Goal: Task Accomplishment & Management: Complete application form

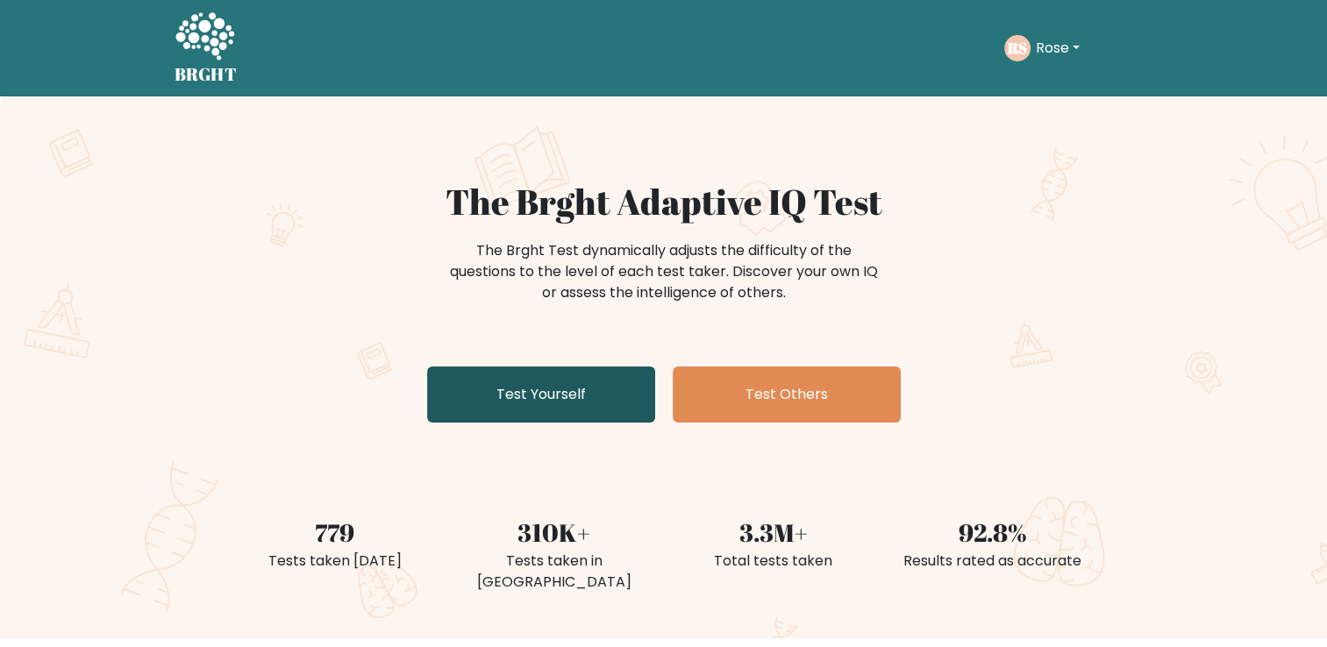
click at [539, 395] on link "Test Yourself" at bounding box center [541, 395] width 228 height 56
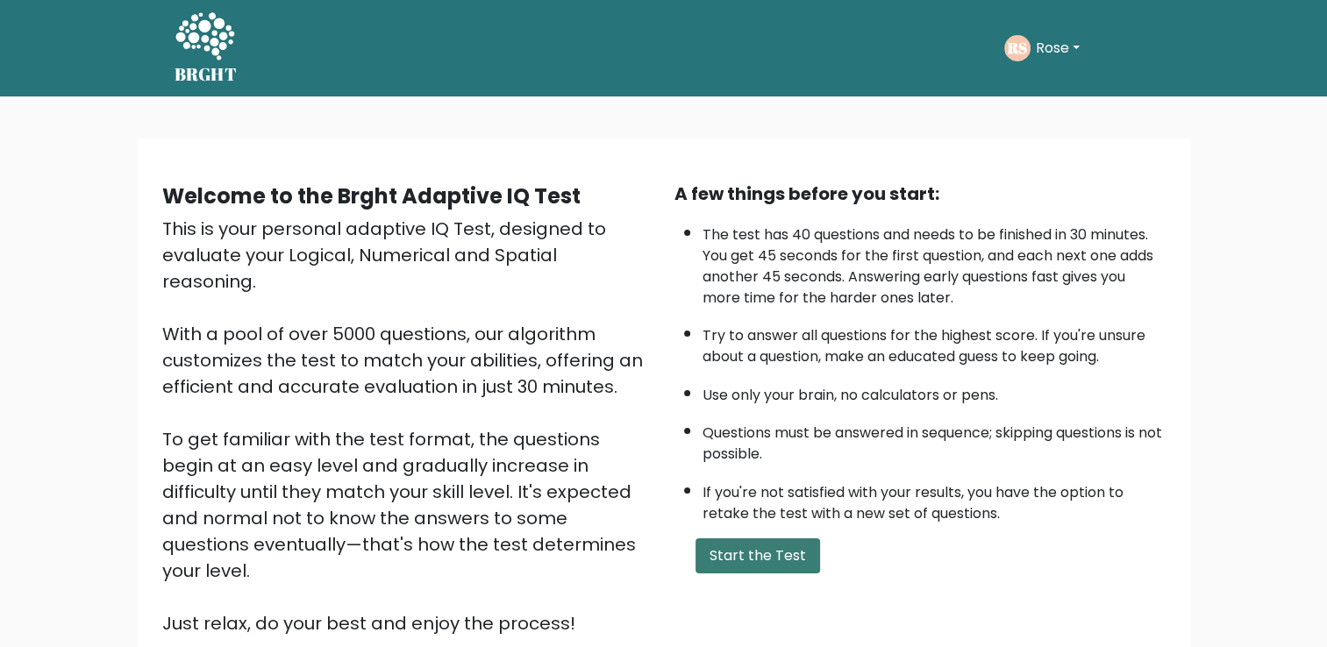
click at [740, 539] on button "Start the Test" at bounding box center [758, 556] width 125 height 35
click at [757, 553] on button "Start the Test" at bounding box center [758, 556] width 125 height 35
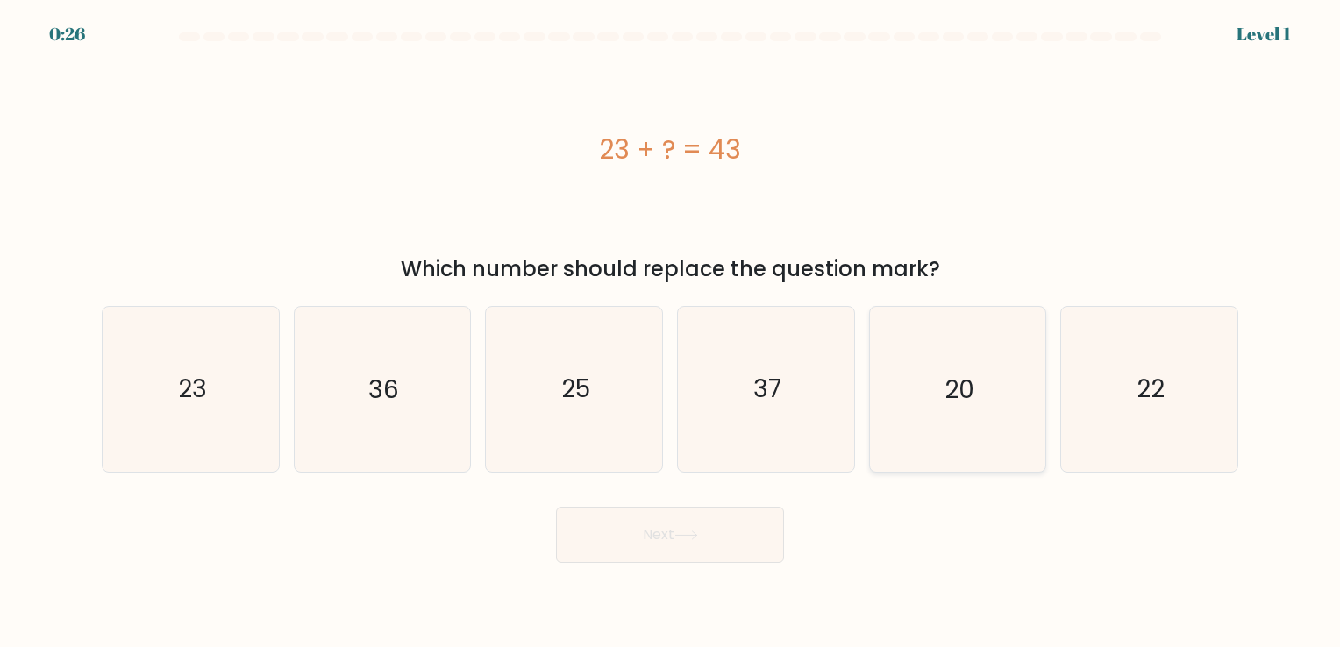
click at [942, 395] on icon "20" at bounding box center [957, 389] width 164 height 164
click at [671, 332] on input "e. 20" at bounding box center [670, 328] width 1 height 9
radio input "true"
click at [749, 532] on button "Next" at bounding box center [670, 535] width 228 height 56
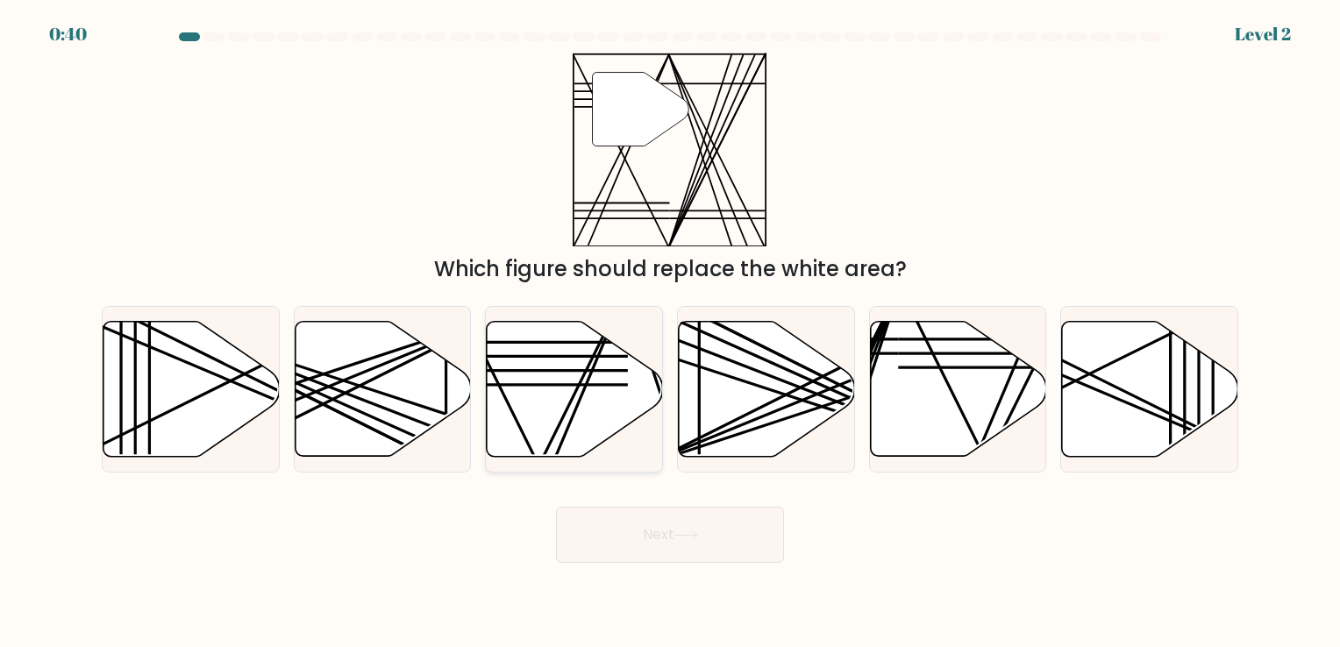
click at [581, 430] on icon at bounding box center [575, 388] width 176 height 135
click at [670, 332] on input "c." at bounding box center [670, 328] width 1 height 9
radio input "true"
click at [660, 528] on button "Next" at bounding box center [670, 535] width 228 height 56
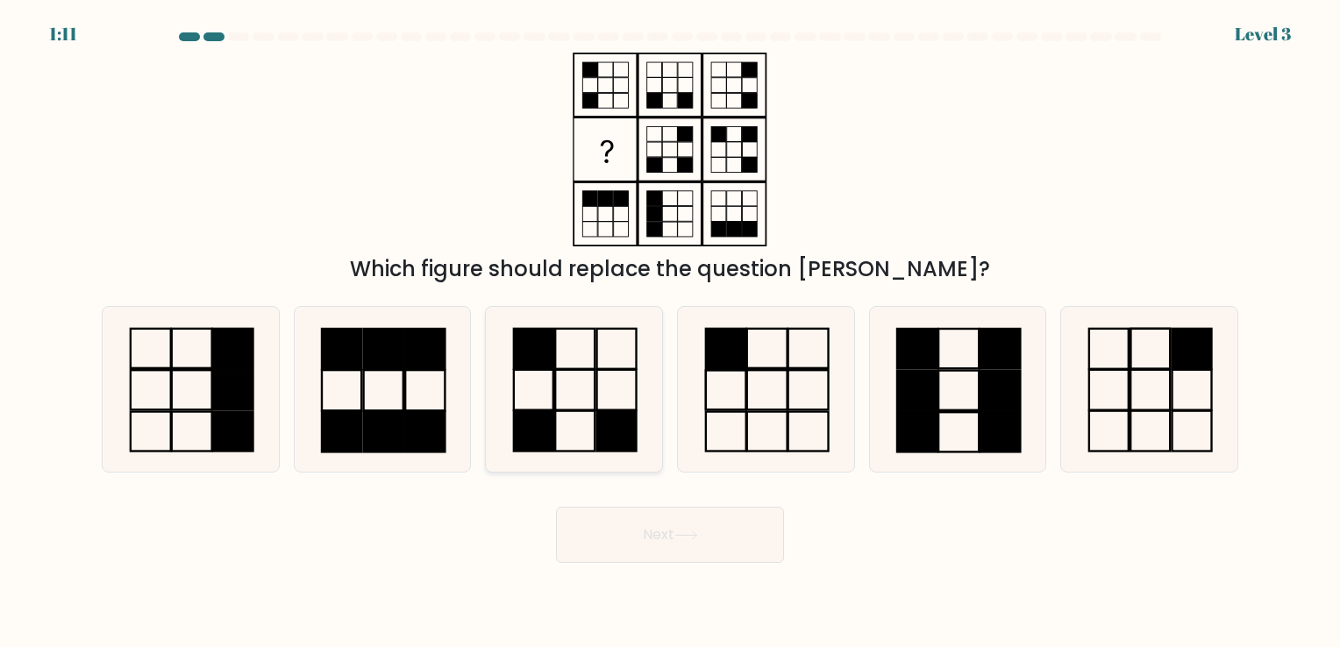
click at [546, 396] on icon at bounding box center [574, 389] width 164 height 164
click at [670, 332] on input "c." at bounding box center [670, 328] width 1 height 9
radio input "true"
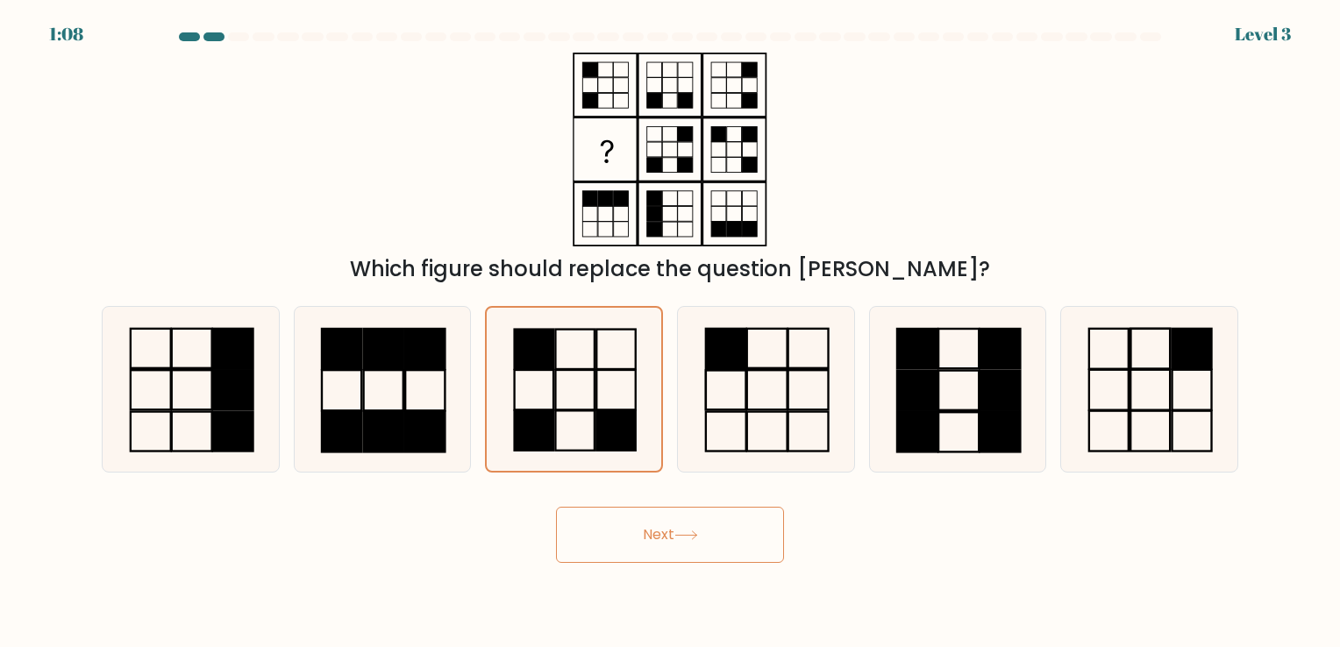
click at [632, 532] on button "Next" at bounding box center [670, 535] width 228 height 56
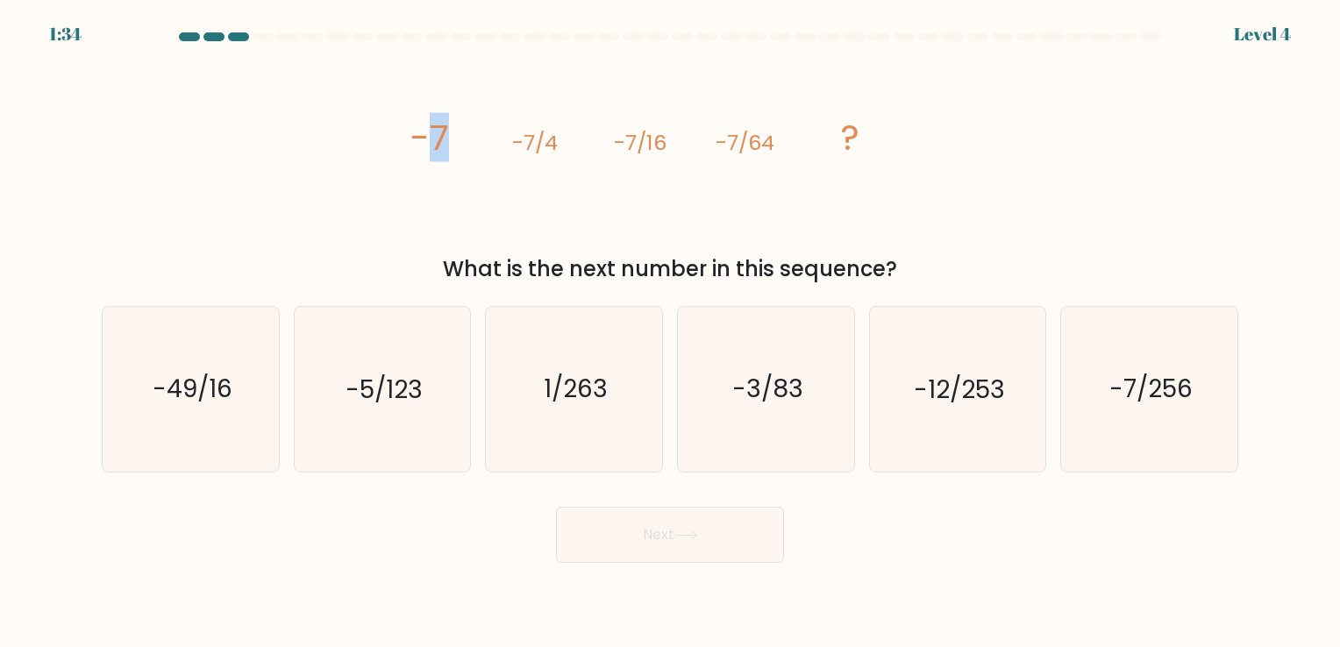
drag, startPoint x: 421, startPoint y: 132, endPoint x: 545, endPoint y: 139, distance: 123.9
click at [545, 139] on g "-7 -7/4 -7/16 -7/64 ?" at bounding box center [635, 137] width 450 height 49
click at [958, 206] on div "image/svg+xml -7 -7/4 -7/16 -7/64 ? What is the next number in this sequence?" at bounding box center [670, 169] width 1158 height 232
click at [1126, 385] on text "-7/256" at bounding box center [1150, 390] width 83 height 34
click at [671, 332] on input "f. -7/256" at bounding box center [670, 328] width 1 height 9
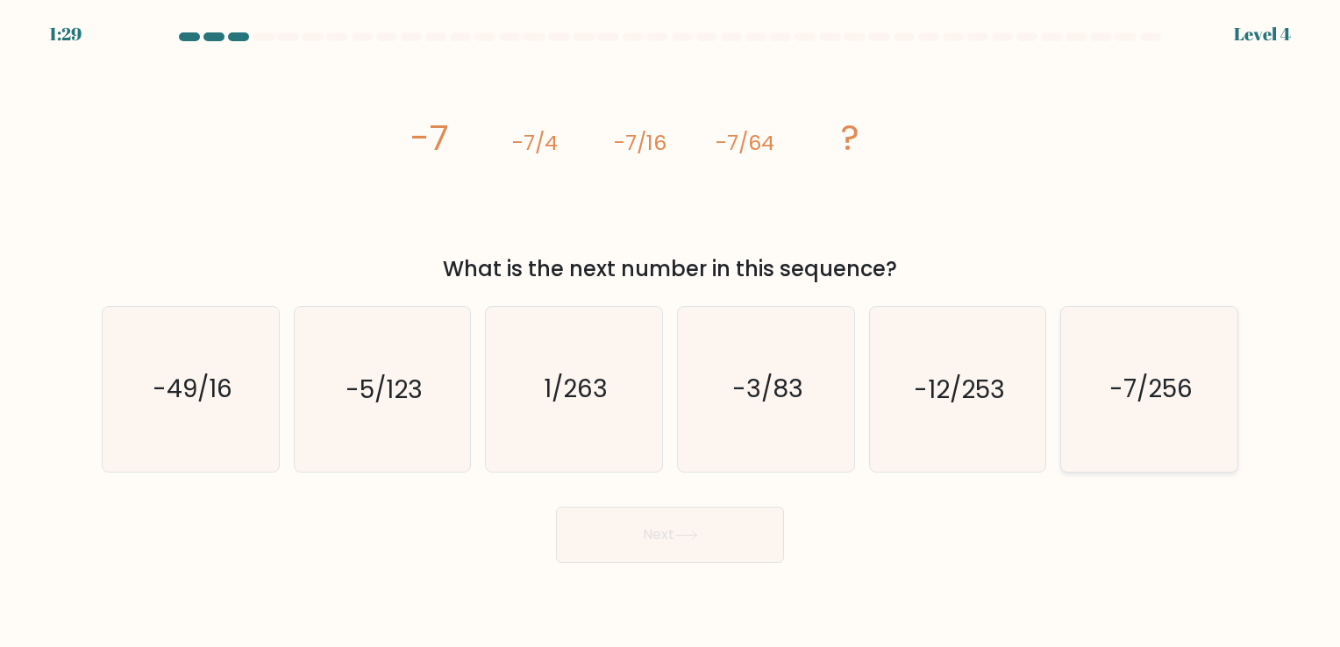
radio input "true"
click at [717, 532] on button "Next" at bounding box center [670, 535] width 228 height 56
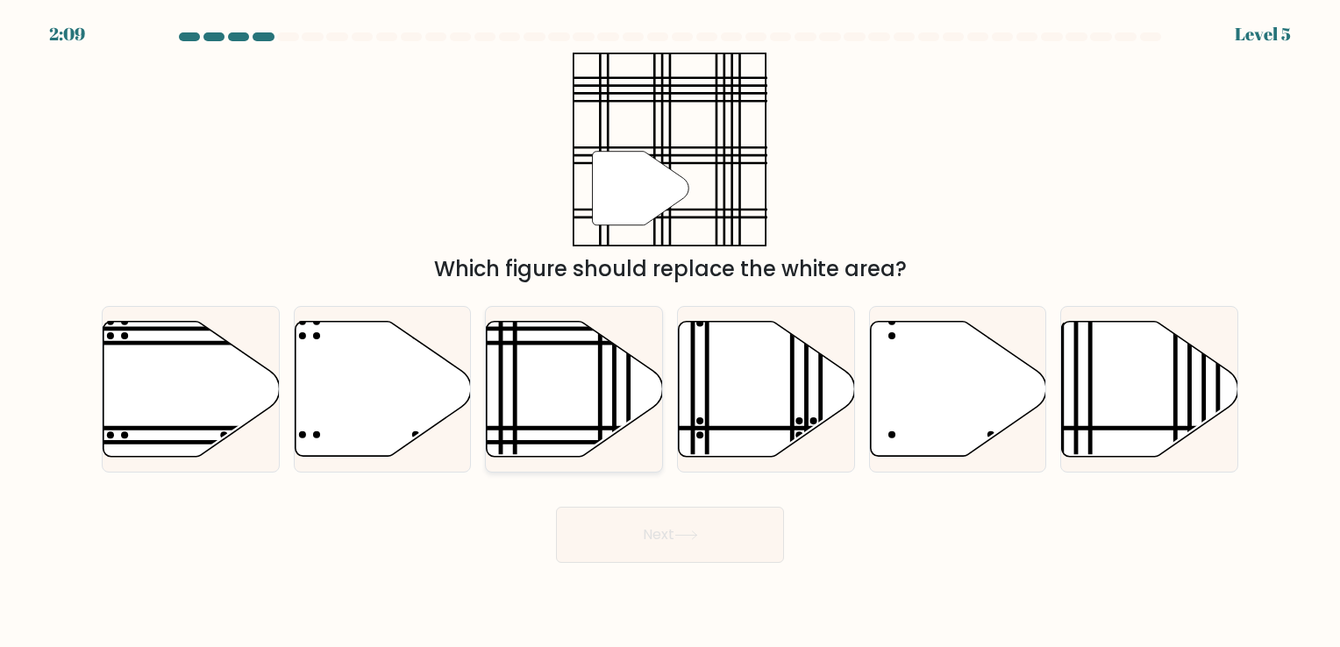
click at [624, 385] on icon at bounding box center [575, 388] width 176 height 135
click at [670, 332] on input "c." at bounding box center [670, 328] width 1 height 9
radio input "true"
click at [709, 507] on button "Next" at bounding box center [670, 535] width 228 height 56
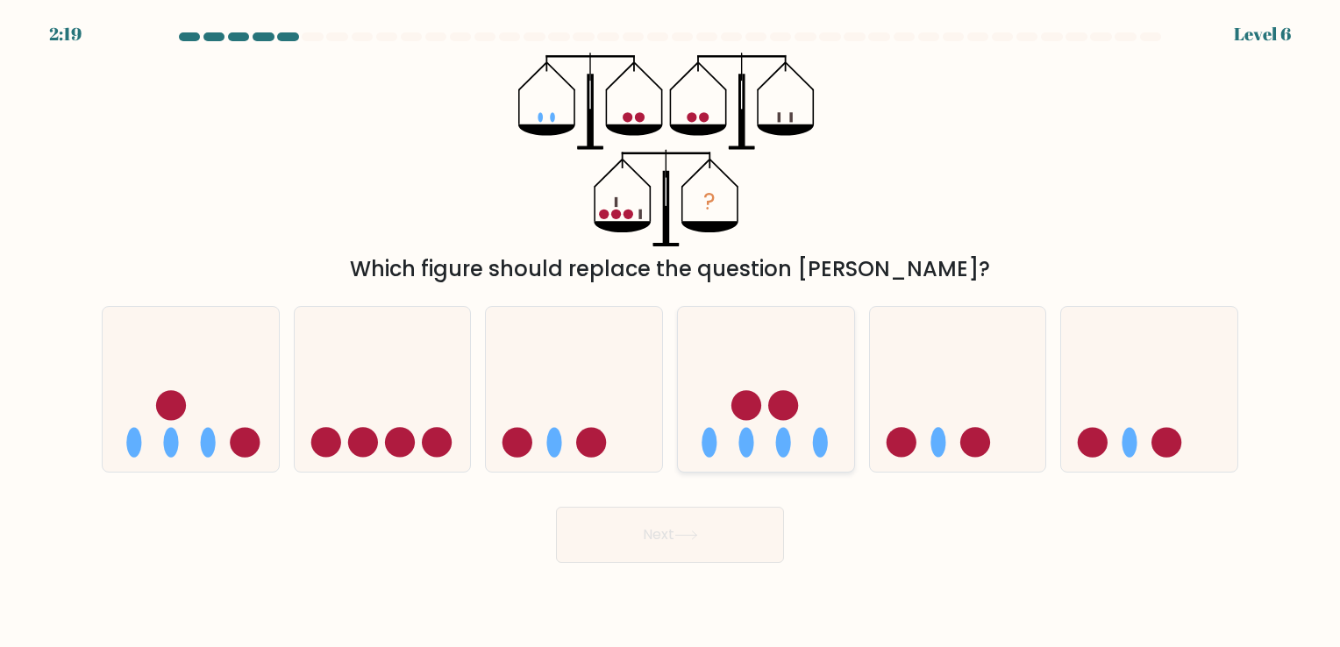
click at [733, 446] on icon at bounding box center [766, 390] width 176 height 146
click at [671, 332] on input "d." at bounding box center [670, 328] width 1 height 9
radio input "true"
click at [720, 528] on button "Next" at bounding box center [670, 535] width 228 height 56
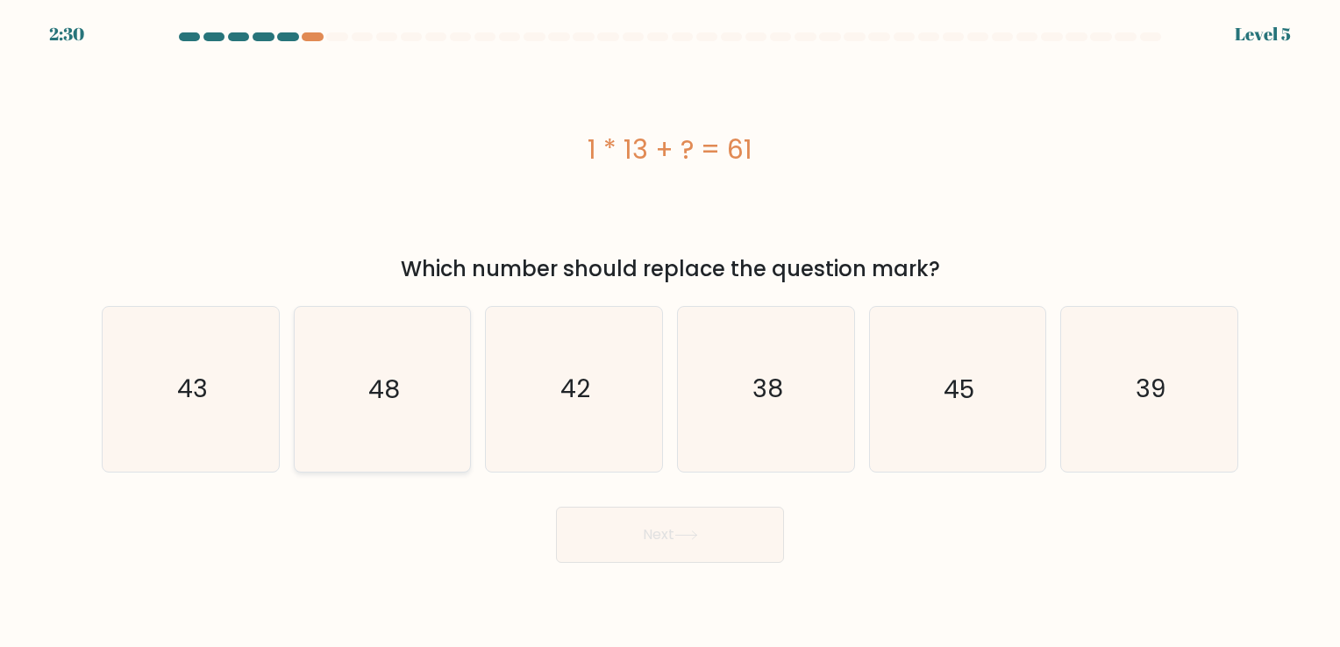
drag, startPoint x: 474, startPoint y: 396, endPoint x: 435, endPoint y: 405, distance: 39.6
click at [435, 405] on div "b. 48" at bounding box center [383, 389] width 192 height 166
click at [435, 405] on icon "48" at bounding box center [382, 389] width 164 height 164
click at [670, 332] on input "b. 48" at bounding box center [670, 328] width 1 height 9
radio input "true"
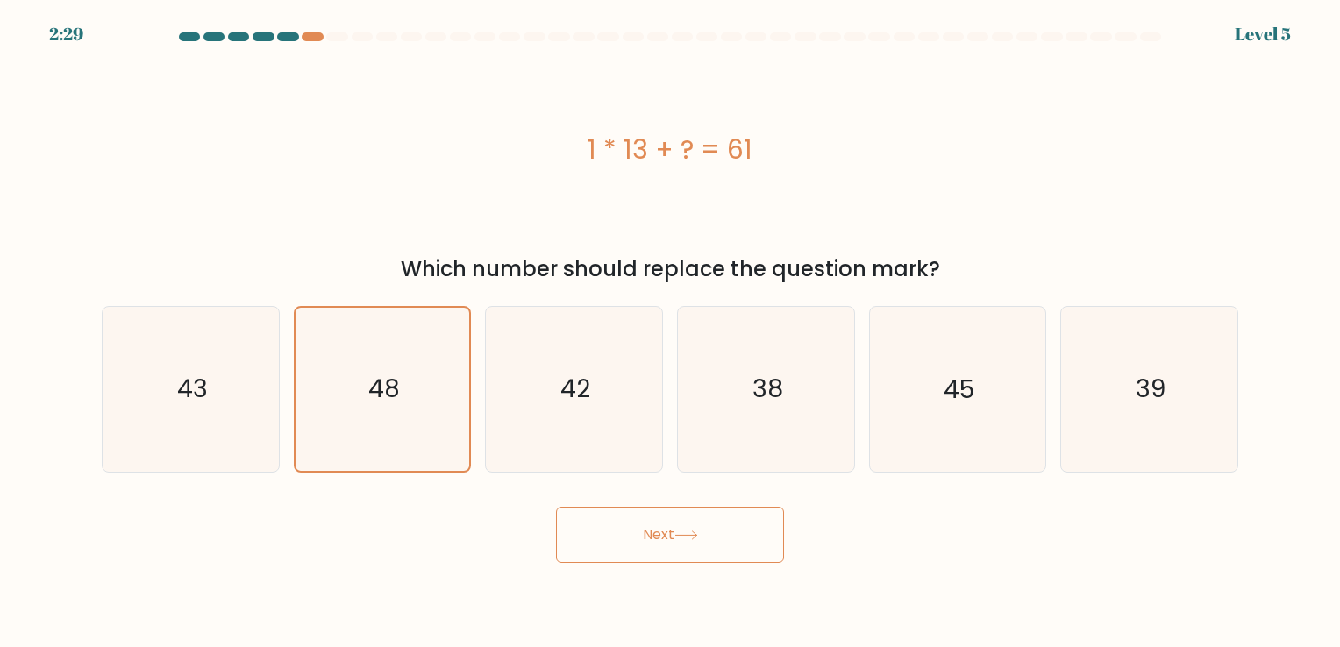
click at [709, 549] on button "Next" at bounding box center [670, 535] width 228 height 56
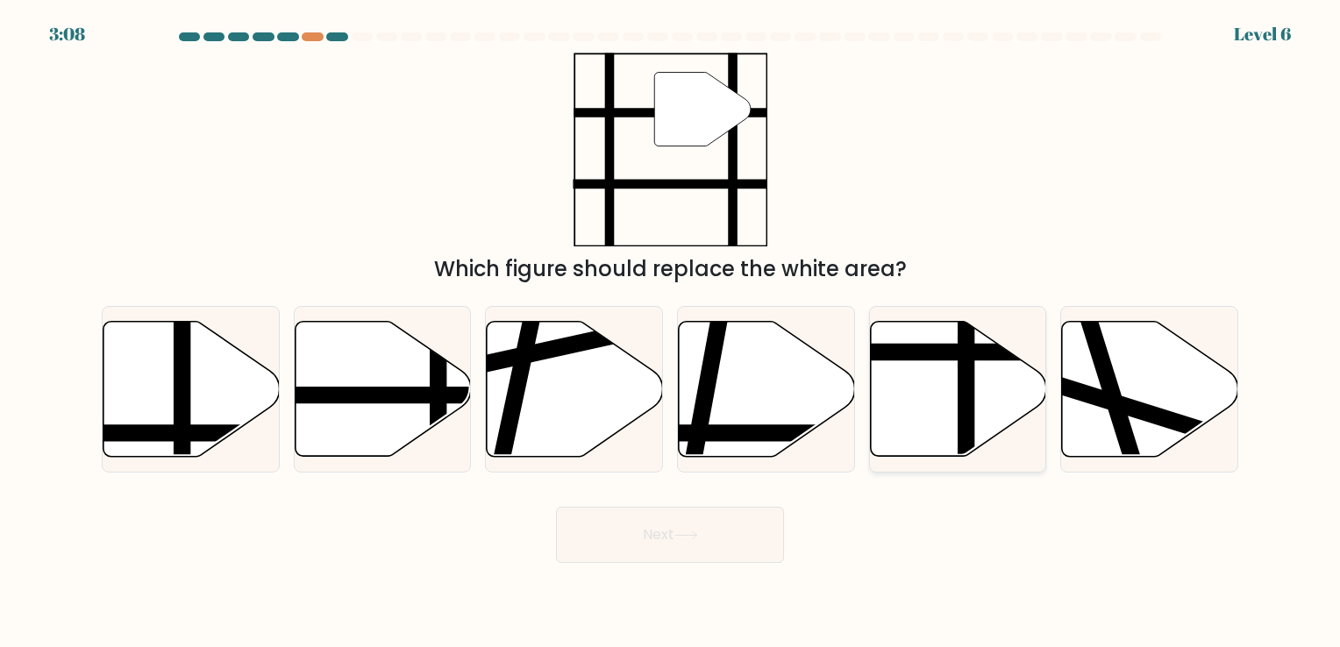
click at [926, 374] on icon at bounding box center [958, 388] width 176 height 135
click at [671, 332] on input "e." at bounding box center [670, 328] width 1 height 9
radio input "true"
click at [700, 559] on button "Next" at bounding box center [670, 535] width 228 height 56
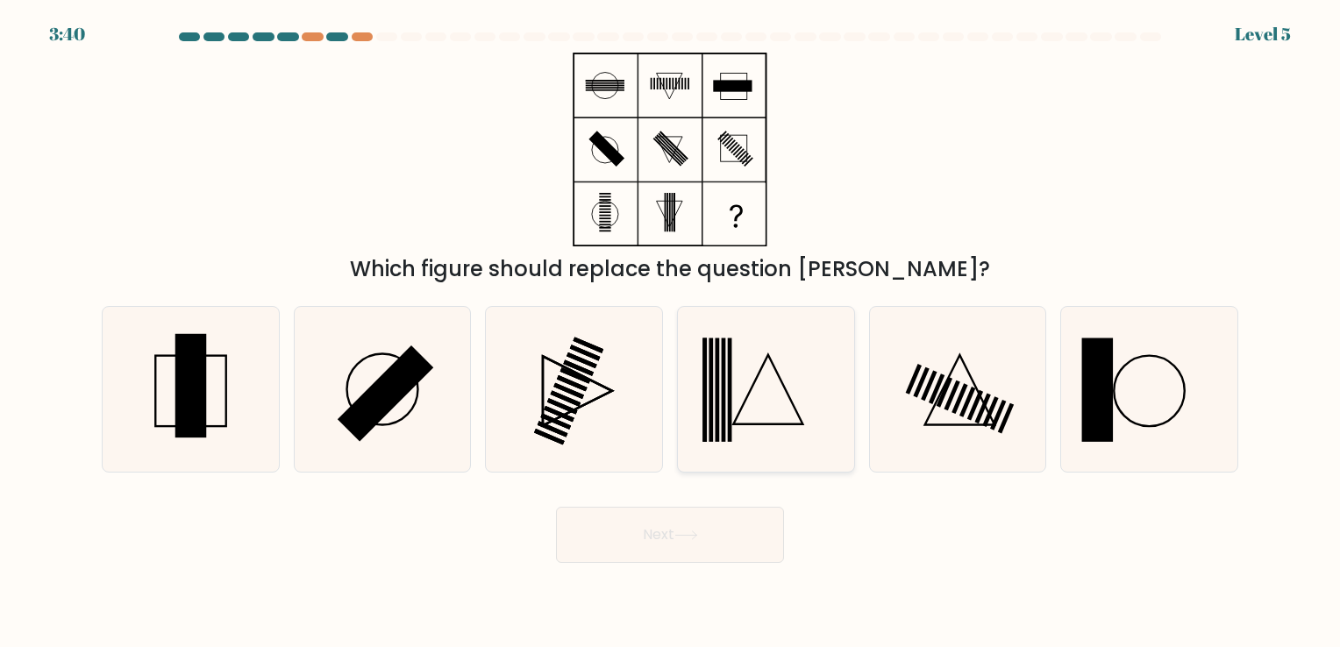
click at [729, 446] on icon at bounding box center [766, 389] width 164 height 164
click at [671, 332] on input "d." at bounding box center [670, 328] width 1 height 9
radio input "true"
click at [724, 529] on button "Next" at bounding box center [670, 535] width 228 height 56
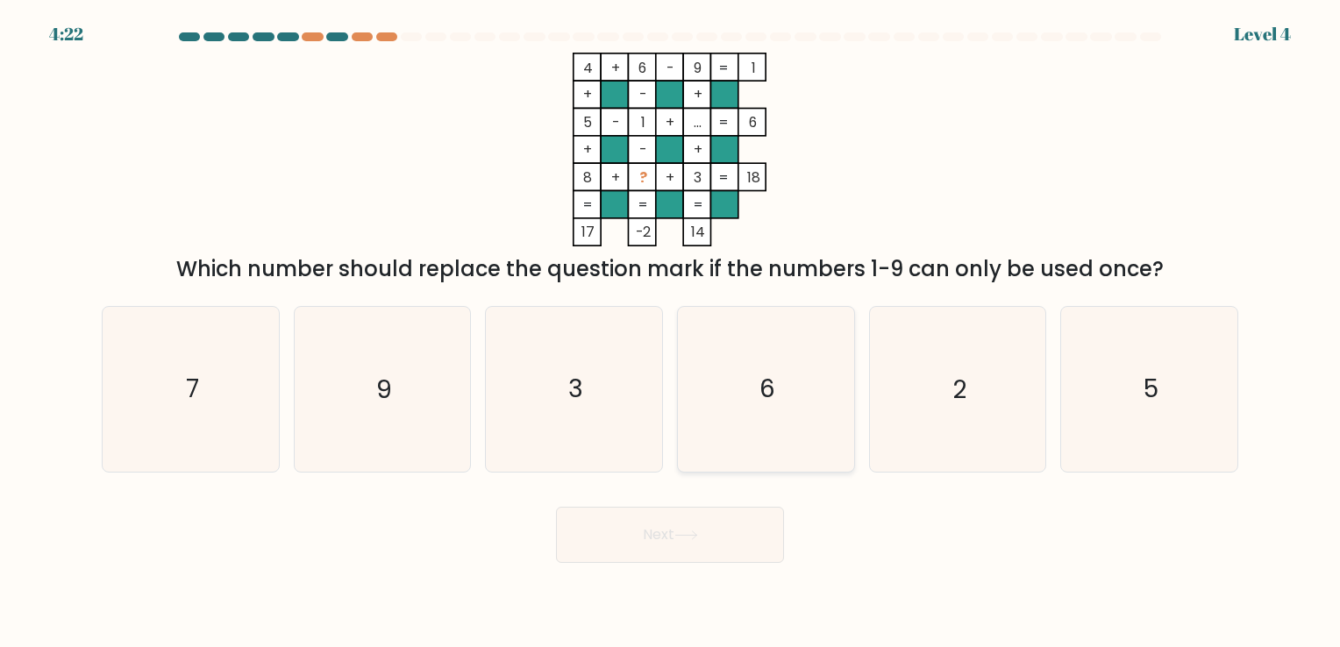
drag, startPoint x: 724, startPoint y: 529, endPoint x: 739, endPoint y: 445, distance: 85.7
drag, startPoint x: 739, startPoint y: 445, endPoint x: 721, endPoint y: 519, distance: 76.8
click at [721, 519] on form at bounding box center [670, 297] width 1340 height 531
click at [721, 519] on button "Next" at bounding box center [670, 535] width 228 height 56
click at [732, 440] on icon "6" at bounding box center [766, 389] width 164 height 164
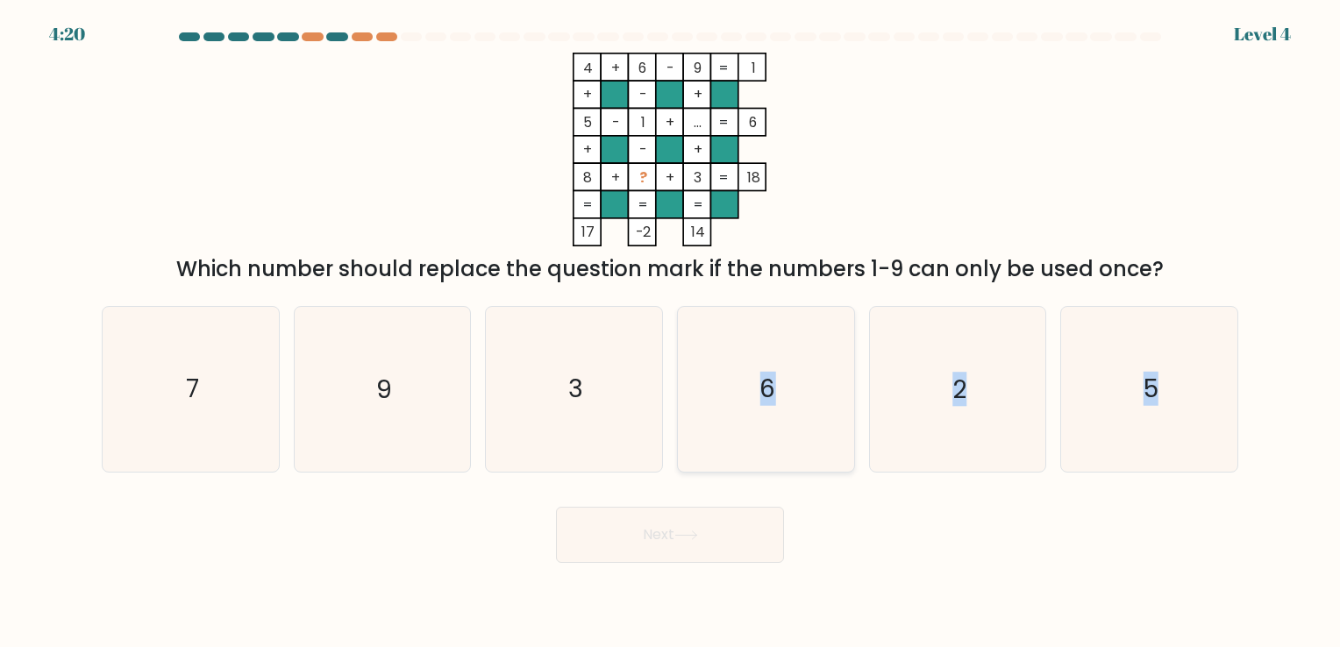
click at [671, 332] on input "d. 6" at bounding box center [670, 328] width 1 height 9
radio input "true"
click at [710, 528] on button "Next" at bounding box center [670, 535] width 228 height 56
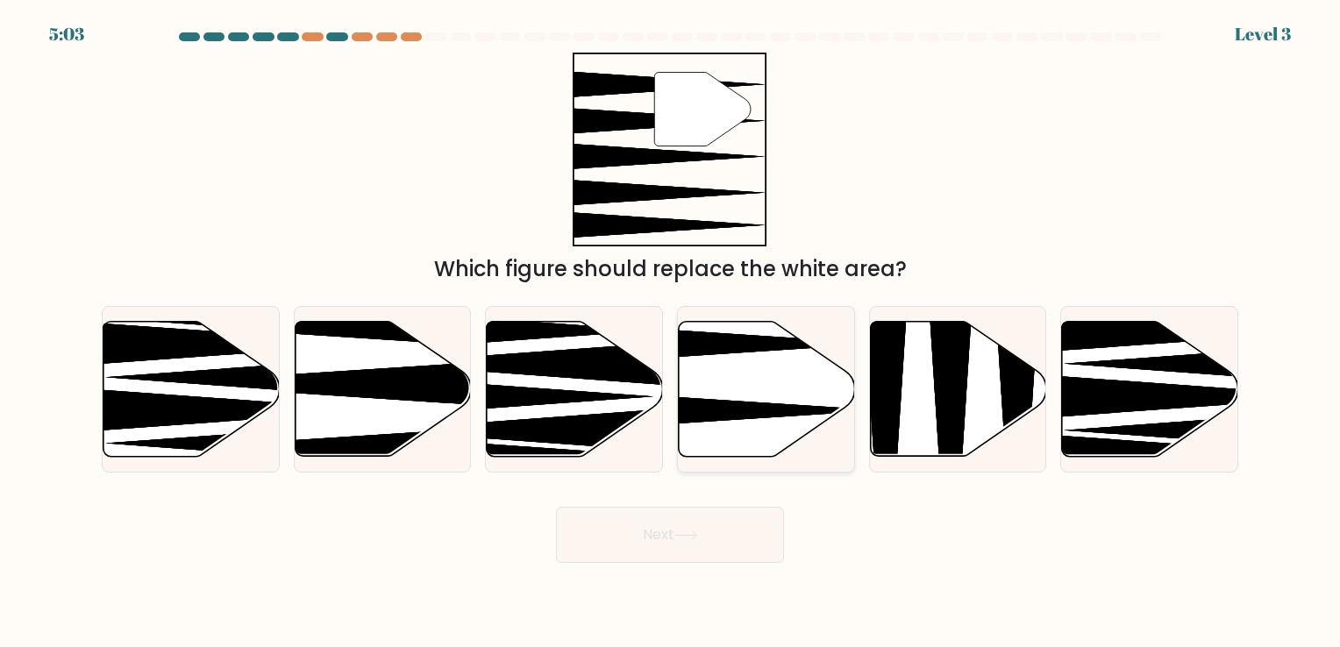
click at [740, 451] on icon at bounding box center [767, 388] width 176 height 135
click at [671, 332] on input "d." at bounding box center [670, 328] width 1 height 9
radio input "true"
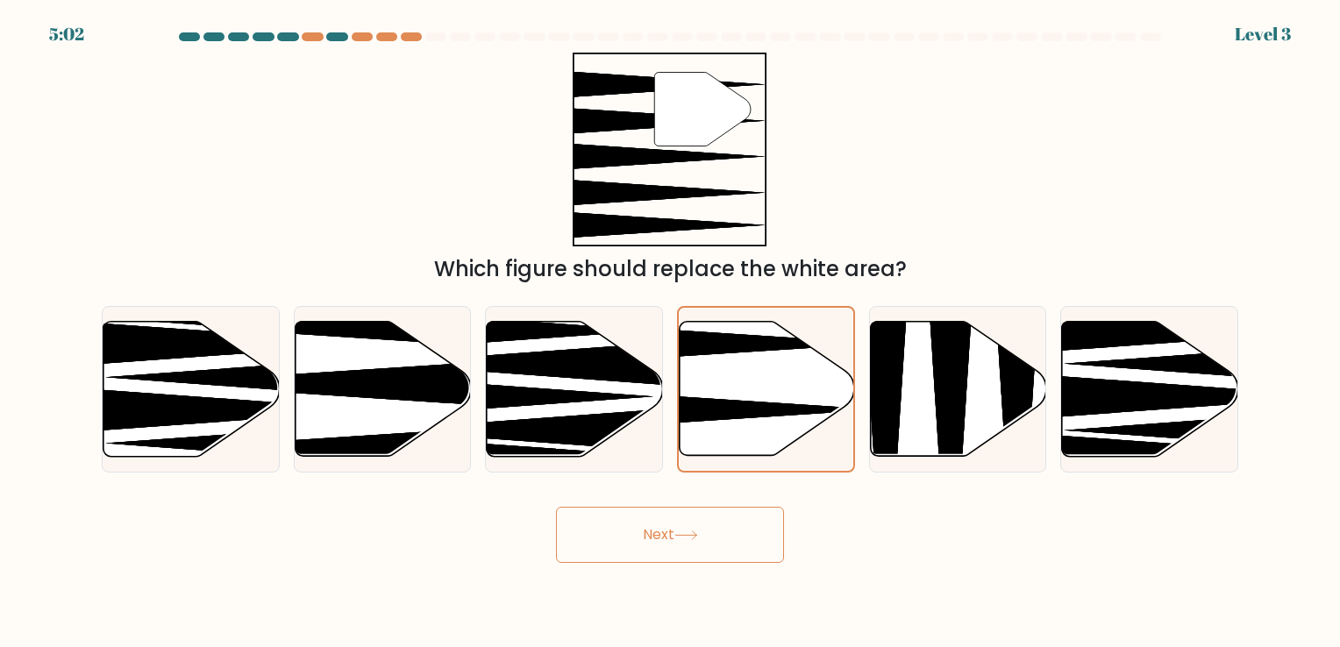
click at [710, 556] on button "Next" at bounding box center [670, 535] width 228 height 56
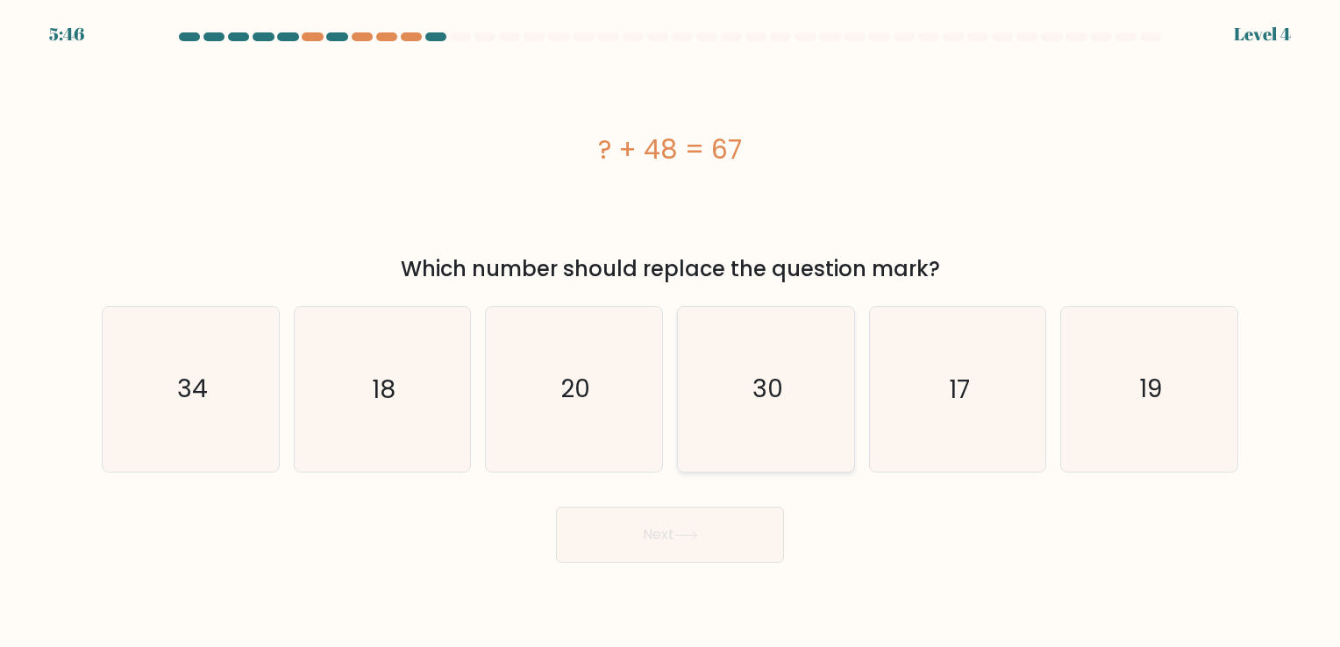
click at [793, 382] on icon "30" at bounding box center [766, 389] width 164 height 164
click at [671, 332] on input "d. 30" at bounding box center [670, 328] width 1 height 9
radio input "true"
click at [724, 540] on button "Next" at bounding box center [670, 535] width 228 height 56
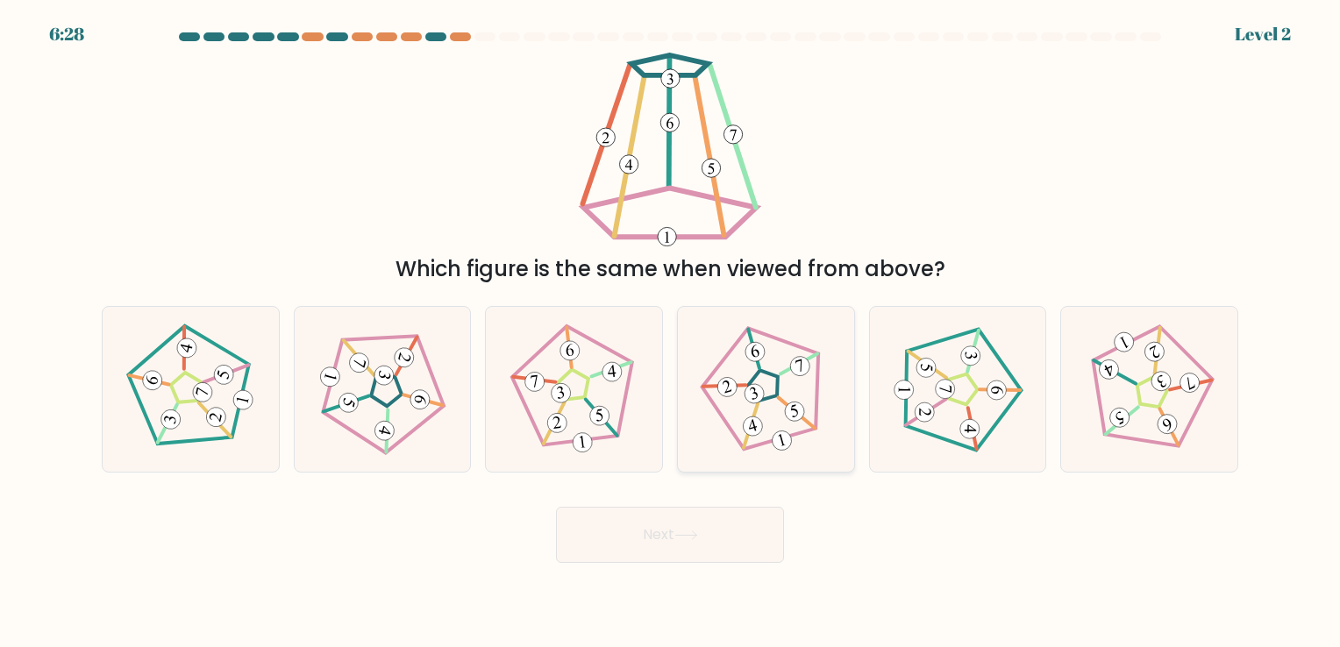
click at [760, 421] on 782 at bounding box center [753, 427] width 24 height 24
click at [671, 332] on input "d." at bounding box center [670, 328] width 1 height 9
radio input "true"
click at [712, 543] on button "Next" at bounding box center [670, 535] width 228 height 56
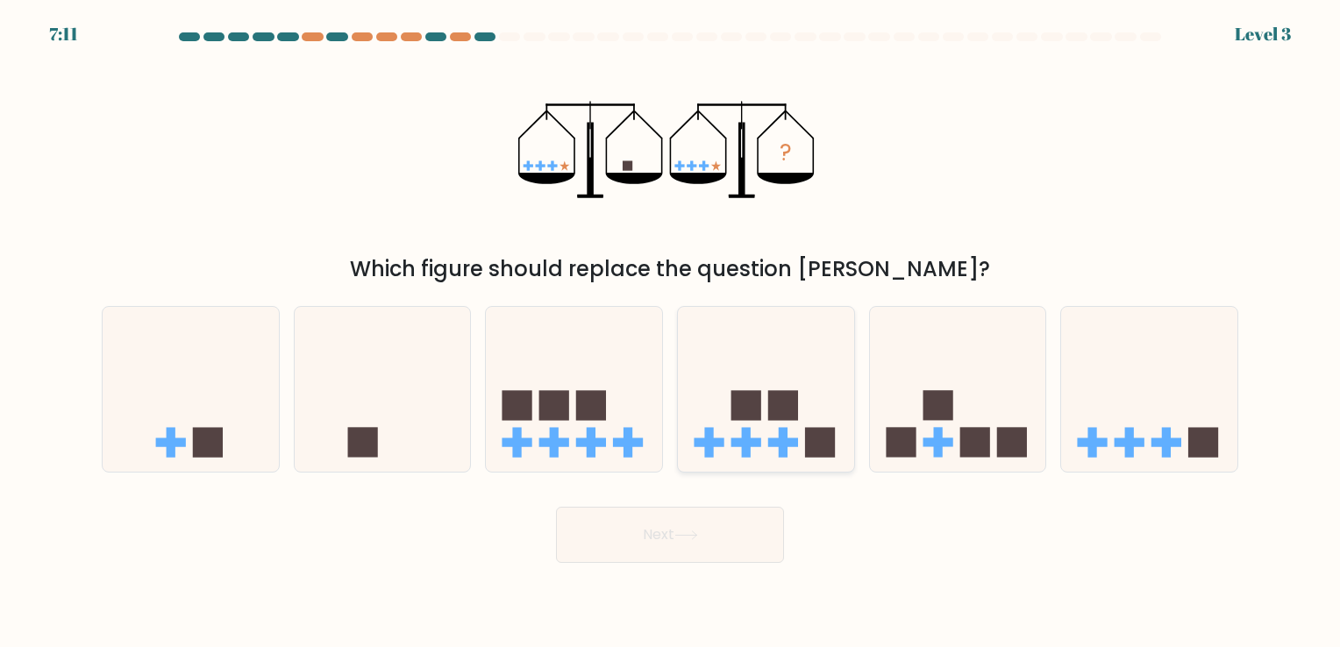
click at [746, 417] on rect at bounding box center [746, 405] width 30 height 30
click at [671, 332] on input "d." at bounding box center [670, 328] width 1 height 9
radio input "true"
click at [716, 523] on button "Next" at bounding box center [670, 535] width 228 height 56
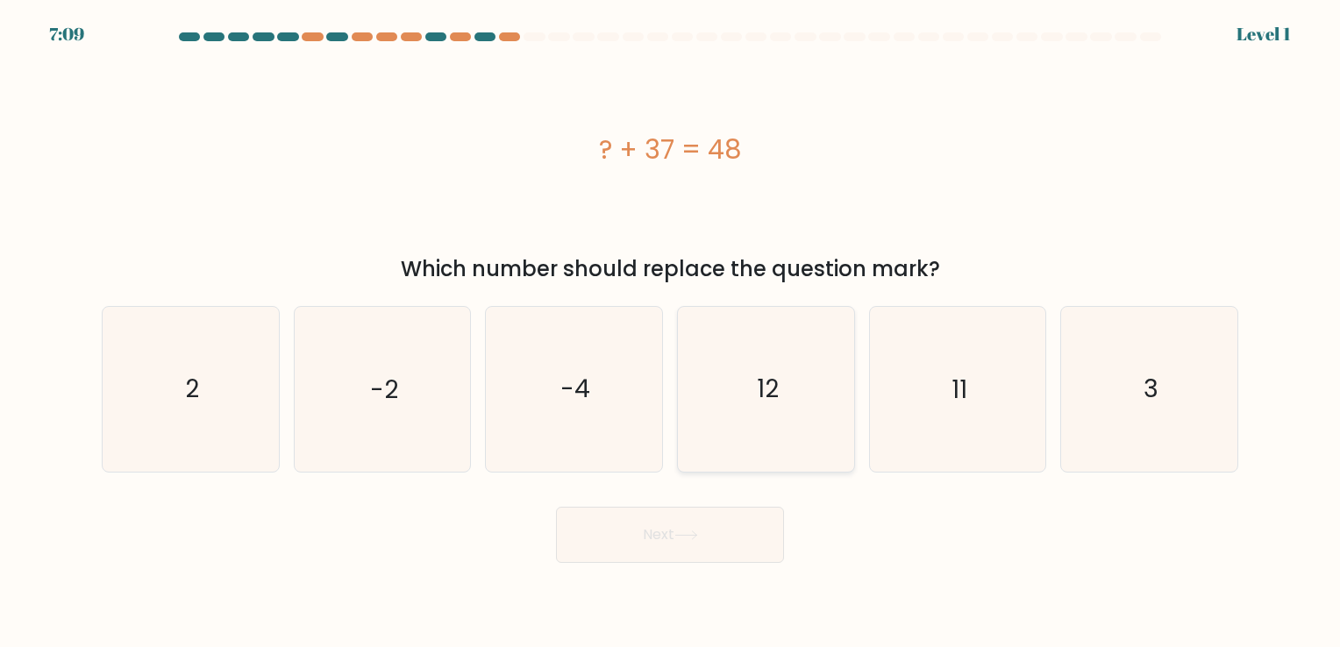
click at [755, 419] on icon "12" at bounding box center [766, 389] width 164 height 164
click at [671, 332] on input "d. 12" at bounding box center [670, 328] width 1 height 9
radio input "true"
click at [709, 515] on button "Next" at bounding box center [670, 535] width 228 height 56
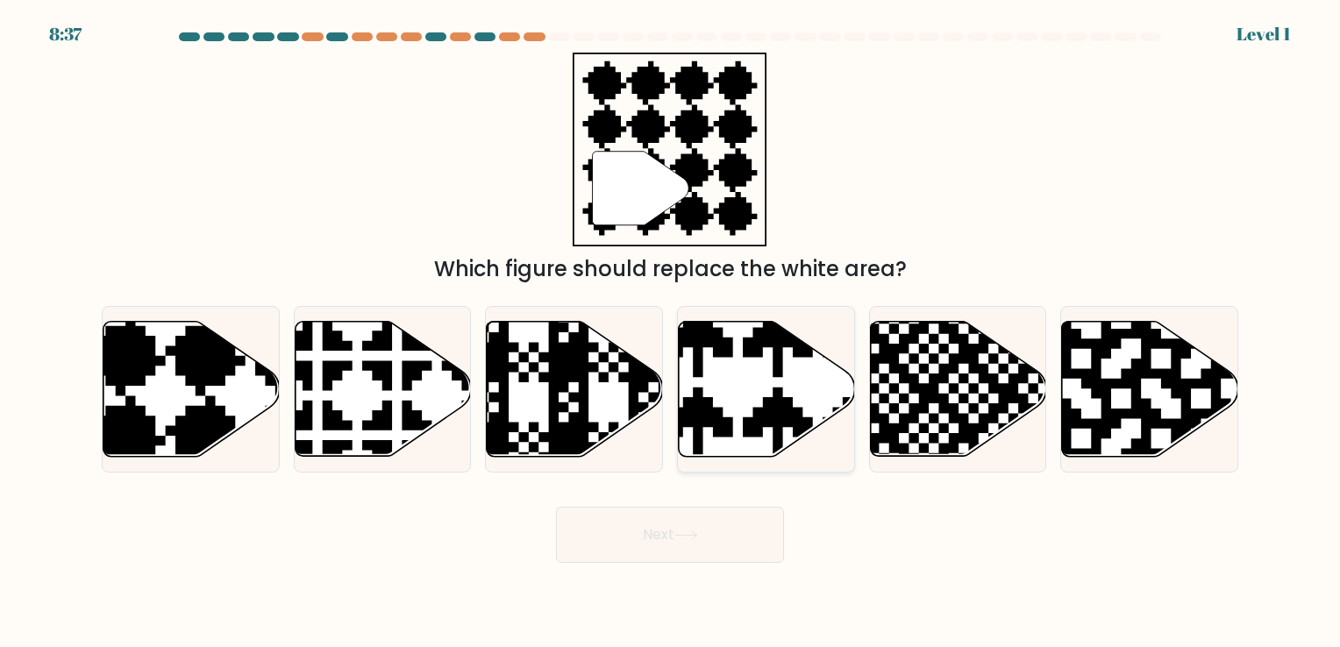
click at [762, 429] on icon at bounding box center [818, 462] width 310 height 310
click at [671, 332] on input "d." at bounding box center [670, 328] width 1 height 9
radio input "true"
click at [716, 551] on button "Next" at bounding box center [670, 535] width 228 height 56
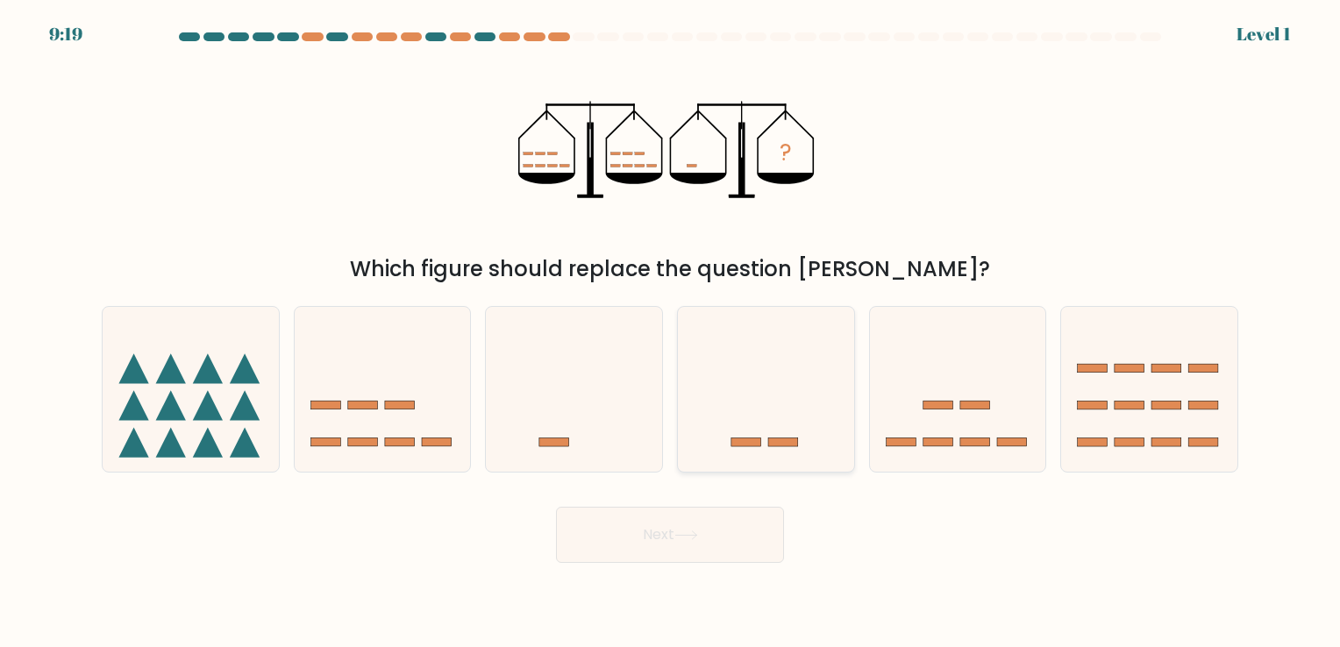
click at [756, 438] on icon at bounding box center [766, 390] width 176 height 146
click at [671, 332] on input "d." at bounding box center [670, 328] width 1 height 9
radio input "true"
click at [725, 538] on button "Next" at bounding box center [670, 535] width 228 height 56
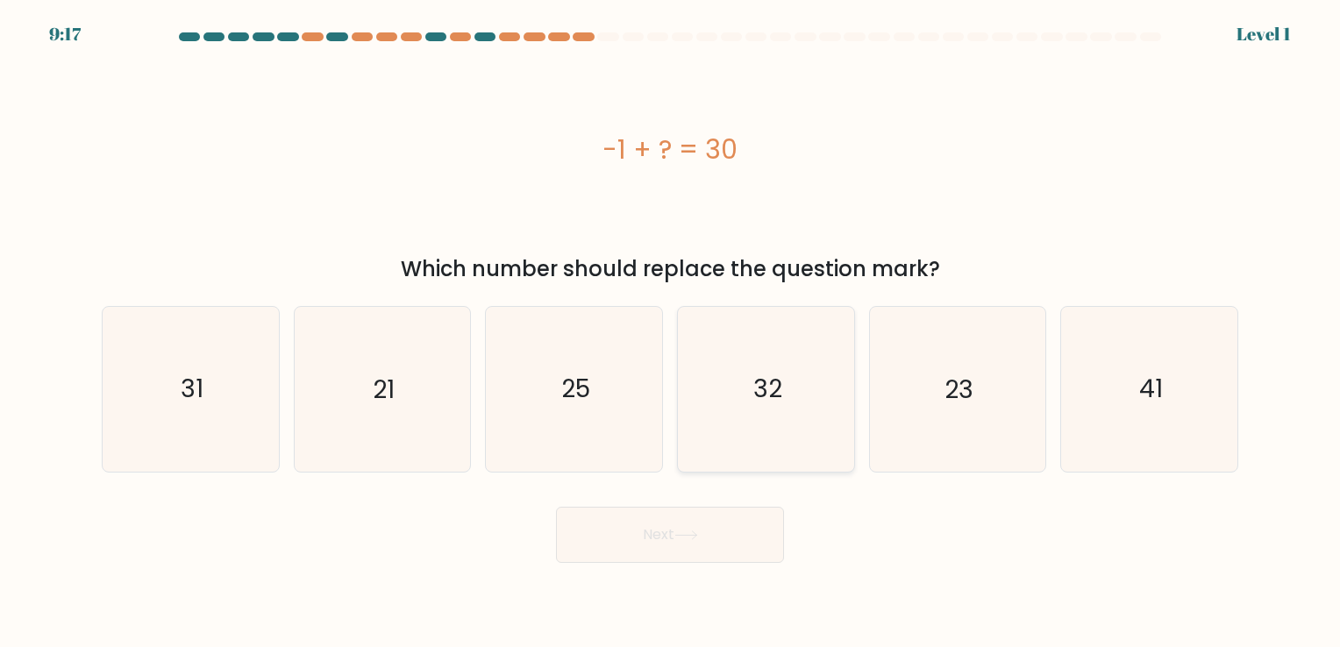
click at [768, 375] on text "32" at bounding box center [767, 390] width 29 height 34
click at [671, 332] on input "d. 32" at bounding box center [670, 328] width 1 height 9
radio input "true"
click at [732, 524] on button "Next" at bounding box center [670, 535] width 228 height 56
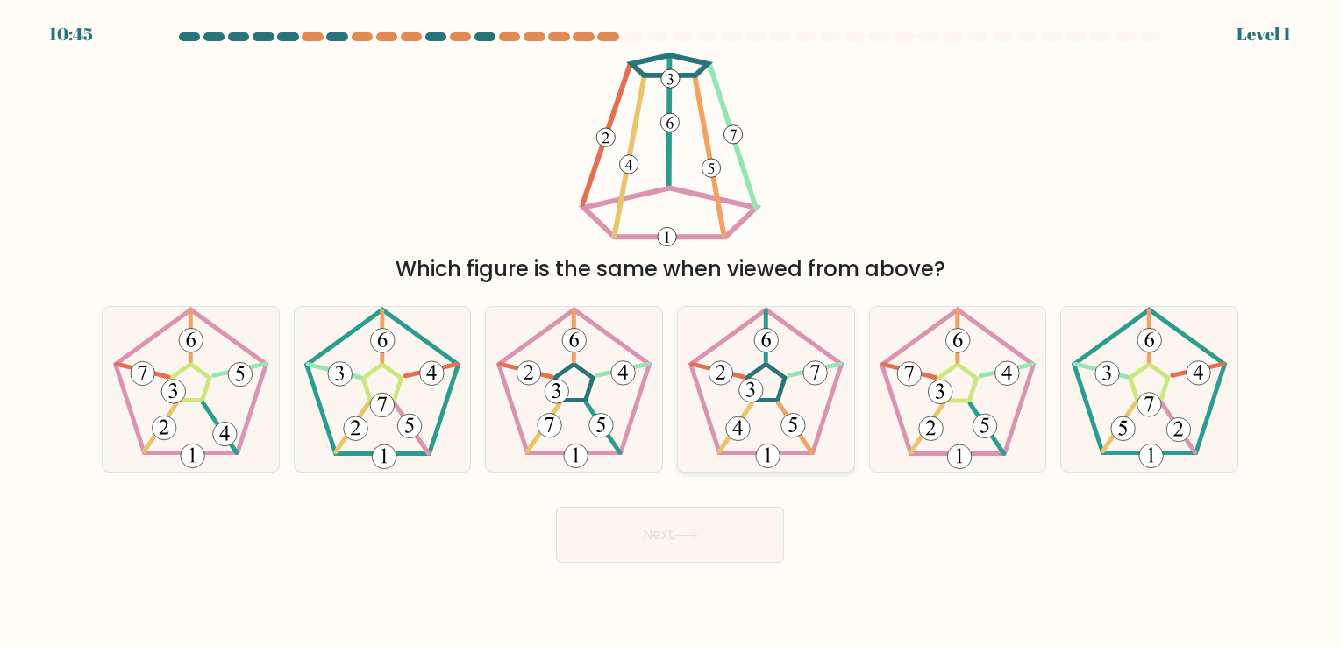
click at [785, 410] on 643 at bounding box center [794, 428] width 33 height 50
click at [671, 332] on input "d." at bounding box center [670, 328] width 1 height 9
radio input "true"
click at [738, 512] on button "Next" at bounding box center [670, 535] width 228 height 56
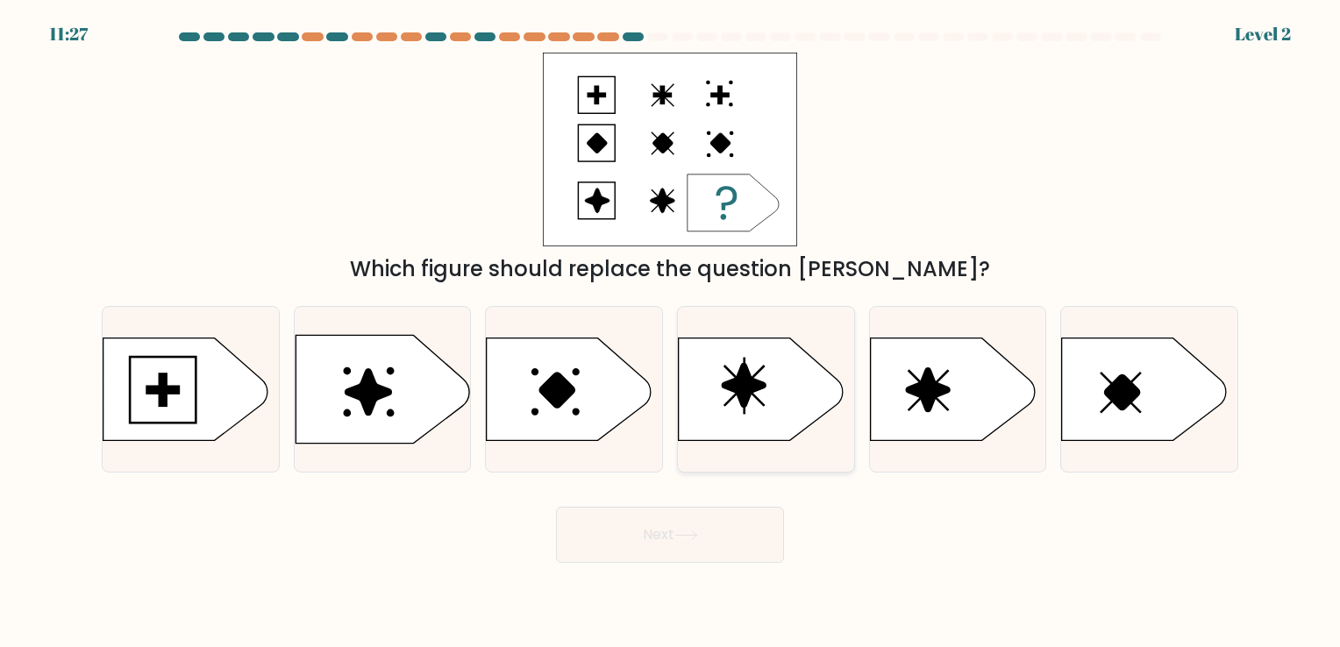
click at [778, 431] on icon at bounding box center [761, 389] width 165 height 103
click at [671, 332] on input "d." at bounding box center [670, 328] width 1 height 9
radio input "true"
click at [725, 524] on button "Next" at bounding box center [670, 535] width 228 height 56
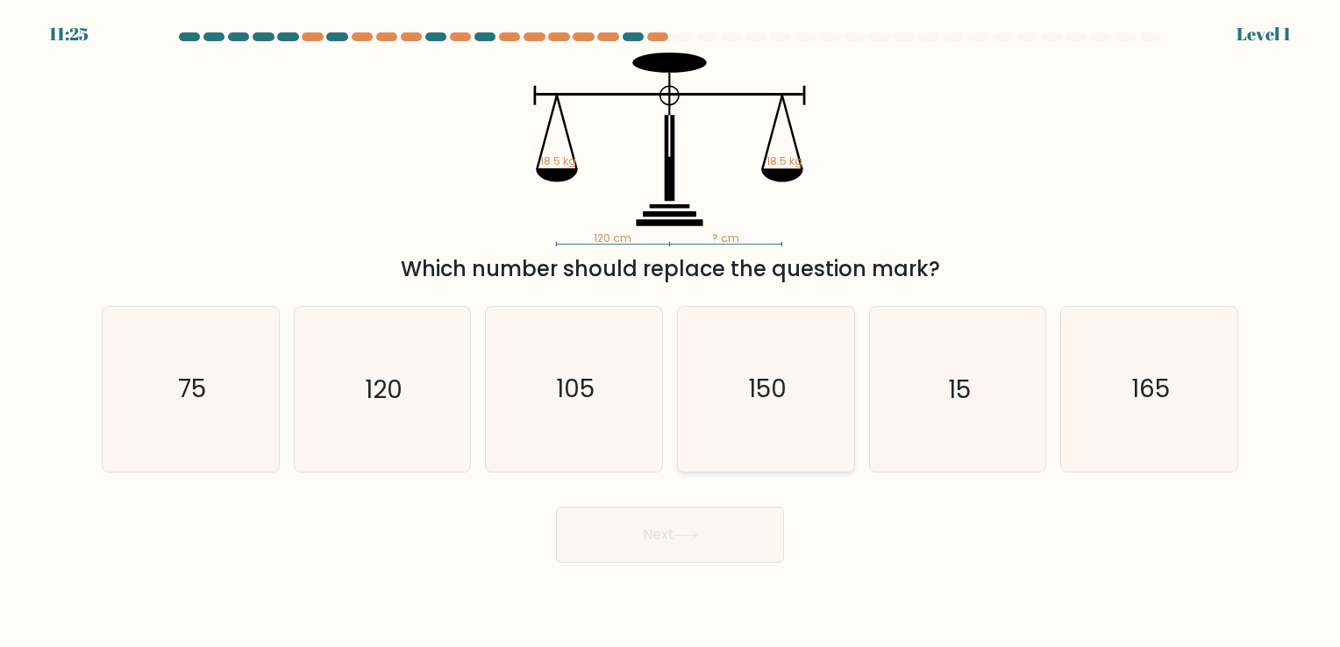
click at [767, 411] on icon "150" at bounding box center [766, 389] width 164 height 164
click at [671, 332] on input "d. 150" at bounding box center [670, 328] width 1 height 9
radio input "true"
click at [717, 527] on button "Next" at bounding box center [670, 535] width 228 height 56
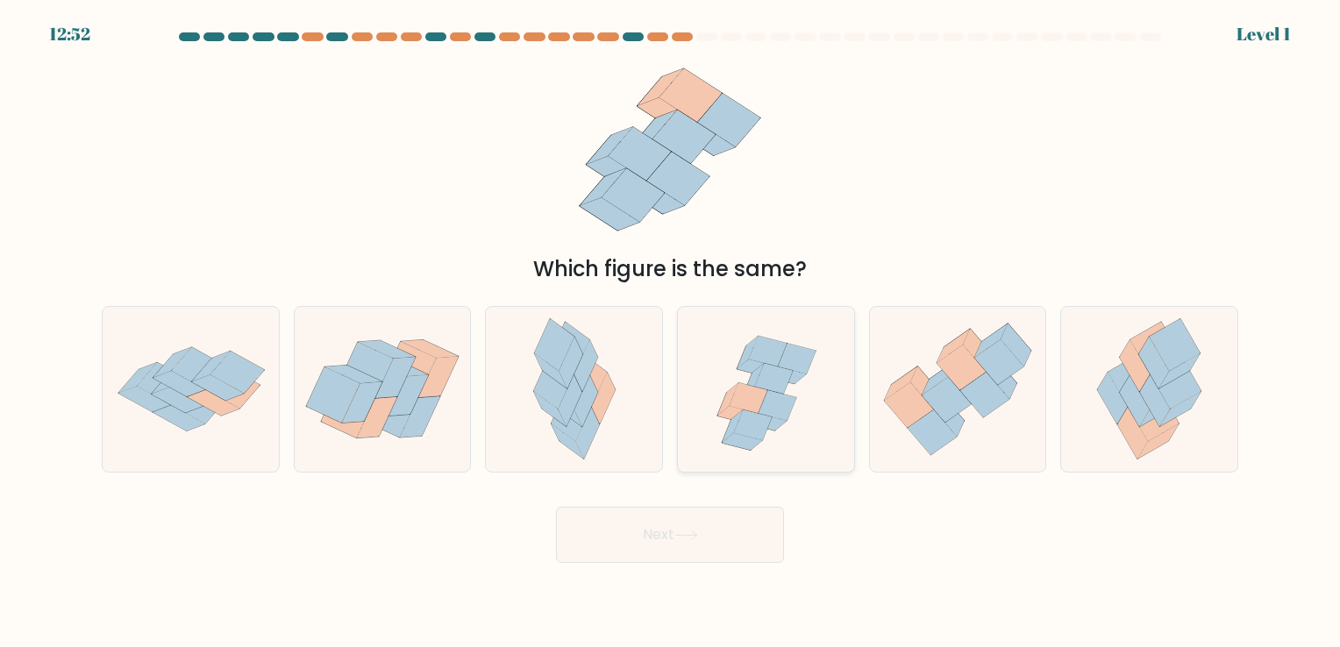
click at [767, 407] on icon at bounding box center [777, 406] width 38 height 31
click at [671, 332] on input "d." at bounding box center [670, 328] width 1 height 9
radio input "true"
click at [714, 559] on button "Next" at bounding box center [670, 535] width 228 height 56
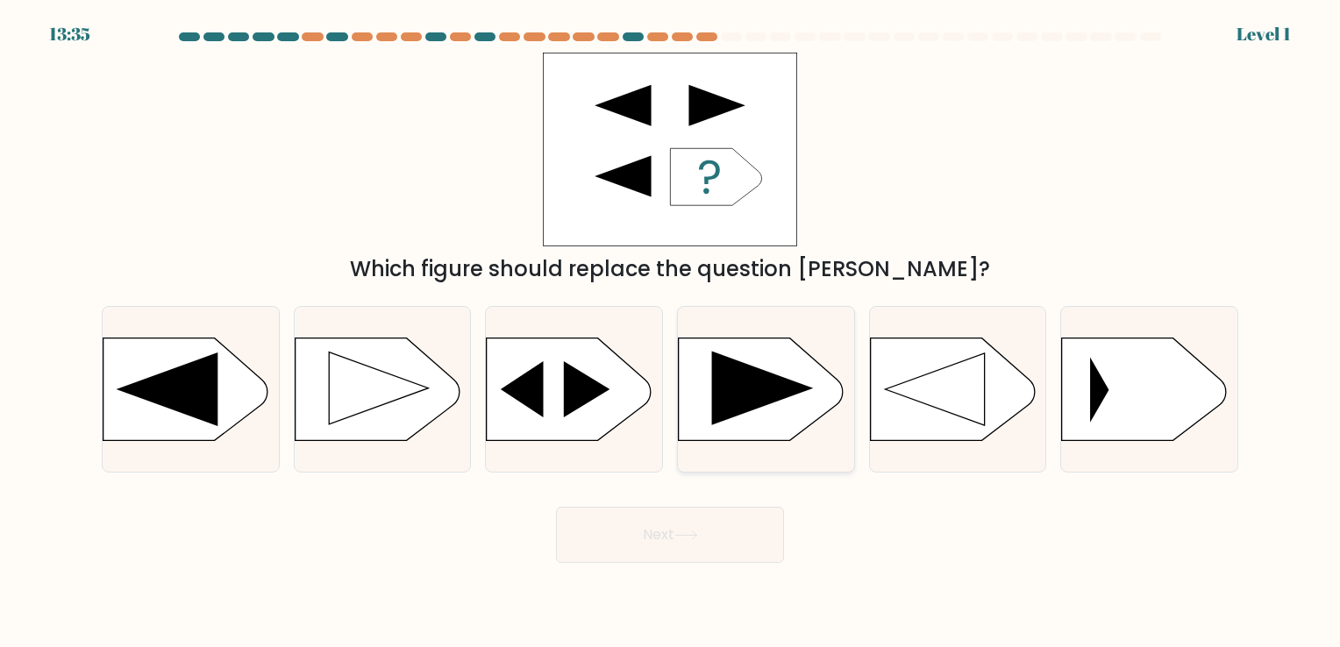
click at [761, 420] on rect at bounding box center [678, 340] width 458 height 348
click at [671, 332] on input "d." at bounding box center [670, 328] width 1 height 9
radio input "true"
click at [740, 507] on button "Next" at bounding box center [670, 535] width 228 height 56
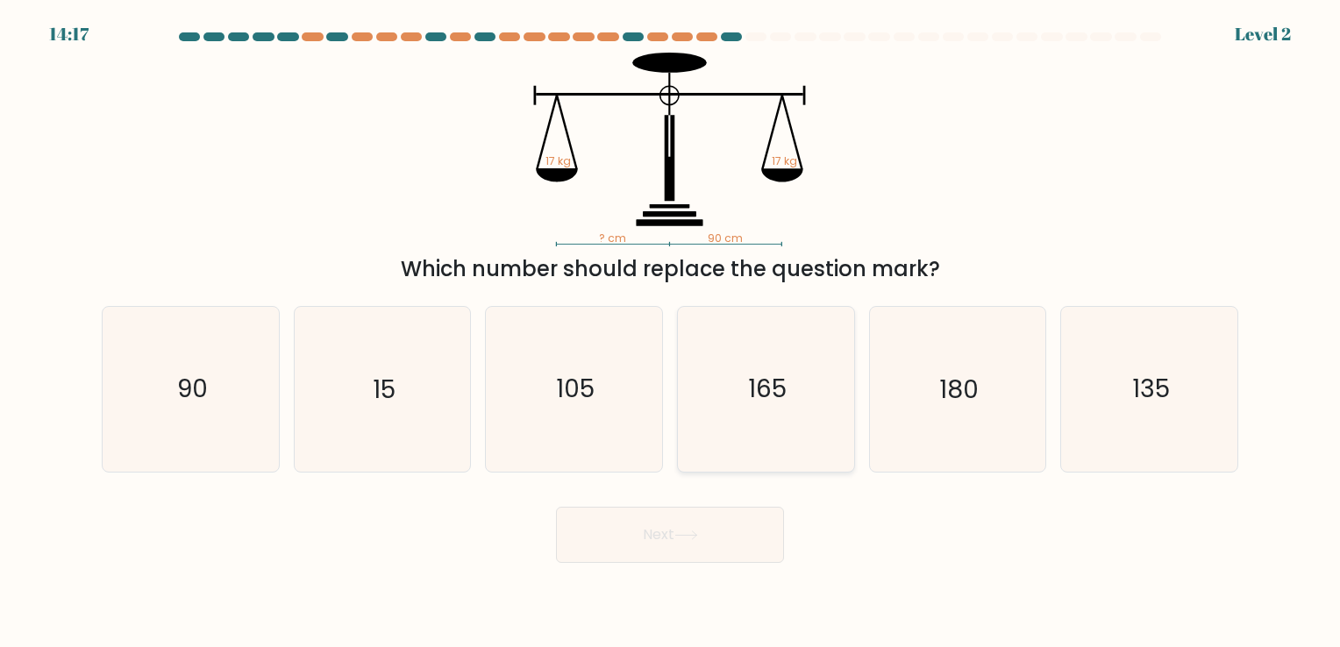
click at [781, 399] on text "165" at bounding box center [767, 390] width 39 height 34
click at [671, 332] on input "d. 165" at bounding box center [670, 328] width 1 height 9
radio input "true"
click at [731, 539] on button "Next" at bounding box center [670, 535] width 228 height 56
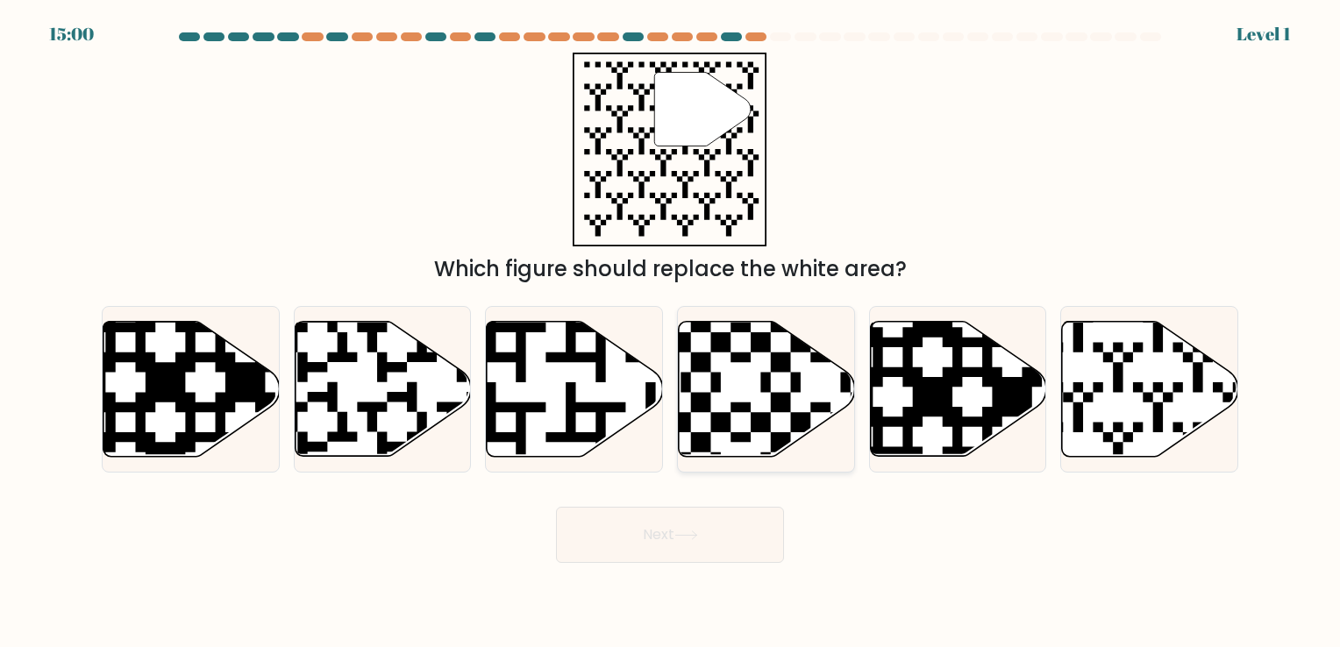
click at [792, 433] on icon at bounding box center [767, 388] width 176 height 135
click at [671, 332] on input "d." at bounding box center [670, 328] width 1 height 9
radio input "true"
click at [741, 553] on button "Next" at bounding box center [670, 535] width 228 height 56
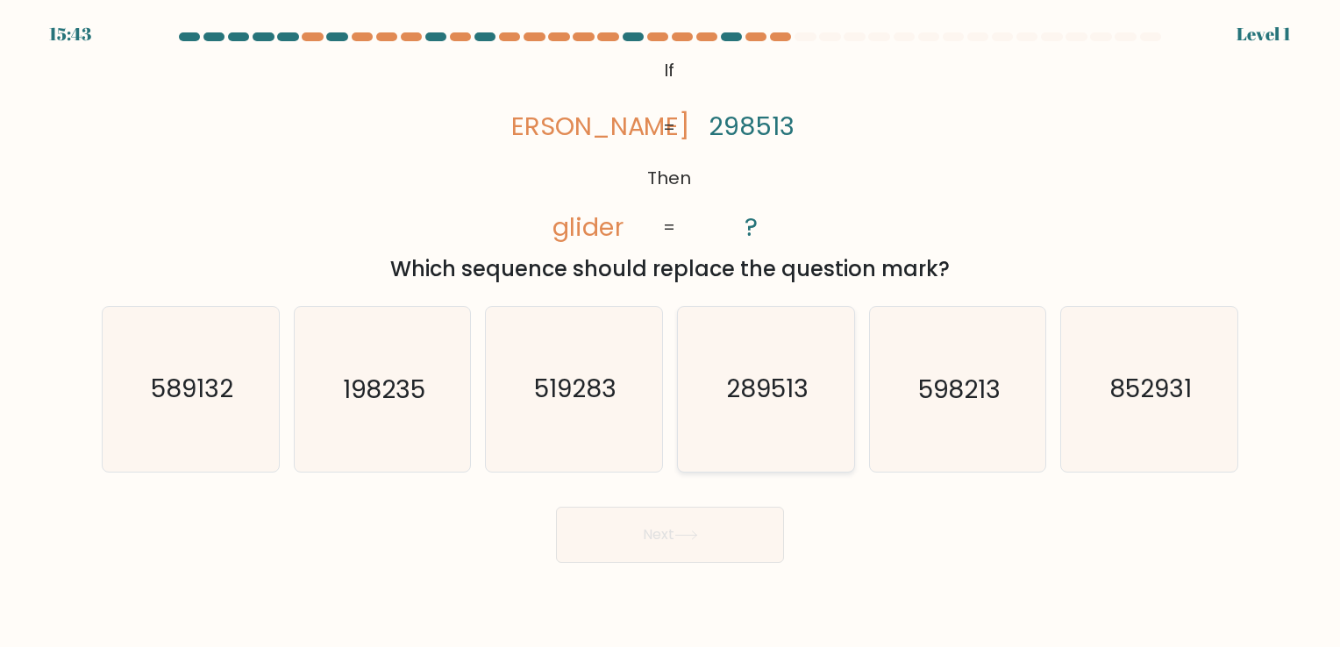
click at [779, 443] on icon "289513" at bounding box center [766, 389] width 164 height 164
click at [671, 332] on input "d. 289513" at bounding box center [670, 328] width 1 height 9
radio input "true"
click at [727, 529] on button "Next" at bounding box center [670, 535] width 228 height 56
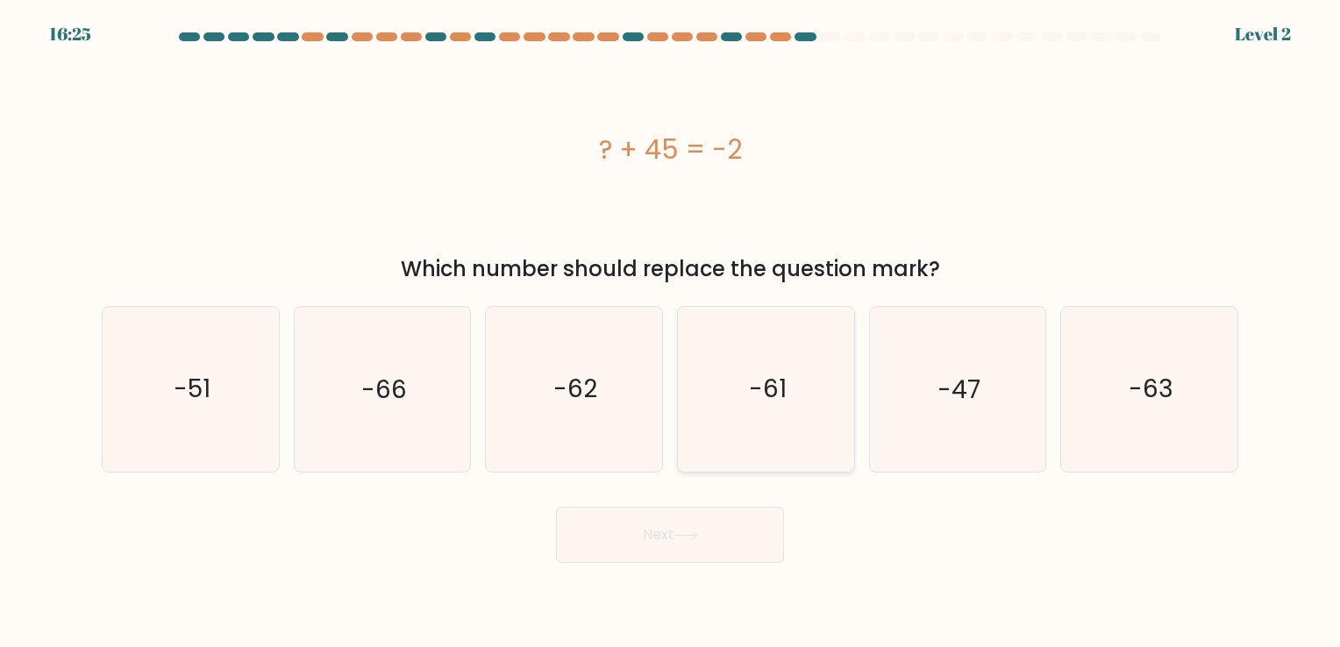
click at [768, 428] on icon "-61" at bounding box center [766, 389] width 164 height 164
click at [671, 332] on input "d. -61" at bounding box center [670, 328] width 1 height 9
radio input "true"
click at [716, 524] on button "Next" at bounding box center [670, 535] width 228 height 56
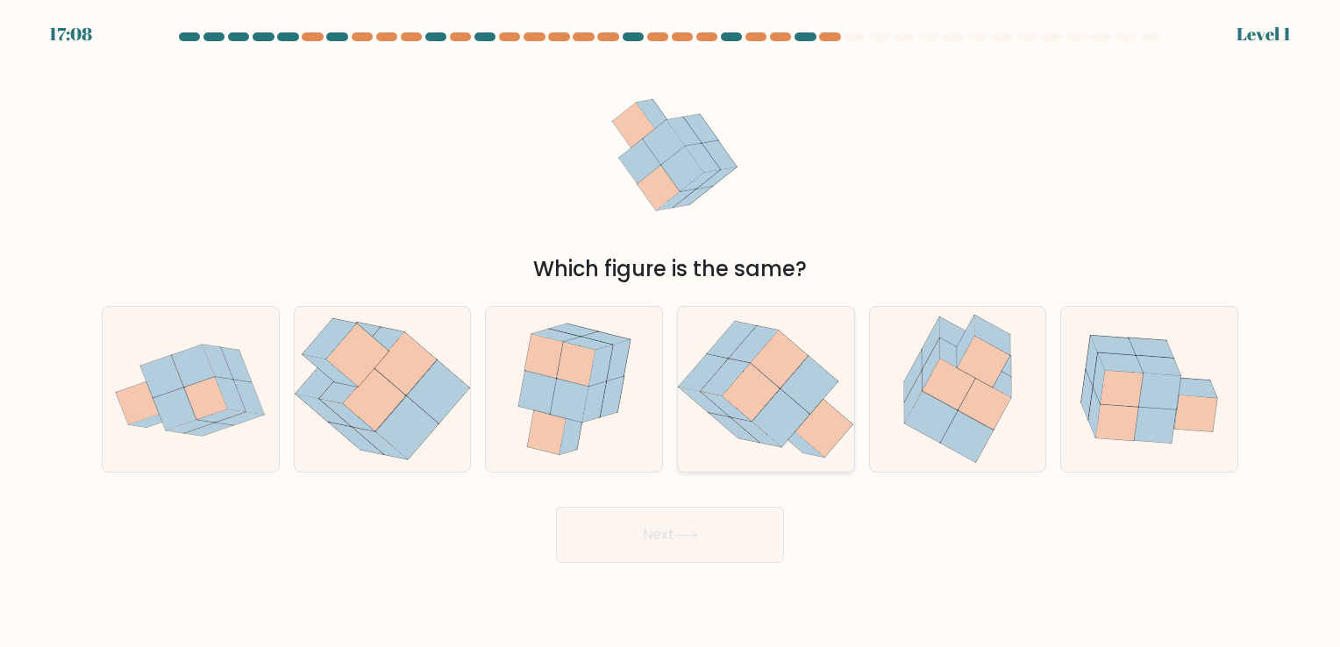
click at [786, 408] on icon at bounding box center [781, 418] width 57 height 58
click at [671, 332] on input "d." at bounding box center [670, 328] width 1 height 9
radio input "true"
click at [737, 517] on button "Next" at bounding box center [670, 535] width 228 height 56
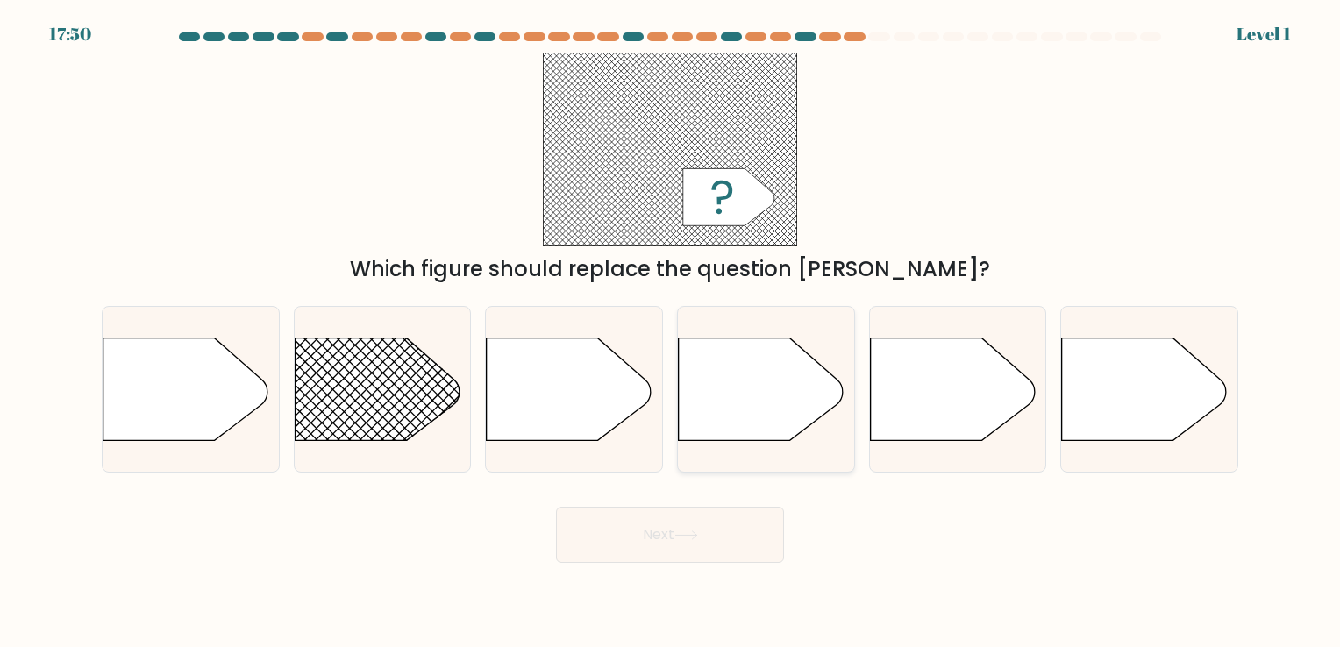
click at [794, 400] on icon at bounding box center [761, 389] width 165 height 103
click at [671, 332] on input "d." at bounding box center [670, 328] width 1 height 9
radio input "true"
click at [727, 524] on button "Next" at bounding box center [670, 535] width 228 height 56
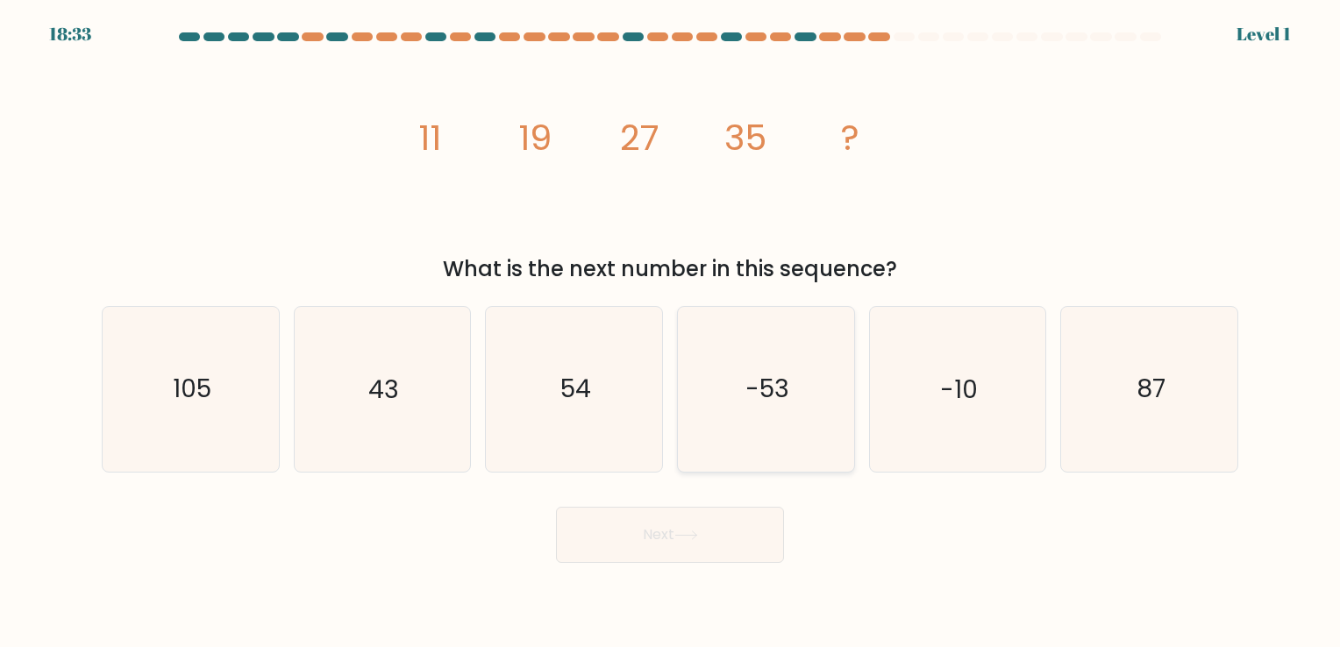
click at [750, 461] on icon "-53" at bounding box center [766, 389] width 164 height 164
click at [671, 332] on input "d. -53" at bounding box center [670, 328] width 1 height 9
radio input "true"
click at [723, 538] on button "Next" at bounding box center [670, 535] width 228 height 56
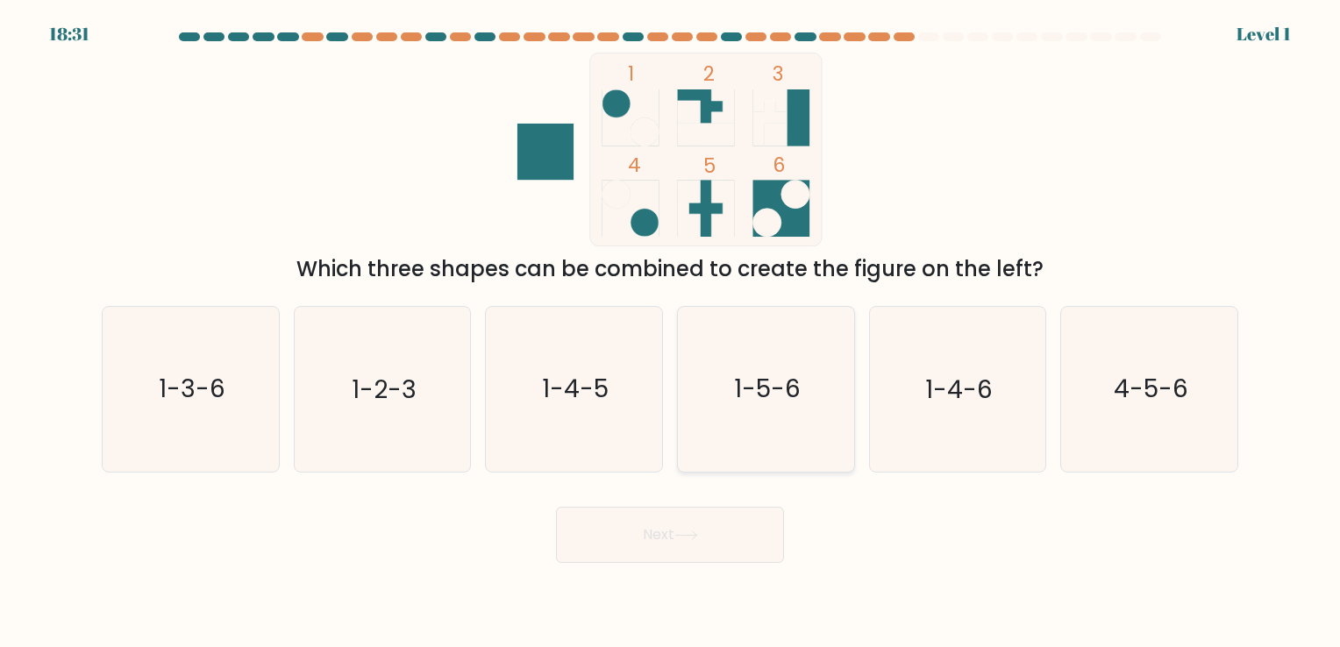
click at [794, 429] on icon "1-5-6" at bounding box center [766, 389] width 164 height 164
click at [671, 332] on input "d. 1-5-6" at bounding box center [670, 328] width 1 height 9
radio input "true"
click at [731, 546] on button "Next" at bounding box center [670, 535] width 228 height 56
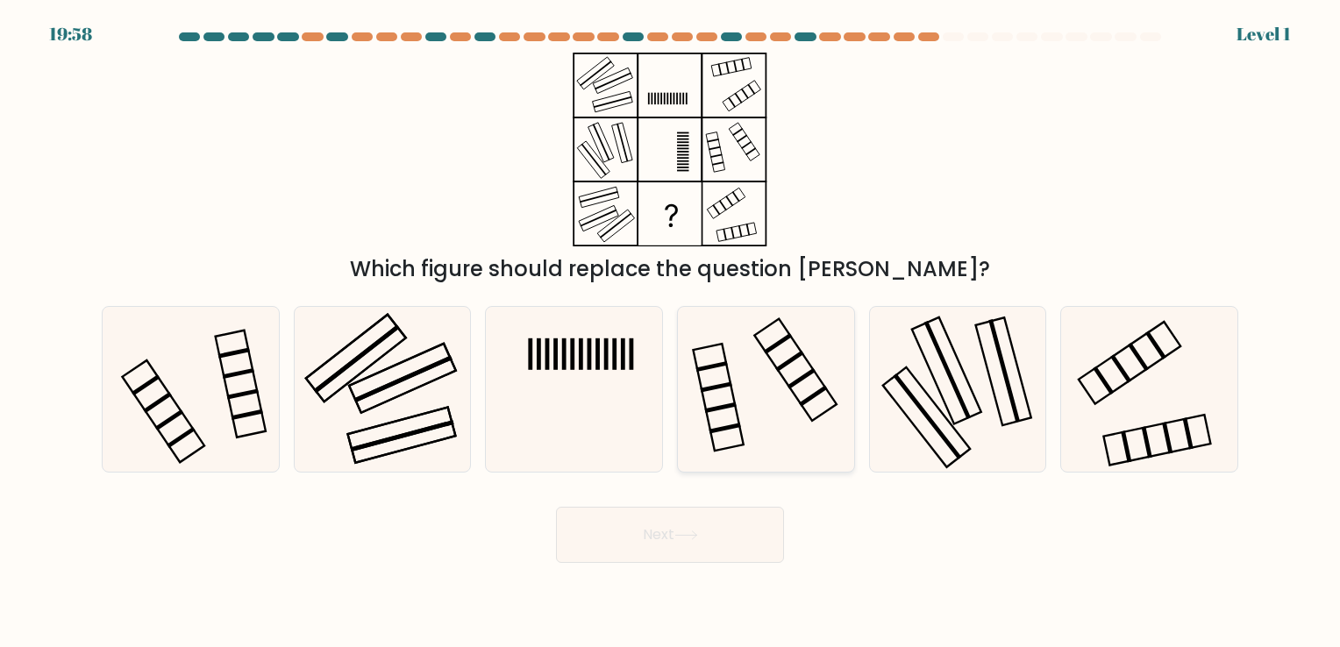
click at [779, 433] on icon at bounding box center [766, 389] width 164 height 164
click at [671, 332] on input "d." at bounding box center [670, 328] width 1 height 9
radio input "true"
click at [735, 520] on button "Next" at bounding box center [670, 535] width 228 height 56
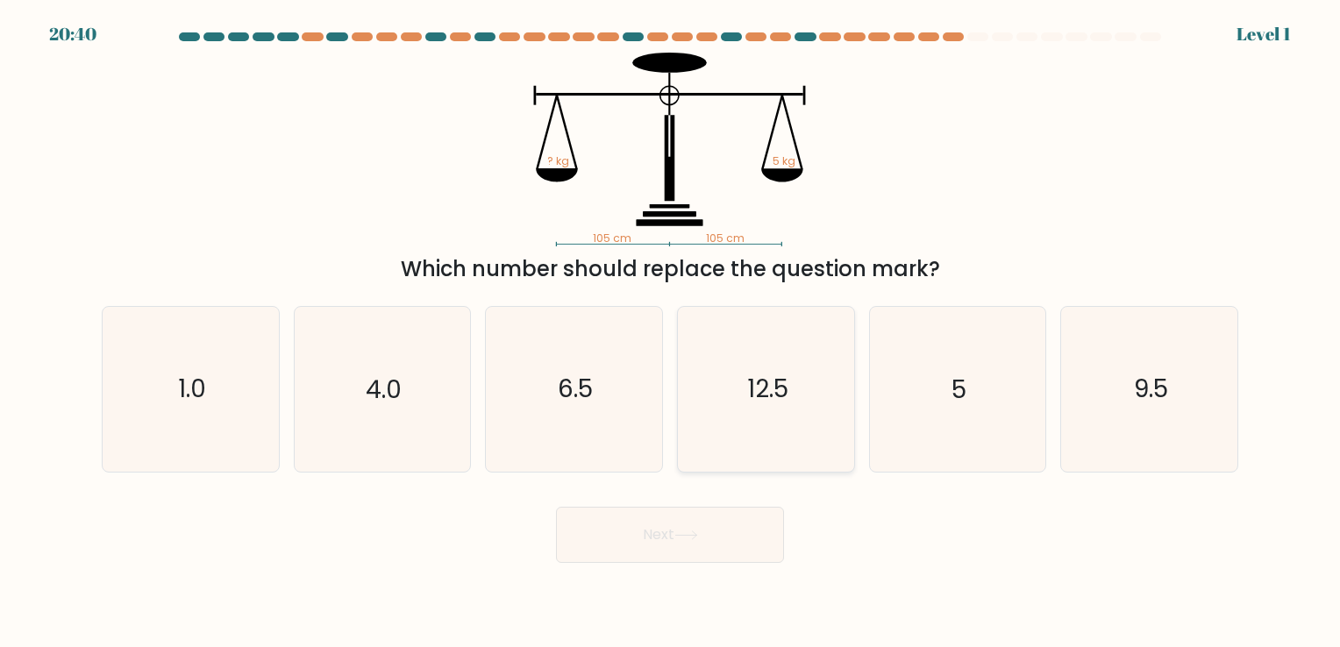
click at [789, 416] on icon "12.5" at bounding box center [766, 389] width 164 height 164
click at [671, 332] on input "d. 12.5" at bounding box center [670, 328] width 1 height 9
radio input "true"
click at [733, 525] on button "Next" at bounding box center [670, 535] width 228 height 56
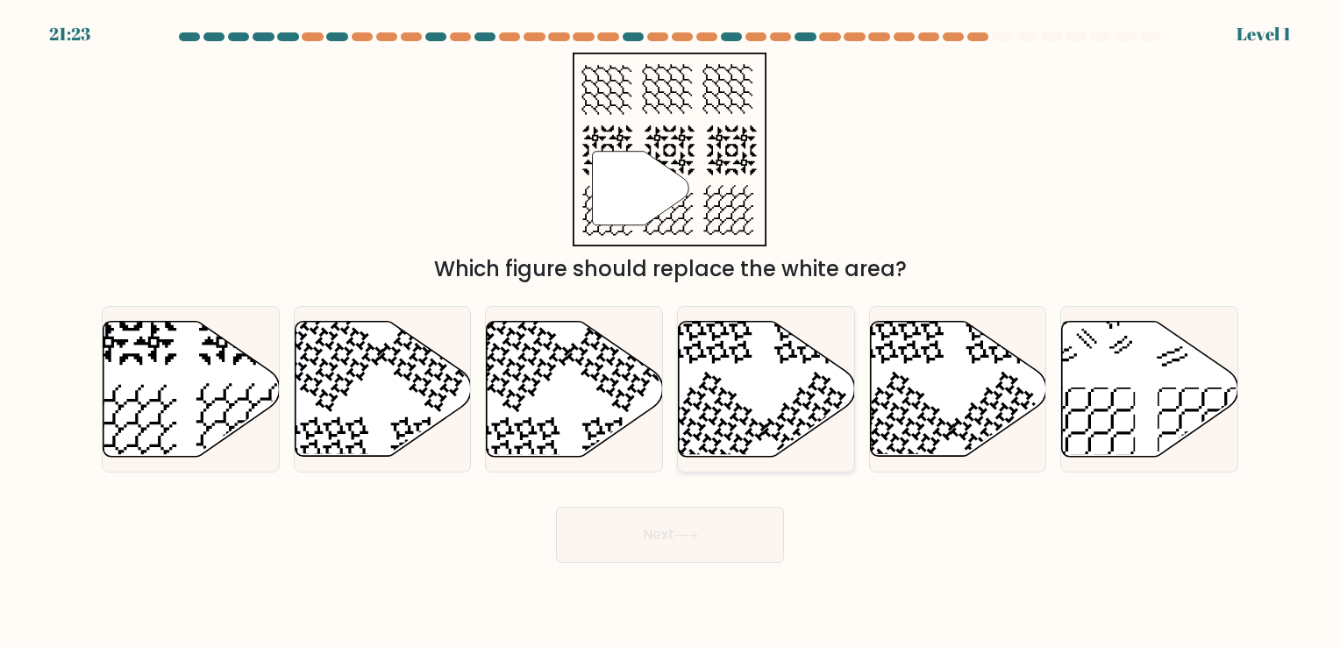
click at [758, 439] on icon at bounding box center [710, 429] width 116 height 116
click at [671, 332] on input "d." at bounding box center [670, 328] width 1 height 9
radio input "true"
click at [738, 520] on button "Next" at bounding box center [670, 535] width 228 height 56
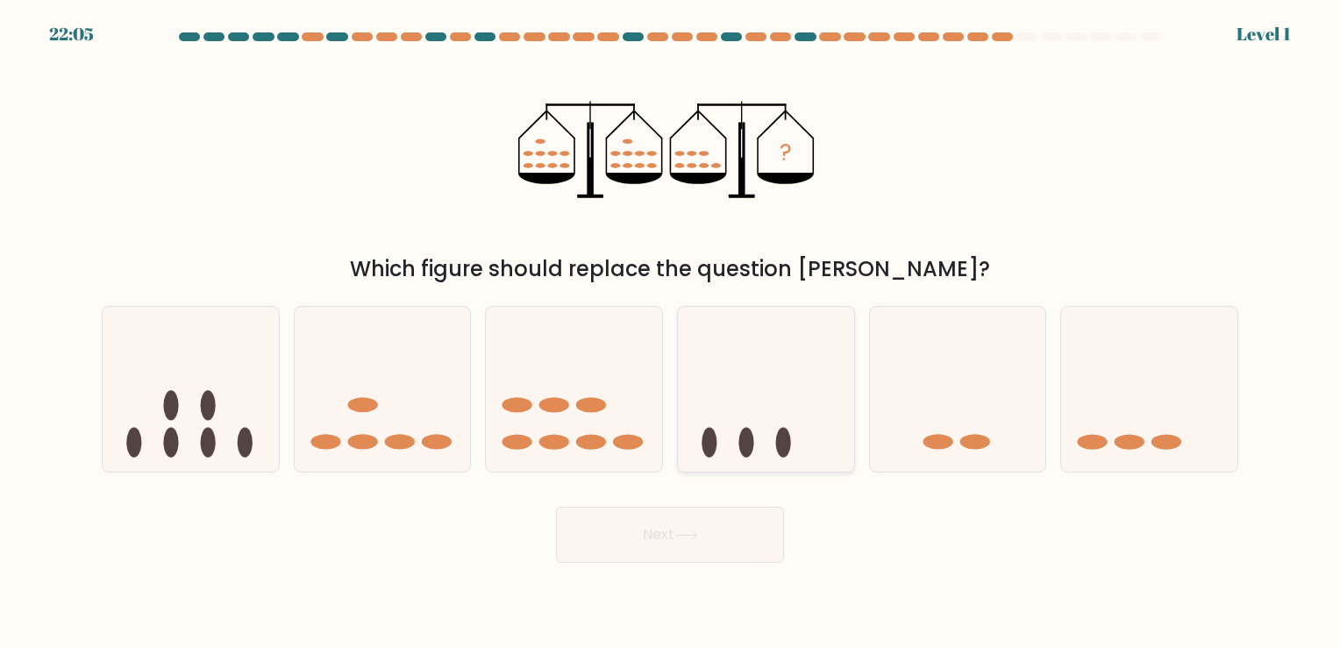
click at [772, 424] on icon at bounding box center [766, 390] width 176 height 146
click at [671, 332] on input "d." at bounding box center [670, 328] width 1 height 9
radio input "true"
click at [737, 525] on button "Next" at bounding box center [670, 535] width 228 height 56
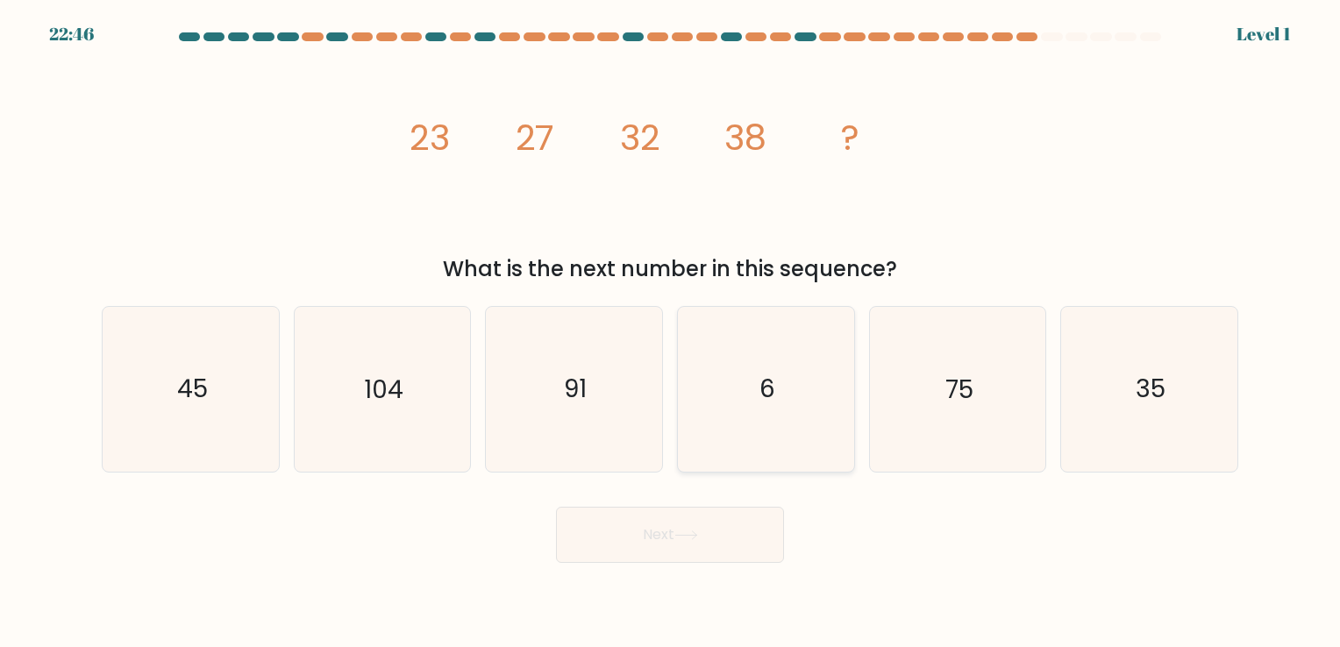
click at [761, 460] on icon "6" at bounding box center [766, 389] width 164 height 164
click at [671, 332] on input "d. 6" at bounding box center [670, 328] width 1 height 9
radio input "true"
click at [730, 526] on button "Next" at bounding box center [670, 535] width 228 height 56
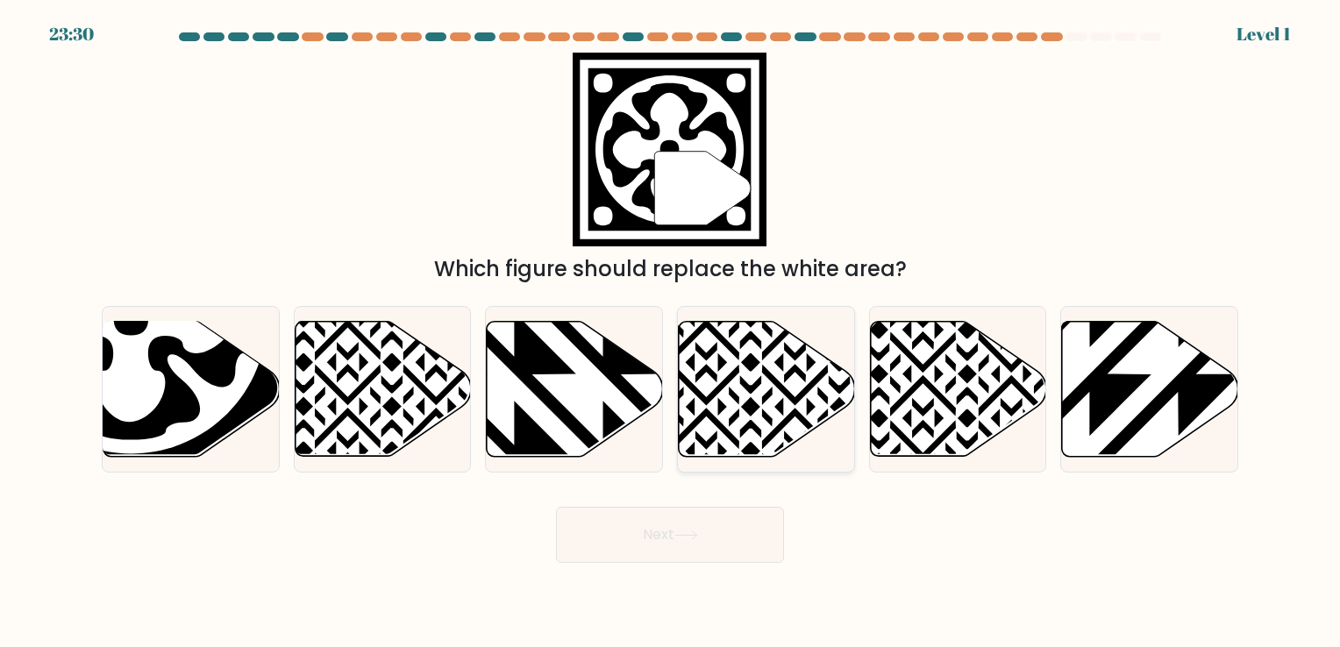
click at [775, 432] on icon at bounding box center [706, 317] width 355 height 355
click at [671, 332] on input "d." at bounding box center [670, 328] width 1 height 9
radio input "true"
click at [729, 559] on body "23:28 Level 1" at bounding box center [670, 323] width 1340 height 647
click at [729, 559] on button "Next" at bounding box center [670, 535] width 228 height 56
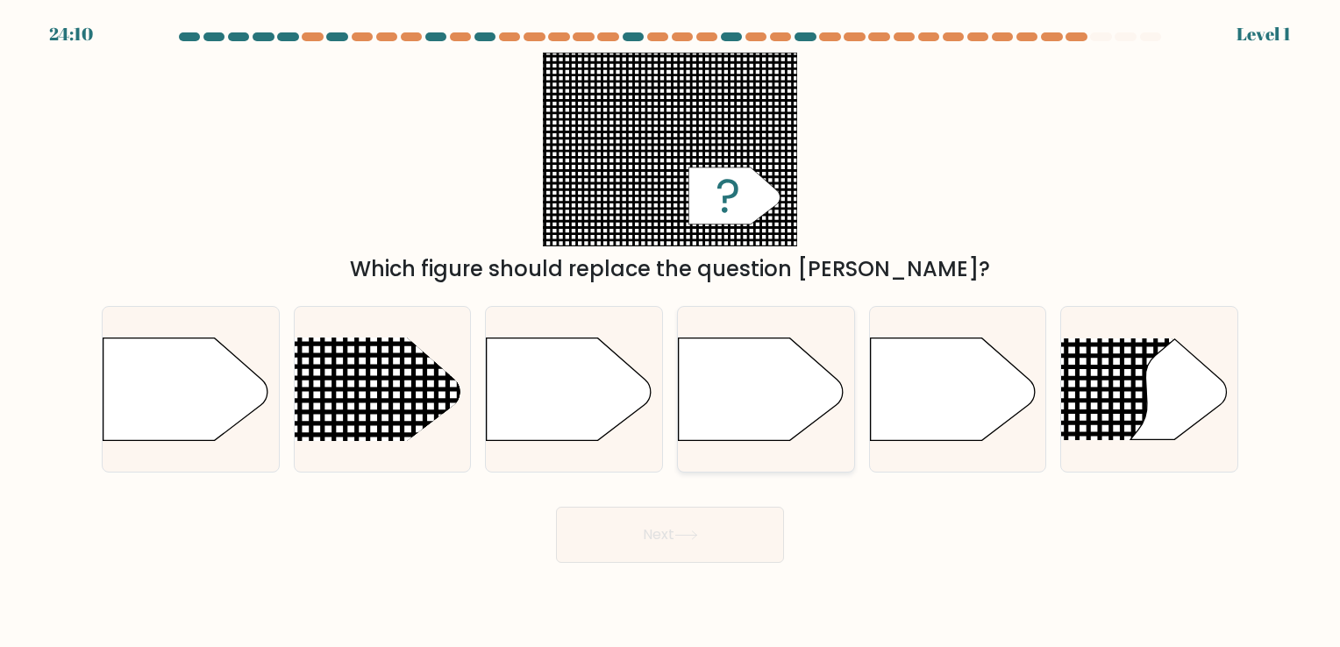
click at [707, 365] on icon at bounding box center [761, 389] width 165 height 103
click at [671, 332] on input "d." at bounding box center [670, 328] width 1 height 9
radio input "true"
click at [690, 536] on icon at bounding box center [686, 536] width 24 height 10
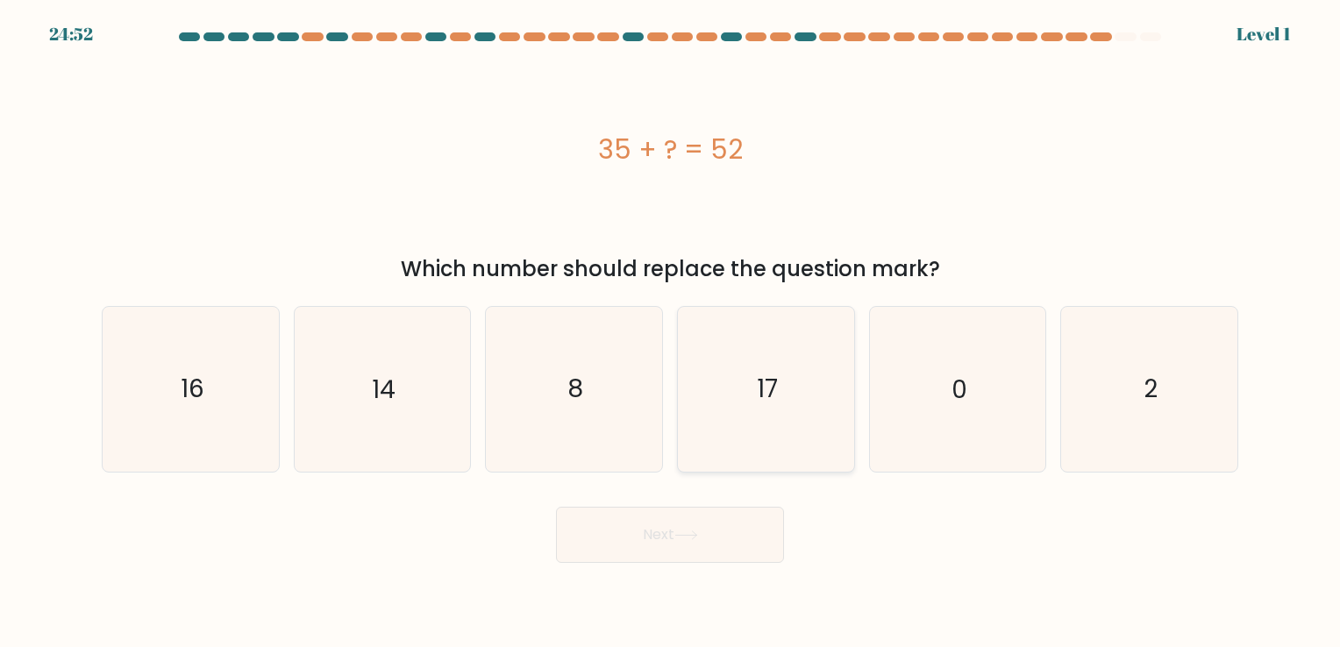
click at [766, 419] on icon "17" at bounding box center [766, 389] width 164 height 164
click at [671, 332] on input "d. 17" at bounding box center [670, 328] width 1 height 9
radio input "true"
click at [730, 523] on button "Next" at bounding box center [670, 535] width 228 height 56
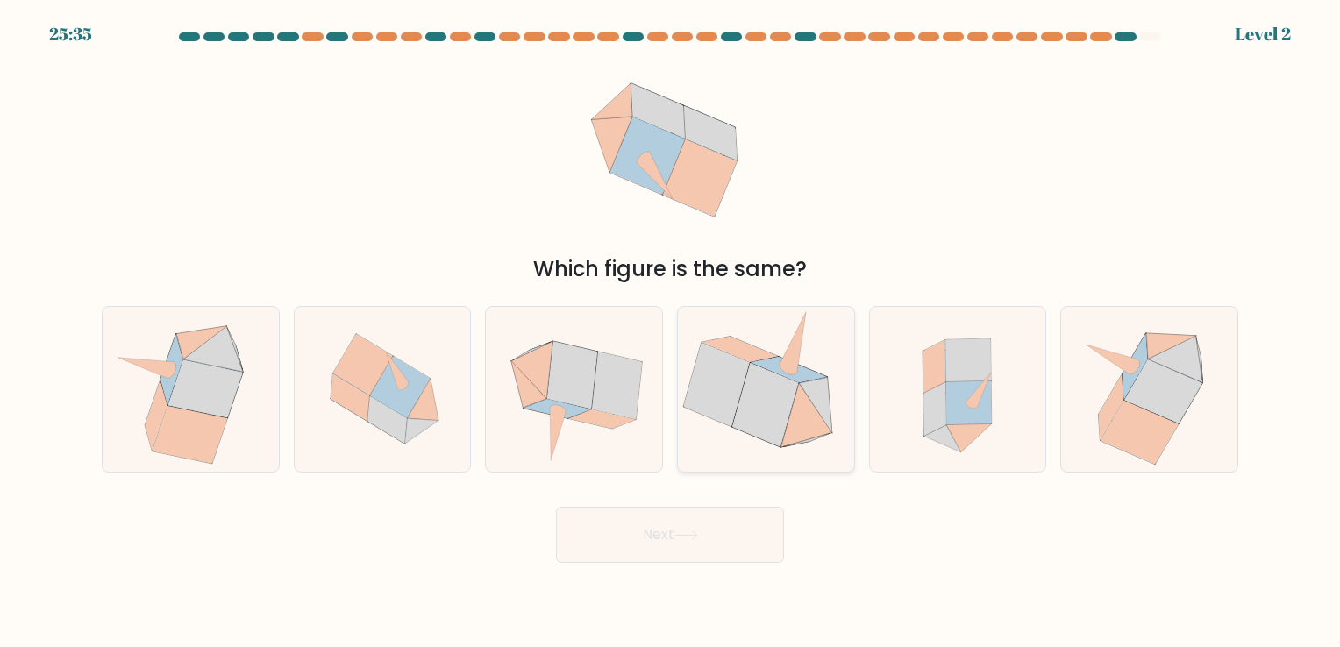
click at [771, 425] on icon at bounding box center [765, 405] width 66 height 83
click at [671, 332] on input "d." at bounding box center [670, 328] width 1 height 9
radio input "true"
click at [724, 541] on button "Next" at bounding box center [670, 535] width 228 height 56
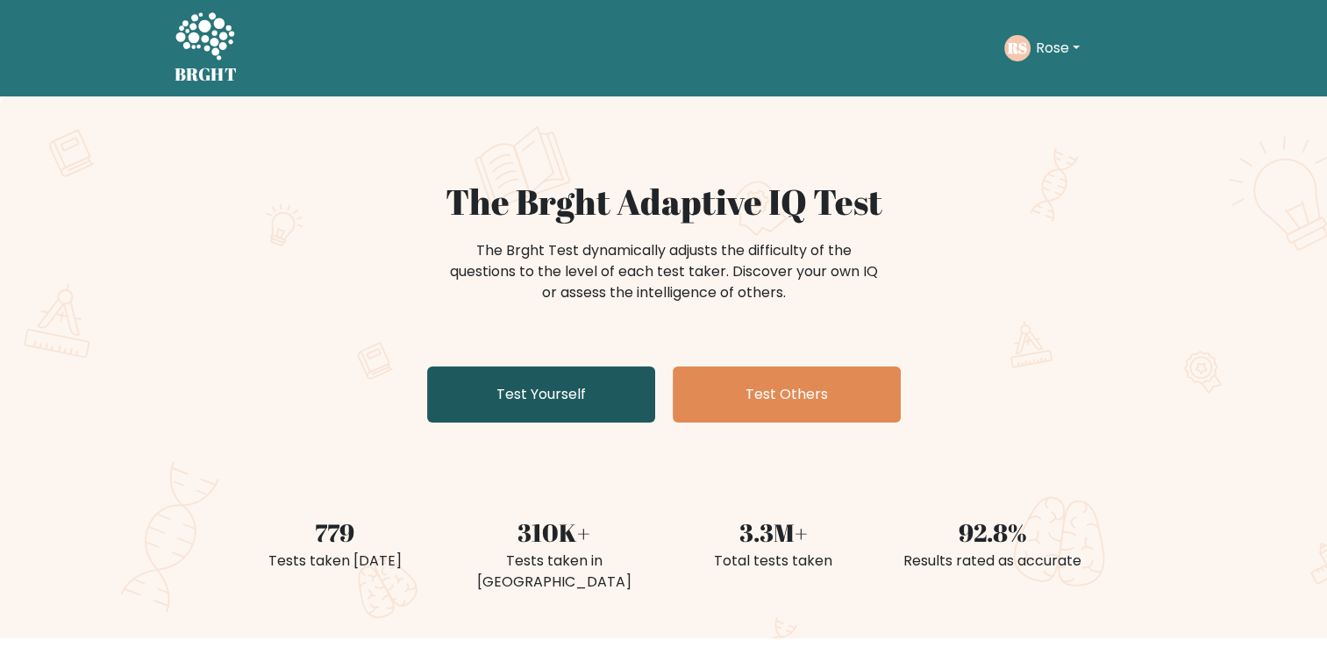
click at [583, 413] on link "Test Yourself" at bounding box center [541, 395] width 228 height 56
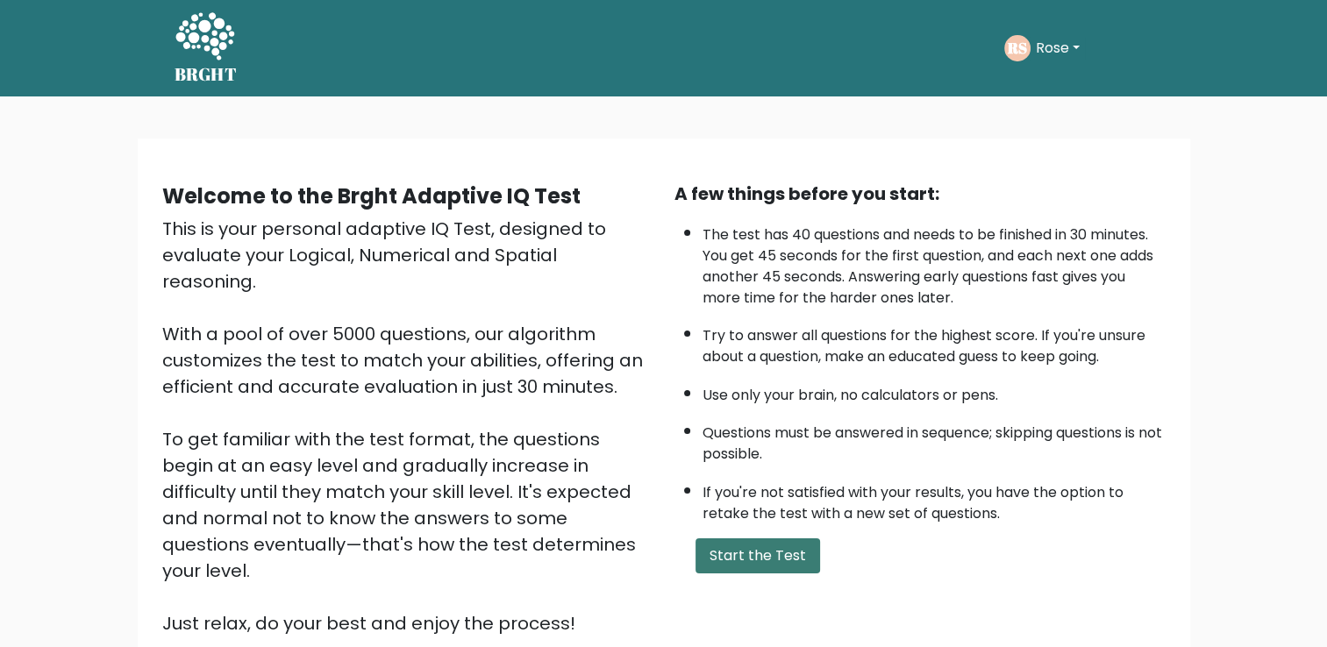
click at [783, 555] on button "Start the Test" at bounding box center [758, 556] width 125 height 35
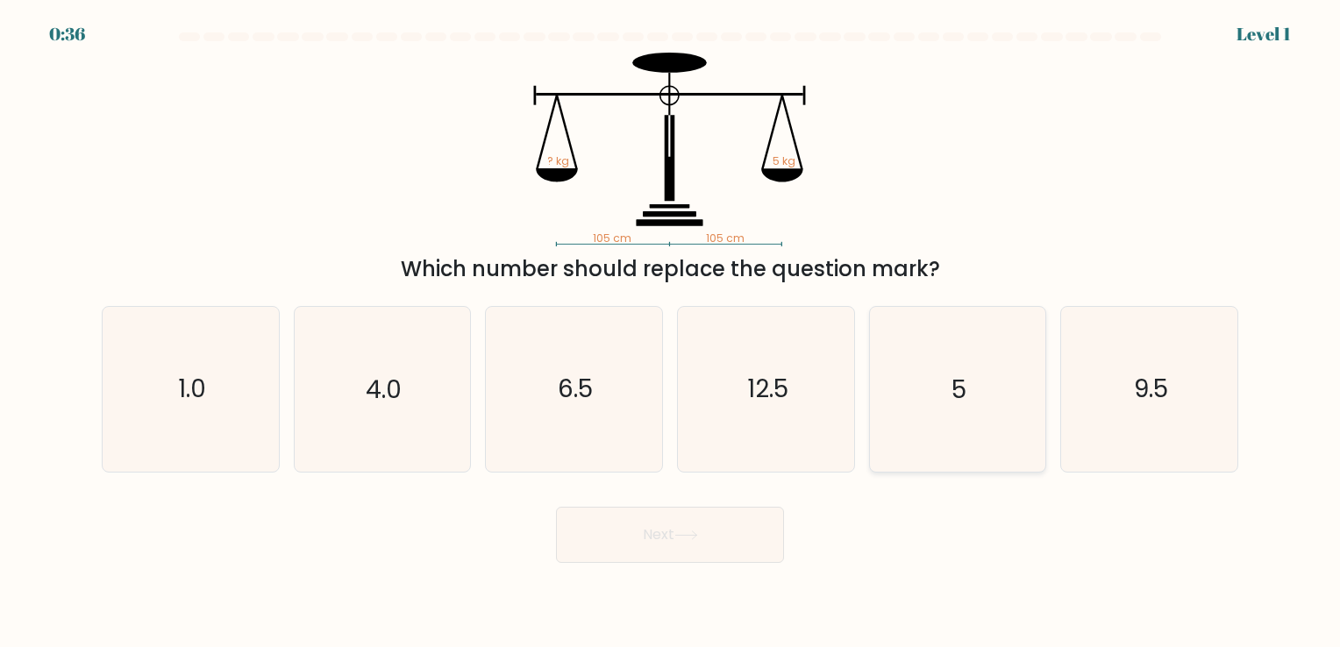
click at [915, 428] on icon "5" at bounding box center [957, 389] width 164 height 164
click at [671, 332] on input "e. 5" at bounding box center [670, 328] width 1 height 9
radio input "true"
click at [702, 556] on button "Next" at bounding box center [670, 535] width 228 height 56
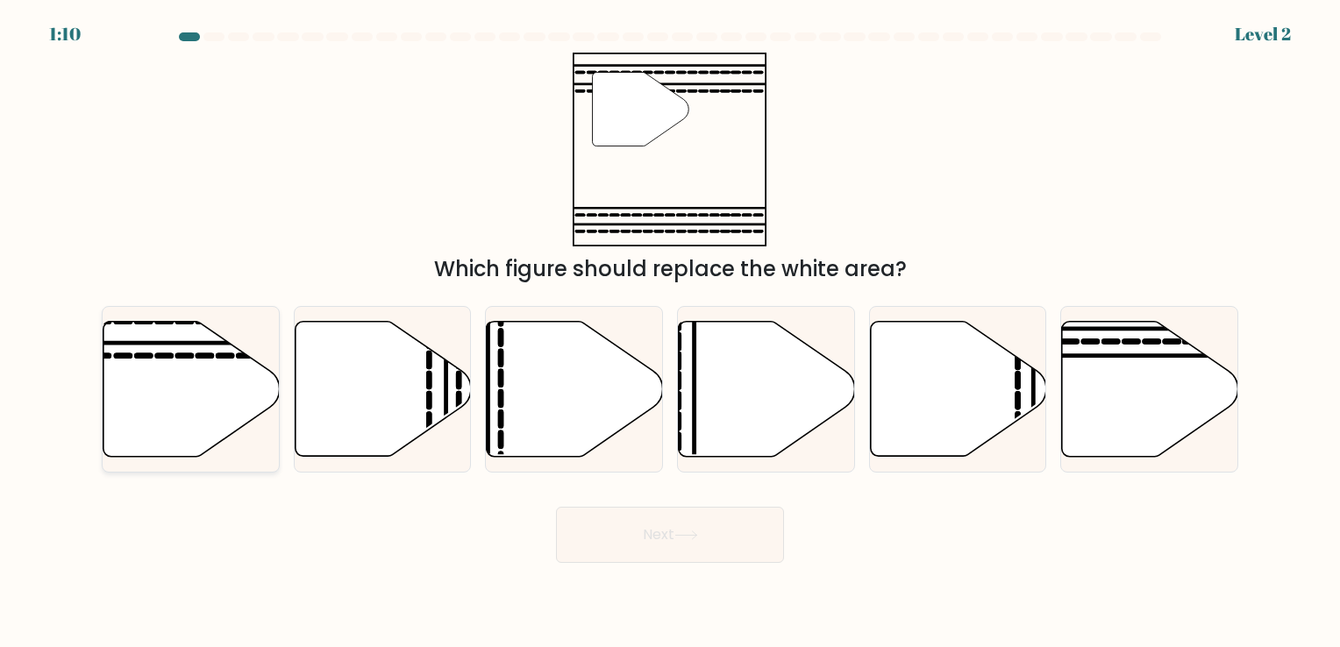
click at [271, 388] on icon at bounding box center [191, 388] width 176 height 135
click at [670, 332] on input "a." at bounding box center [670, 328] width 1 height 9
radio input "true"
click at [655, 545] on button "Next" at bounding box center [670, 535] width 228 height 56
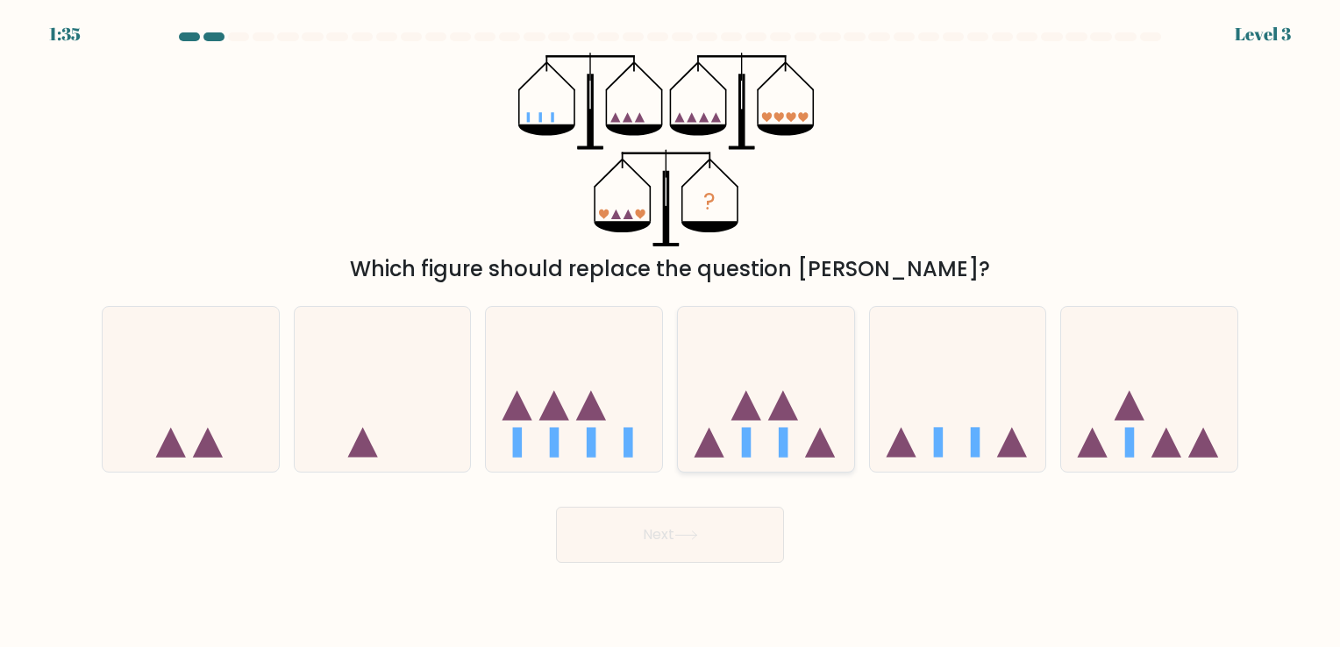
click at [761, 453] on icon at bounding box center [766, 390] width 176 height 146
click at [671, 332] on input "d." at bounding box center [670, 328] width 1 height 9
radio input "true"
click at [919, 423] on icon at bounding box center [958, 390] width 176 height 146
click at [671, 332] on input "e." at bounding box center [670, 328] width 1 height 9
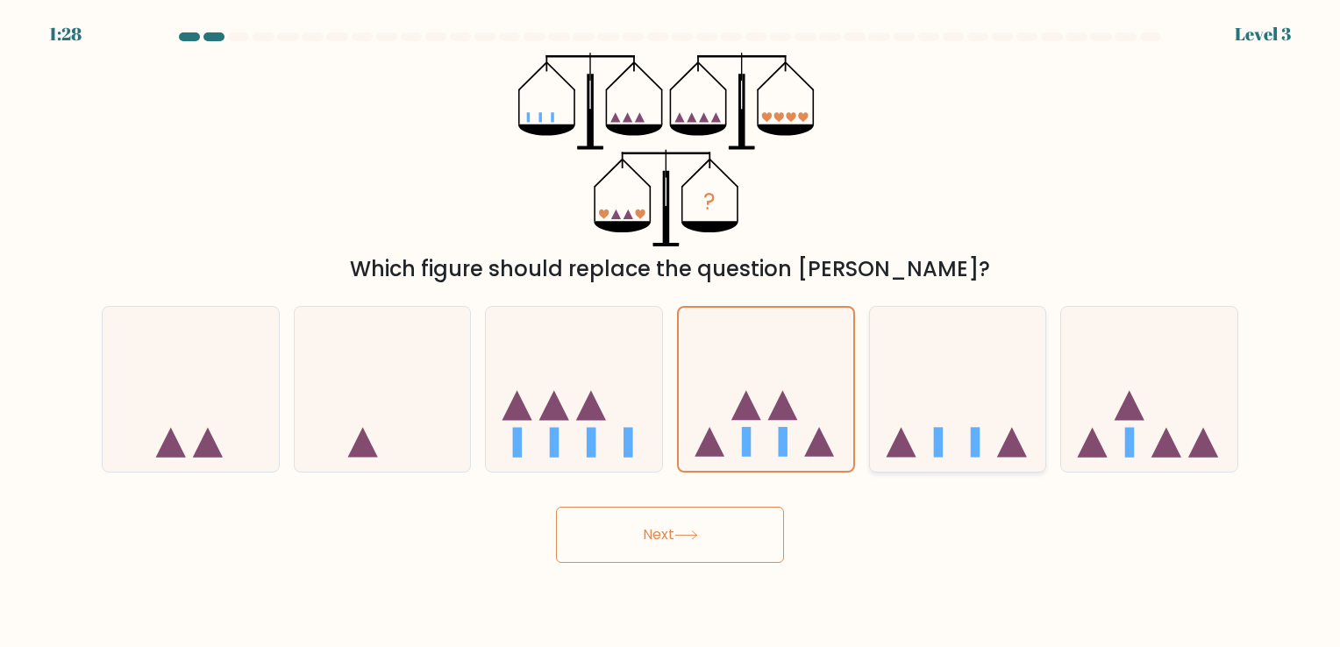
radio input "true"
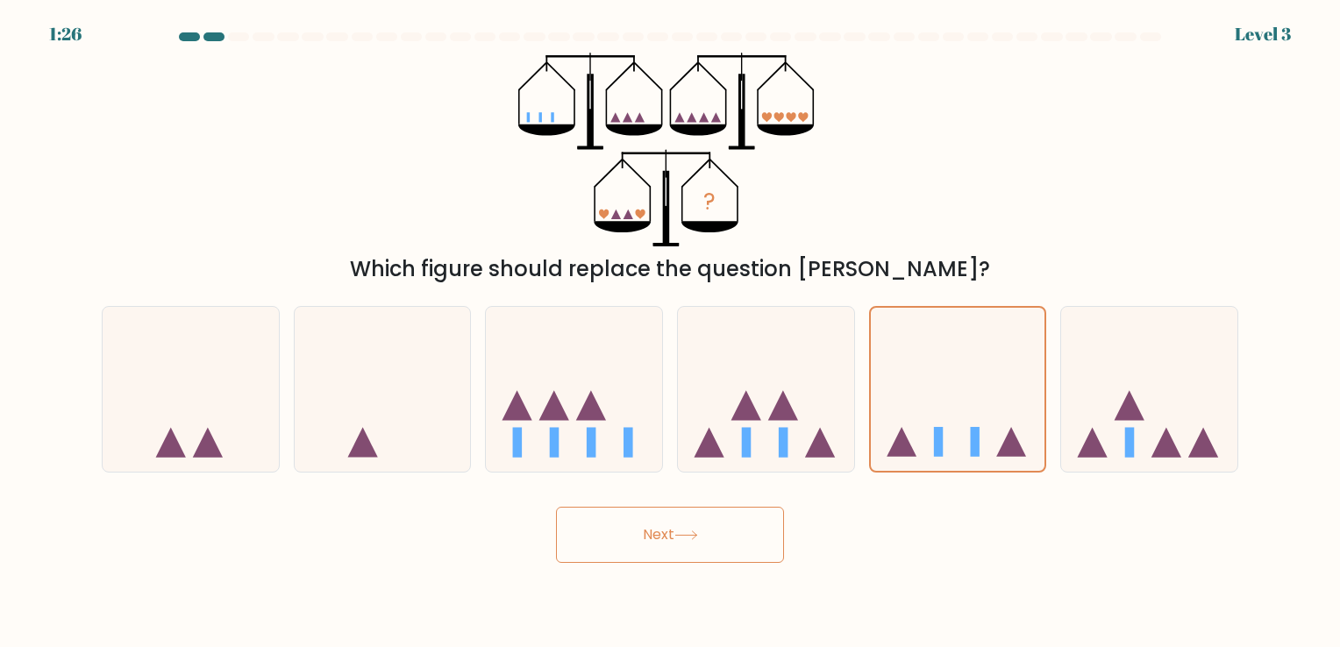
click at [714, 530] on button "Next" at bounding box center [670, 535] width 228 height 56
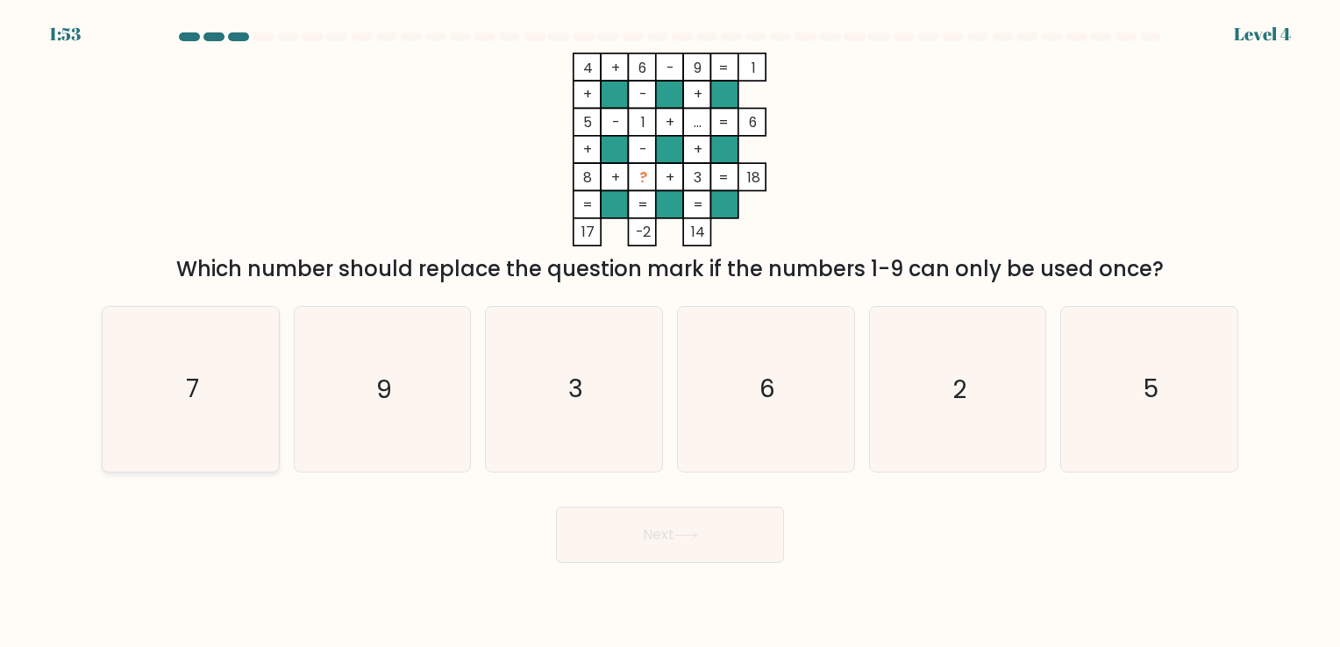
click at [153, 400] on icon "7" at bounding box center [191, 389] width 164 height 164
click at [670, 332] on input "a. 7" at bounding box center [670, 328] width 1 height 9
radio input "true"
click at [644, 527] on button "Next" at bounding box center [670, 535] width 228 height 56
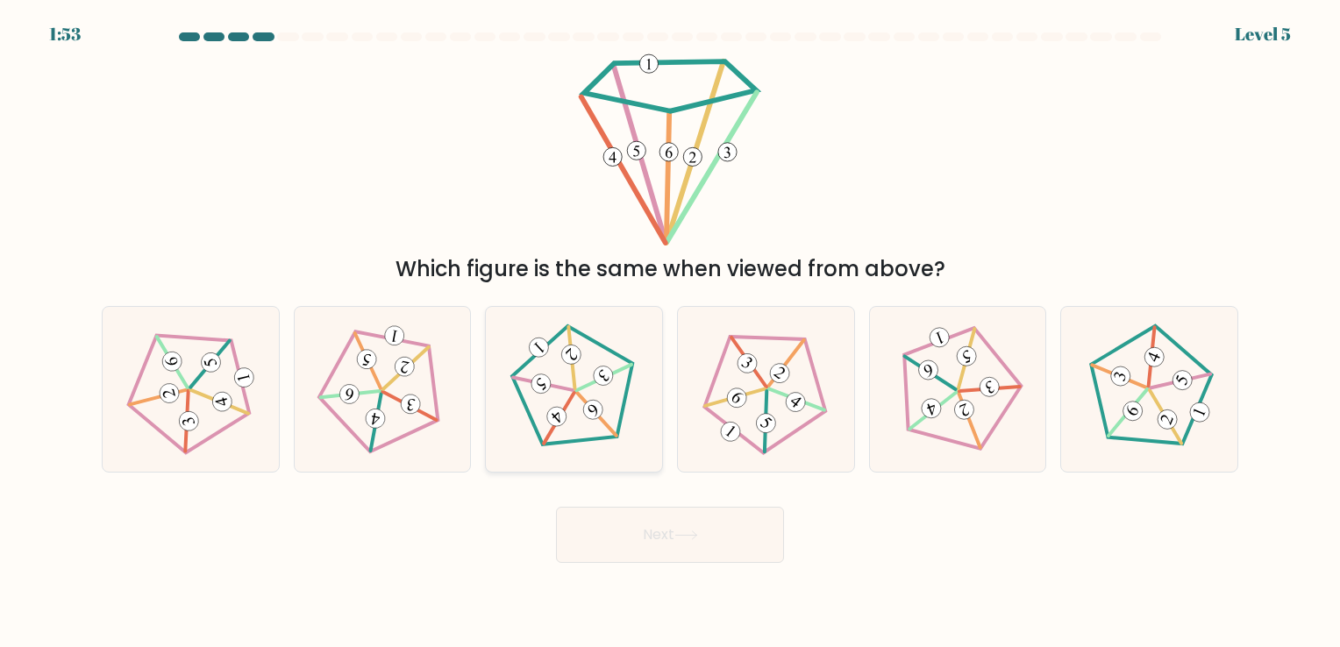
click at [593, 389] on icon at bounding box center [575, 390] width 132 height 132
click at [670, 332] on input "c." at bounding box center [670, 328] width 1 height 9
radio input "true"
click at [674, 521] on button "Next" at bounding box center [670, 535] width 228 height 56
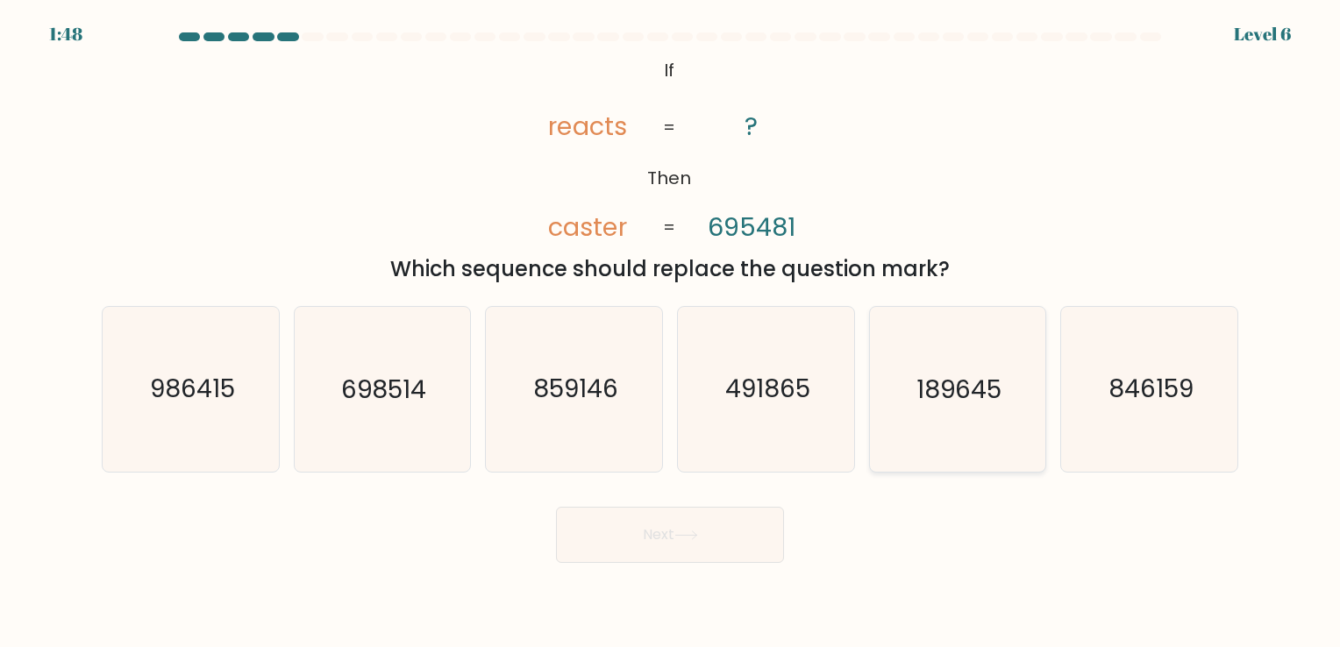
click at [995, 406] on icon "189645" at bounding box center [957, 389] width 164 height 164
click at [671, 332] on input "e. 189645" at bounding box center [670, 328] width 1 height 9
radio input "true"
click at [719, 542] on button "Next" at bounding box center [670, 535] width 228 height 56
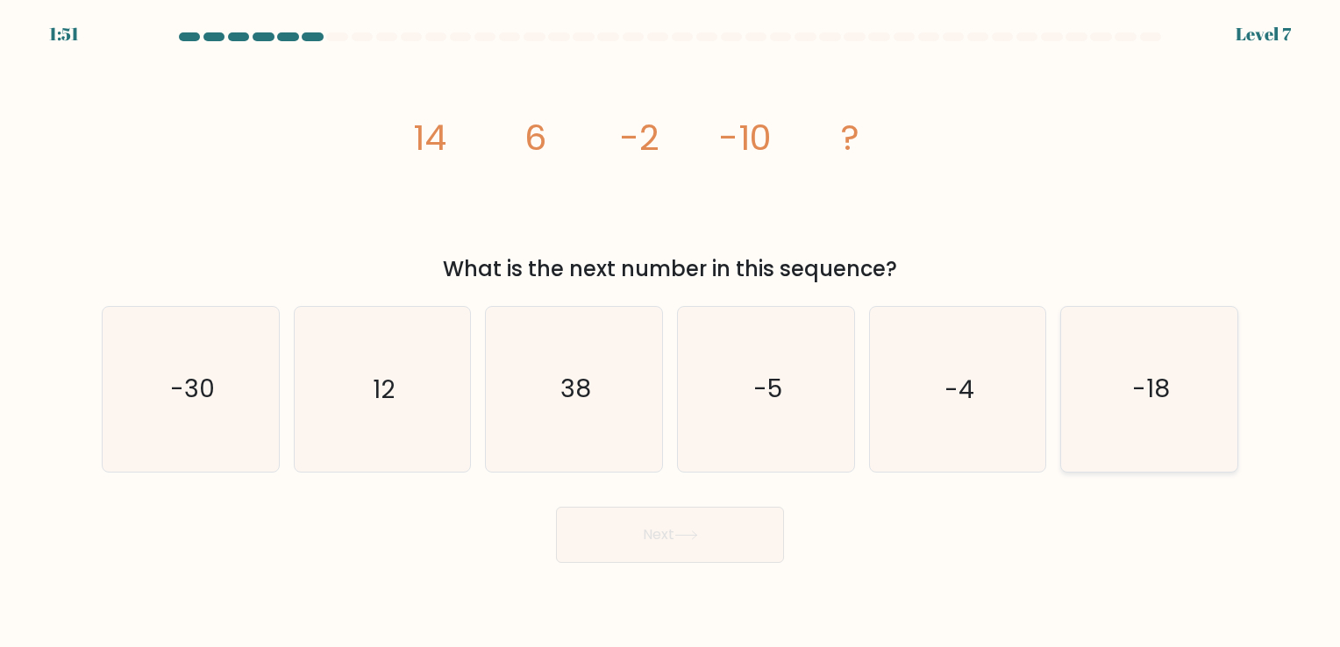
click at [1193, 379] on icon "-18" at bounding box center [1149, 389] width 164 height 164
click at [671, 332] on input "f. -18" at bounding box center [670, 328] width 1 height 9
radio input "true"
click at [664, 547] on button "Next" at bounding box center [670, 535] width 228 height 56
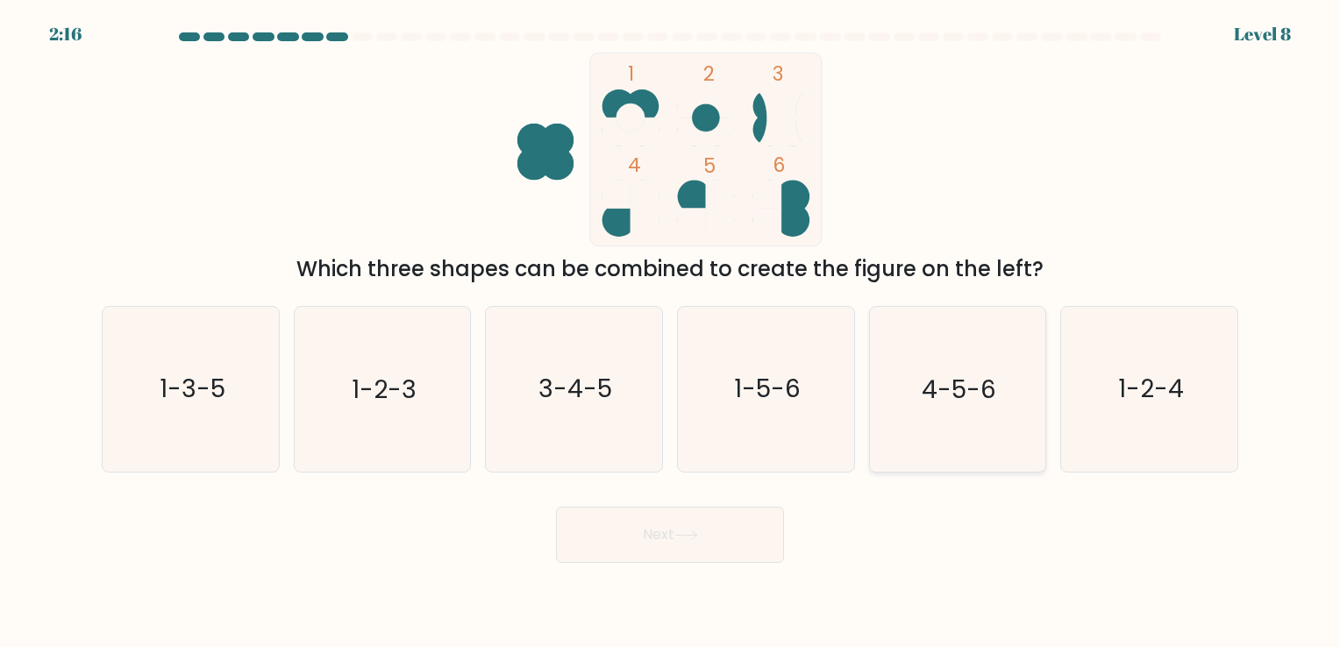
click at [924, 420] on icon "4-5-6" at bounding box center [957, 389] width 164 height 164
click at [671, 332] on input "e. 4-5-6" at bounding box center [670, 328] width 1 height 9
radio input "true"
click at [724, 501] on div "Next" at bounding box center [670, 528] width 1158 height 69
click at [717, 528] on button "Next" at bounding box center [670, 535] width 228 height 56
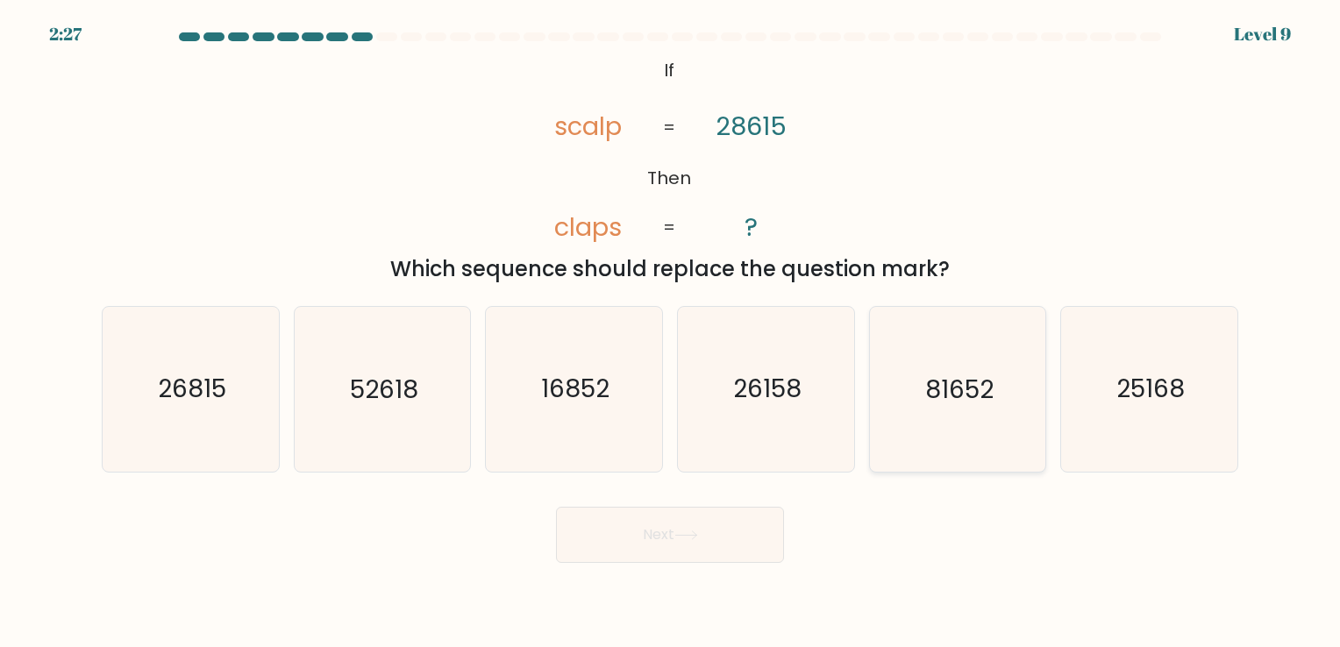
click at [945, 419] on icon "81652" at bounding box center [957, 389] width 164 height 164
click at [671, 332] on input "e. 81652" at bounding box center [670, 328] width 1 height 9
radio input "true"
click at [744, 537] on button "Next" at bounding box center [670, 535] width 228 height 56
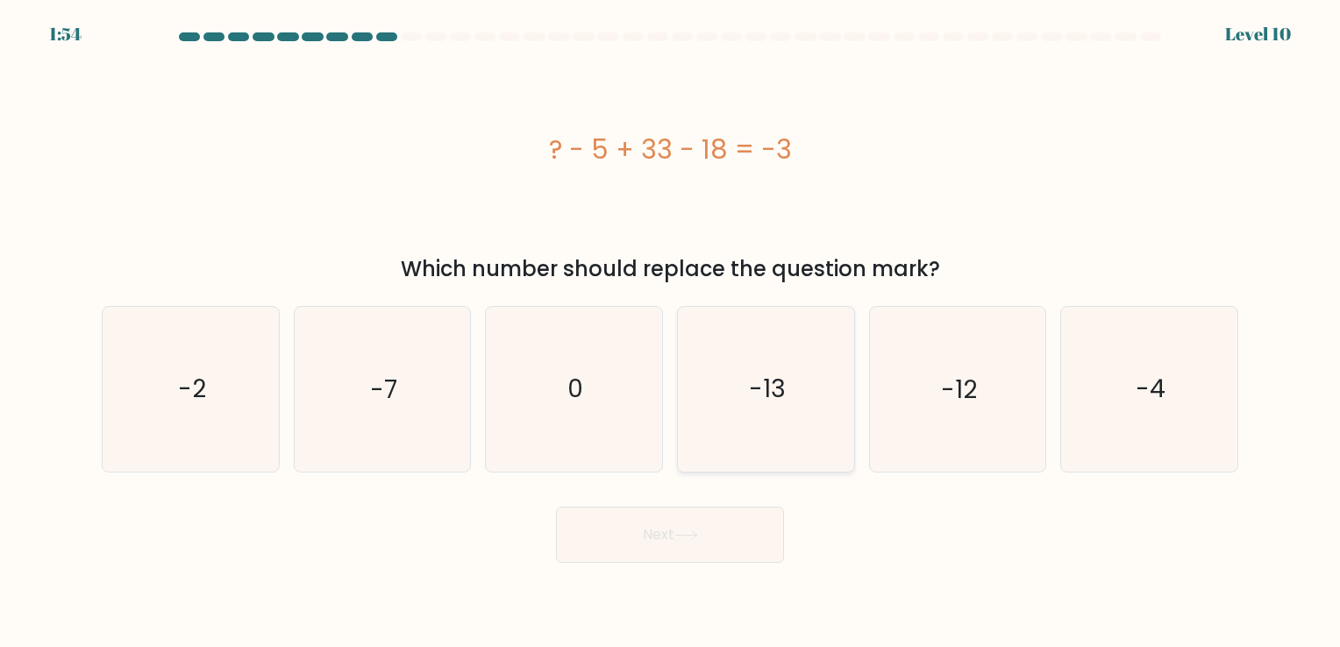
click at [723, 404] on icon "-13" at bounding box center [766, 389] width 164 height 164
click at [671, 332] on input "d. -13" at bounding box center [670, 328] width 1 height 9
radio input "true"
click at [681, 533] on icon at bounding box center [686, 536] width 24 height 10
click at [665, 517] on button "Next" at bounding box center [670, 535] width 228 height 56
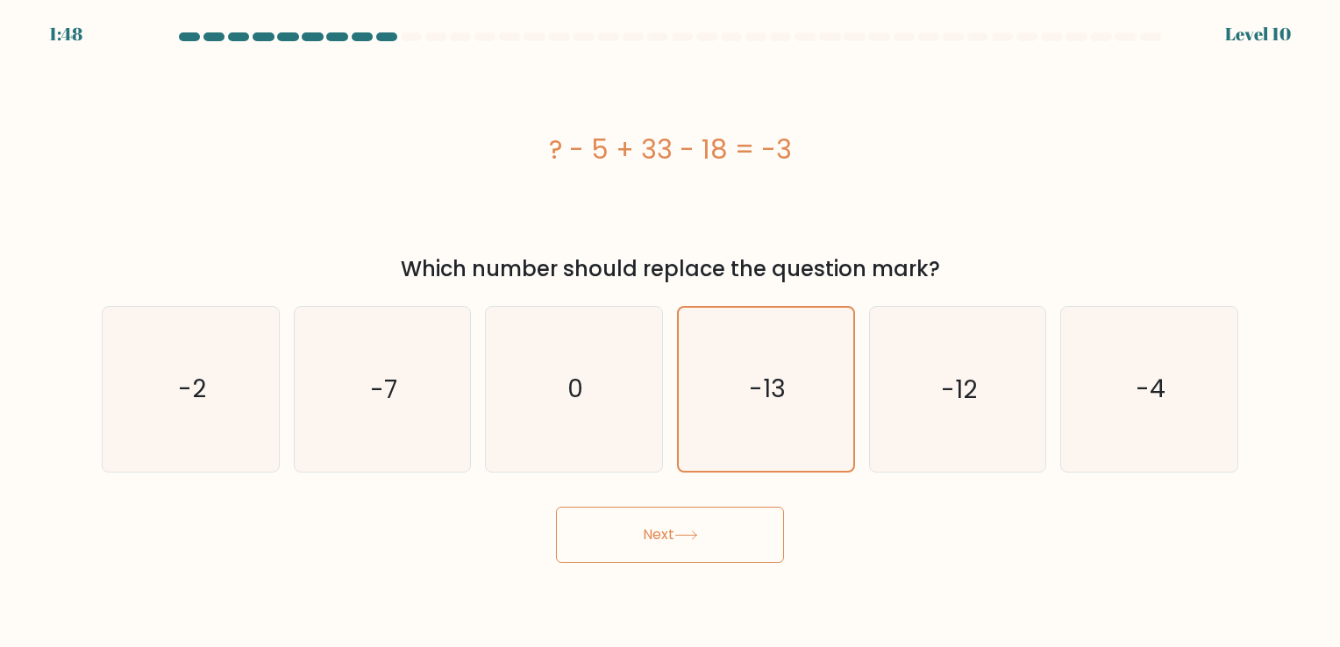
click at [698, 542] on button "Next" at bounding box center [670, 535] width 228 height 56
click at [646, 532] on button "Next" at bounding box center [670, 535] width 228 height 56
click at [729, 529] on button "Next" at bounding box center [670, 535] width 228 height 56
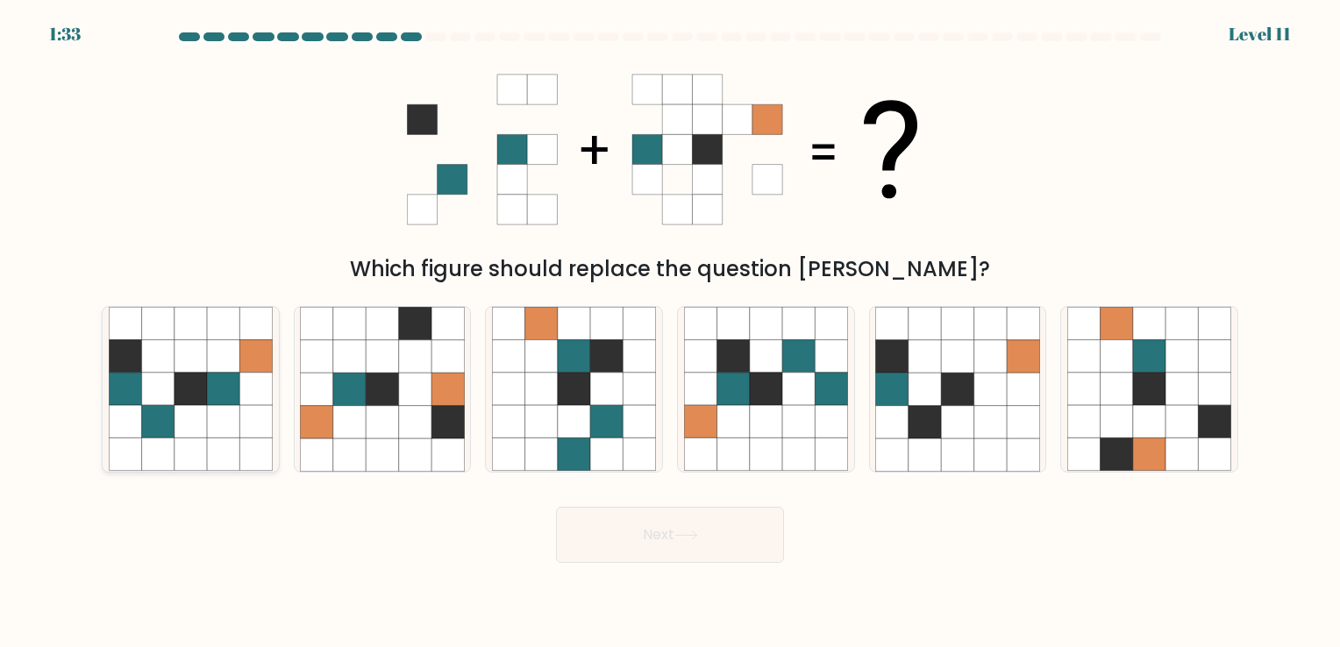
click at [232, 392] on icon at bounding box center [223, 389] width 32 height 32
click at [670, 332] on input "a." at bounding box center [670, 328] width 1 height 9
radio input "true"
click at [358, 370] on icon at bounding box center [349, 356] width 32 height 32
click at [670, 332] on input "b." at bounding box center [670, 328] width 1 height 9
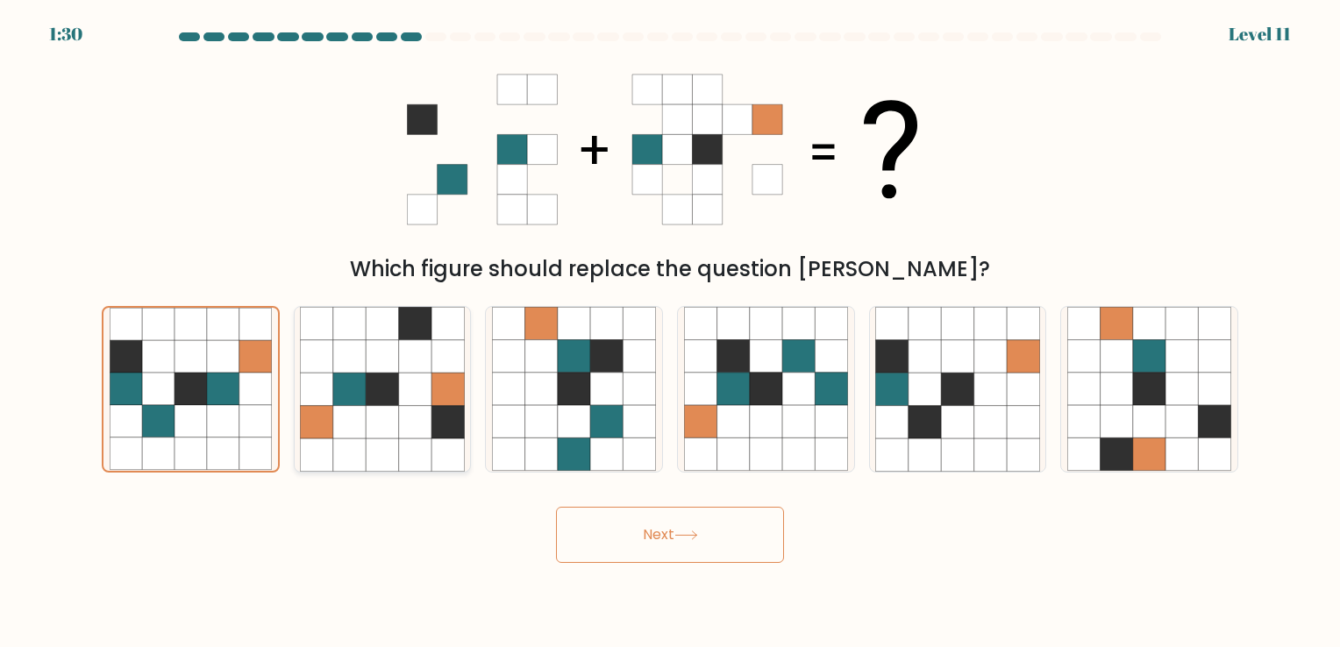
radio input "true"
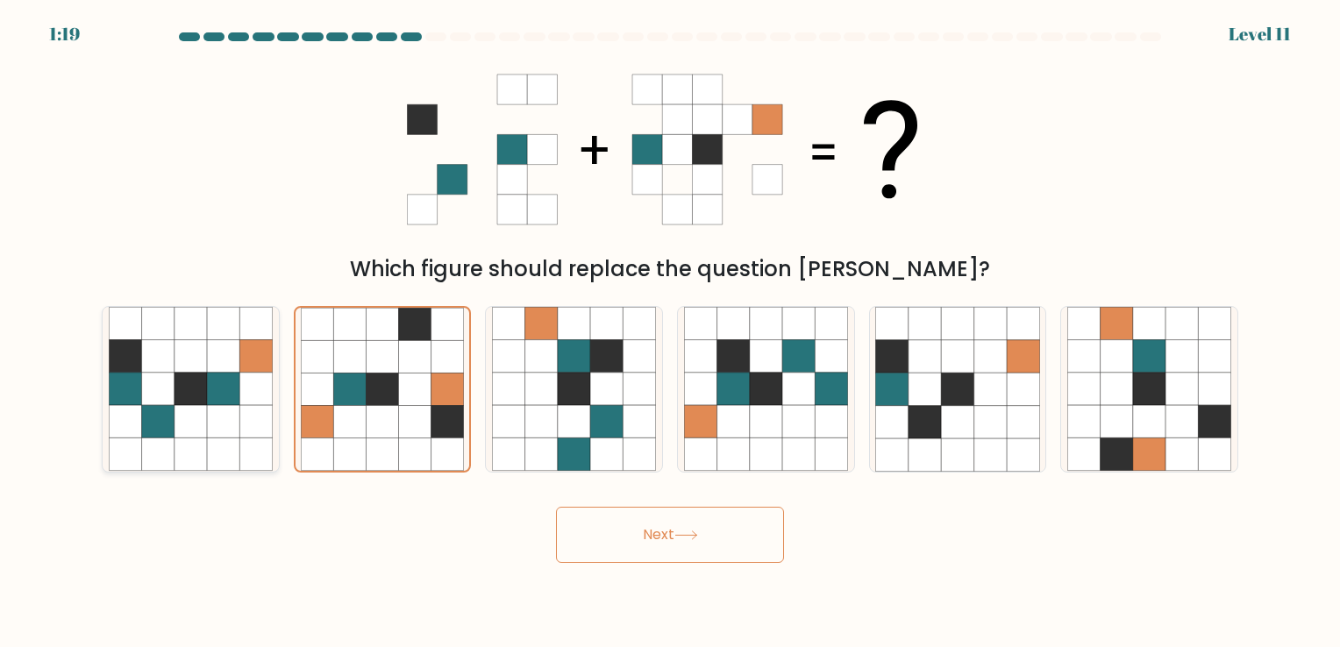
click at [218, 365] on icon at bounding box center [223, 356] width 32 height 32
click at [670, 332] on input "a." at bounding box center [670, 328] width 1 height 9
radio input "true"
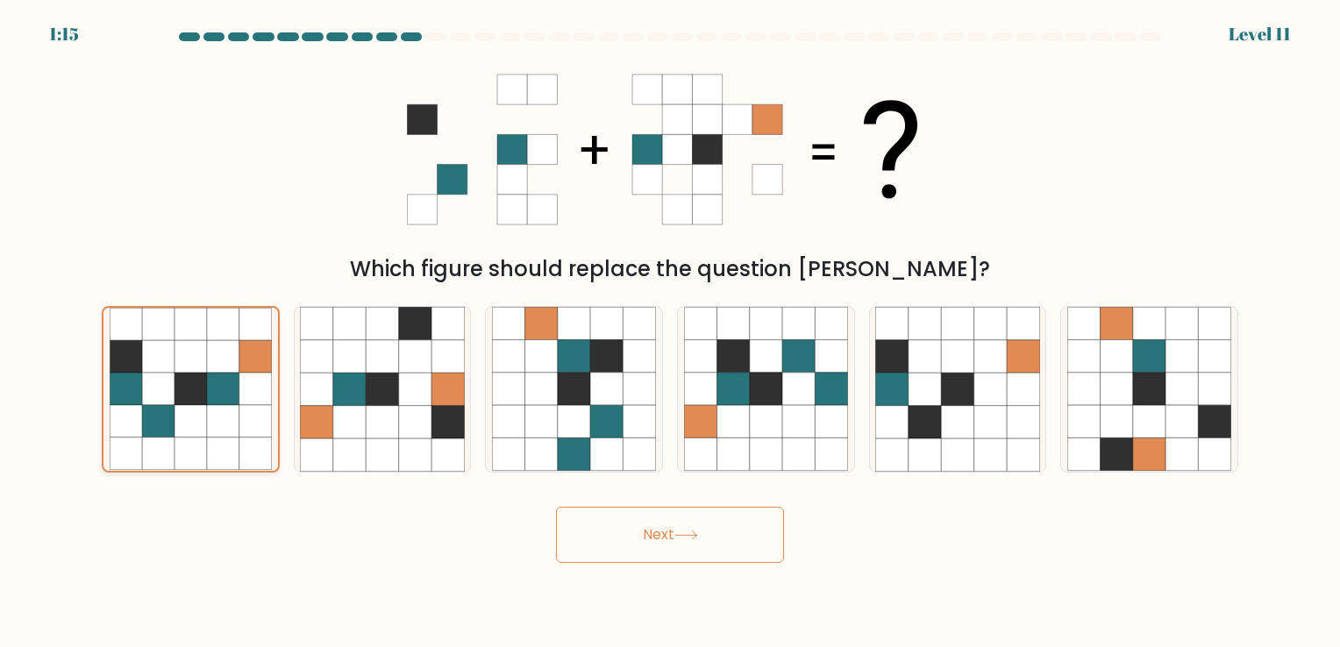
click at [221, 372] on icon at bounding box center [223, 357] width 32 height 32
click at [670, 332] on input "a." at bounding box center [670, 328] width 1 height 9
click at [629, 547] on button "Next" at bounding box center [670, 535] width 228 height 56
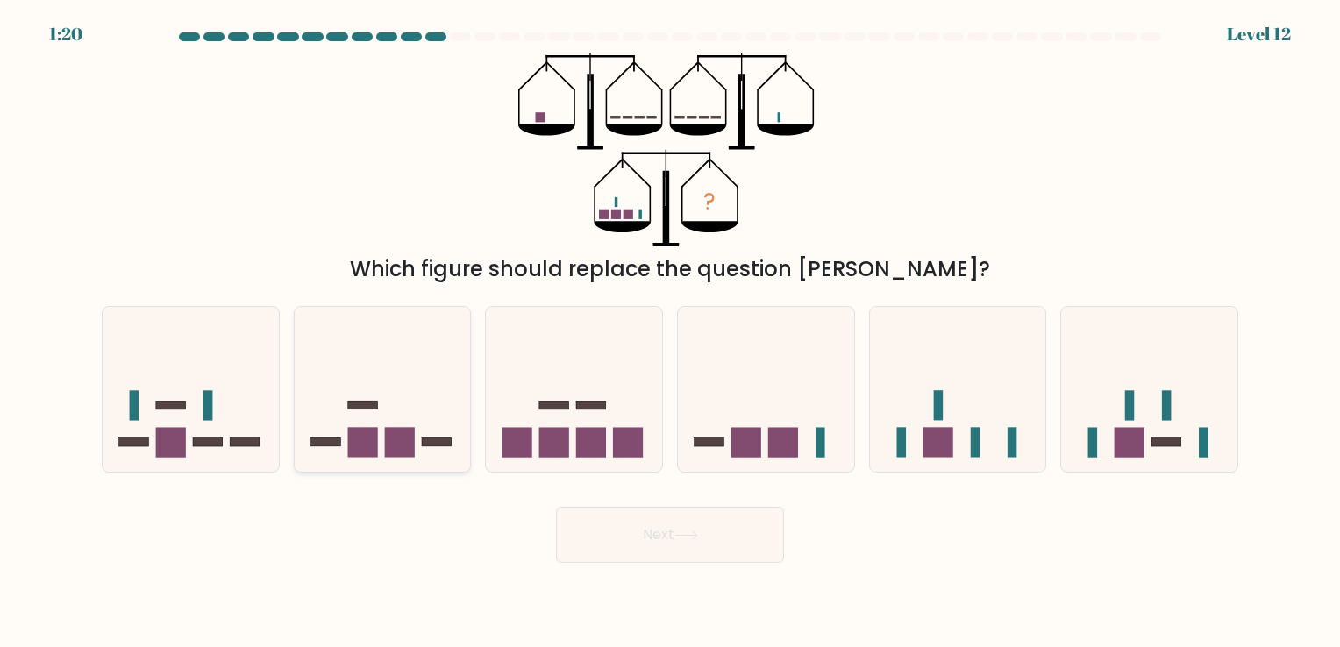
click at [396, 396] on icon at bounding box center [383, 390] width 176 height 146
click at [670, 332] on input "b." at bounding box center [670, 328] width 1 height 9
radio input "true"
click at [683, 549] on button "Next" at bounding box center [670, 535] width 228 height 56
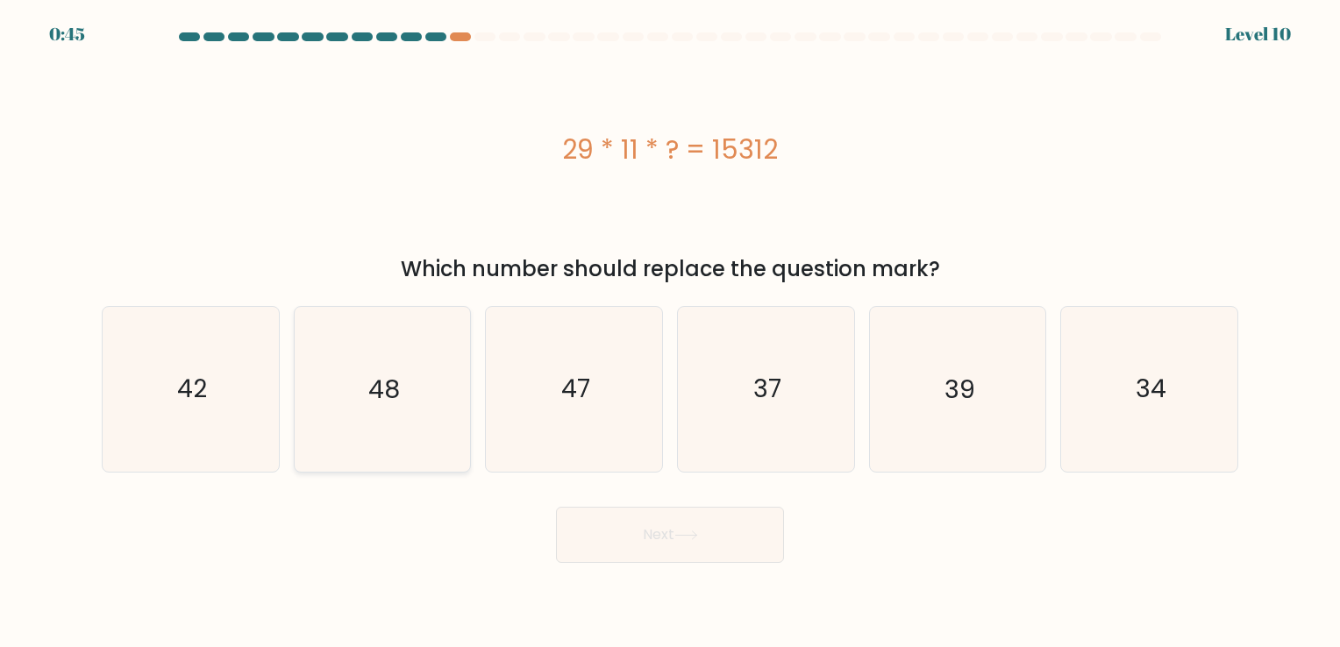
click at [353, 421] on icon "48" at bounding box center [382, 389] width 164 height 164
click at [670, 332] on input "b. 48" at bounding box center [670, 328] width 1 height 9
radio input "true"
click at [624, 529] on button "Next" at bounding box center [670, 535] width 228 height 56
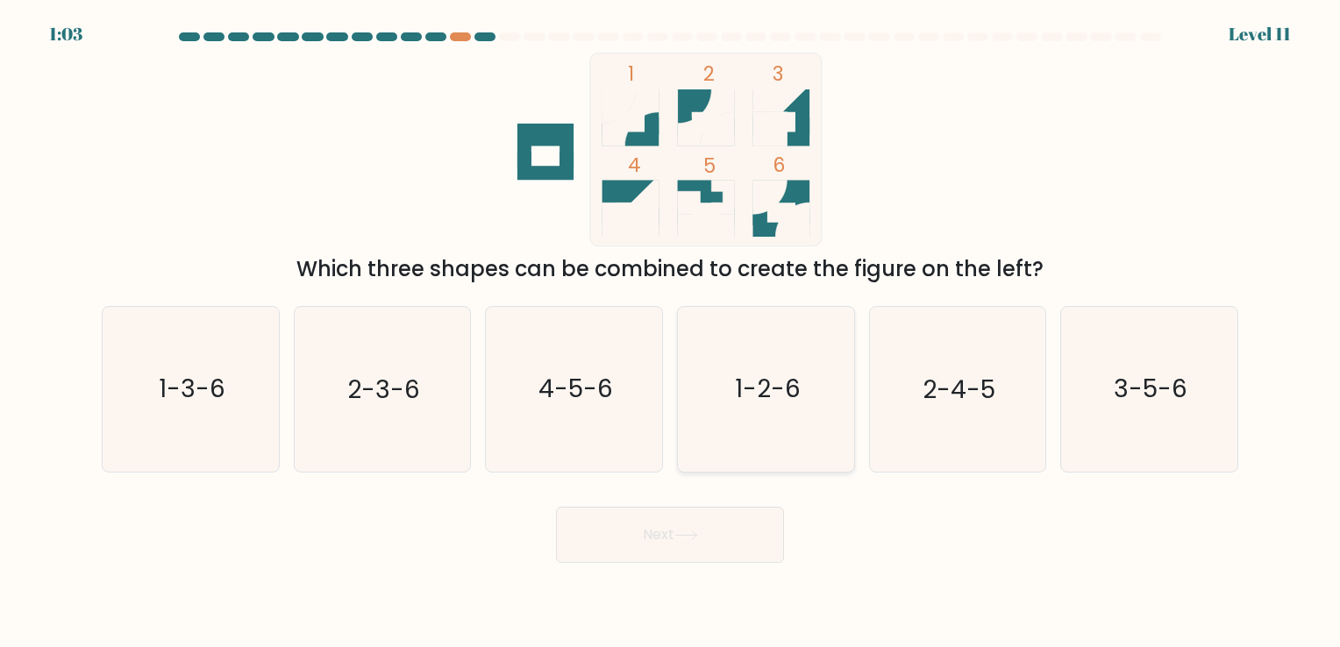
click at [761, 417] on icon "1-2-6" at bounding box center [766, 389] width 164 height 164
click at [671, 332] on input "d. 1-2-6" at bounding box center [670, 328] width 1 height 9
radio input "true"
click at [705, 517] on button "Next" at bounding box center [670, 535] width 228 height 56
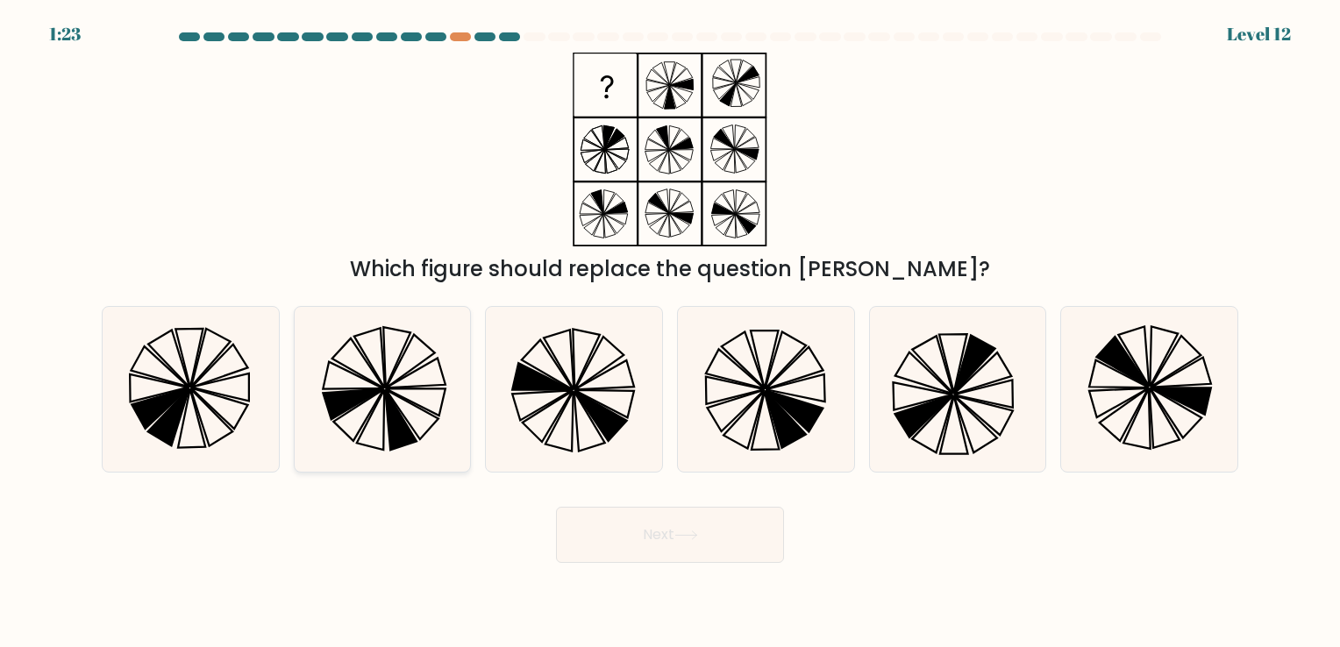
click at [423, 410] on icon at bounding box center [412, 414] width 53 height 49
click at [670, 332] on input "b." at bounding box center [670, 328] width 1 height 9
radio input "true"
click at [695, 539] on icon at bounding box center [686, 536] width 24 height 10
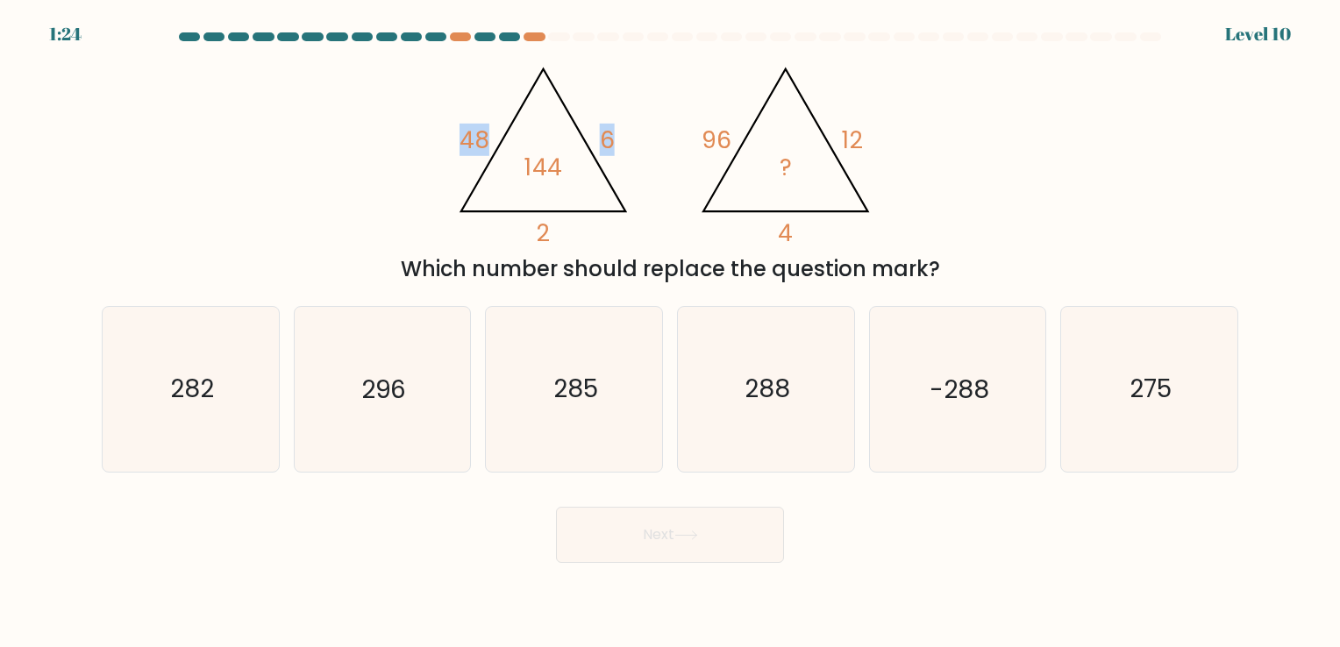
drag, startPoint x: 460, startPoint y: 136, endPoint x: 676, endPoint y: 156, distance: 217.6
click at [676, 156] on icon "@import url('https://fonts.googleapis.com/css?family=Abril+Fatface:400,100,100i…" at bounding box center [669, 150] width 446 height 194
click at [676, 160] on icon "@import url('https://fonts.googleapis.com/css?family=Abril+Fatface:400,100,100i…" at bounding box center [669, 150] width 446 height 194
click at [571, 135] on icon "@import url('https://fonts.googleapis.com/css?family=Abril+Fatface:400,100,100i…" at bounding box center [669, 150] width 446 height 194
drag, startPoint x: 463, startPoint y: 132, endPoint x: 631, endPoint y: 207, distance: 183.4
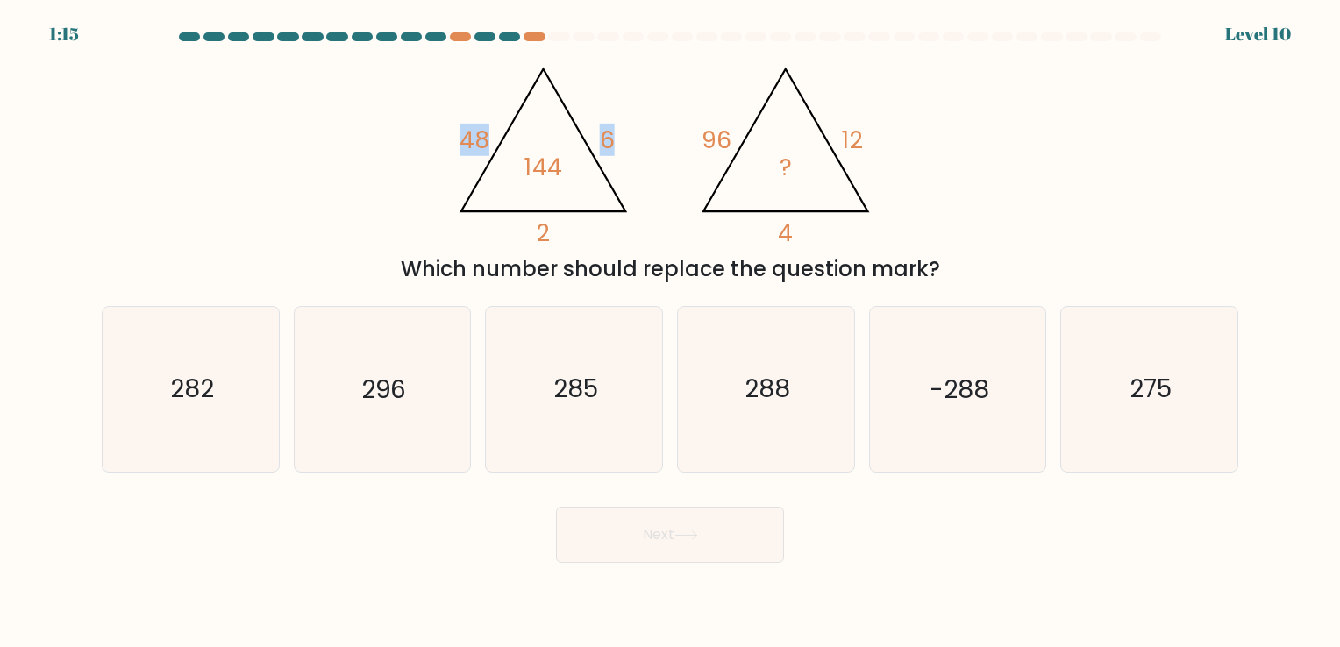
click at [631, 207] on icon "@import url('https://fonts.googleapis.com/css?family=Abril+Fatface:400,100,100i…" at bounding box center [669, 150] width 446 height 194
copy icon "48 6"
click at [667, 247] on div "@import url('https://fonts.googleapis.com/css?family=Abril+Fatface:400,100,100i…" at bounding box center [670, 169] width 1158 height 232
click at [729, 405] on icon "288" at bounding box center [766, 389] width 164 height 164
click at [671, 332] on input "d. 288" at bounding box center [670, 328] width 1 height 9
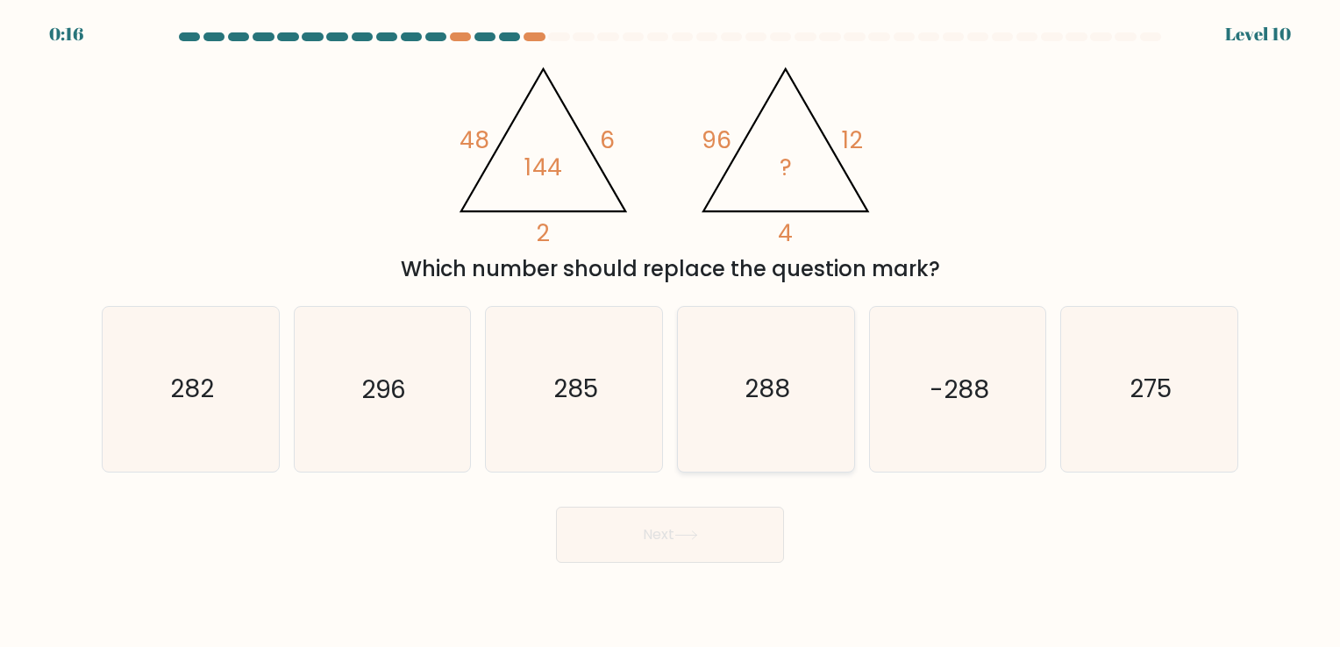
radio input "true"
click at [681, 532] on icon at bounding box center [686, 536] width 24 height 10
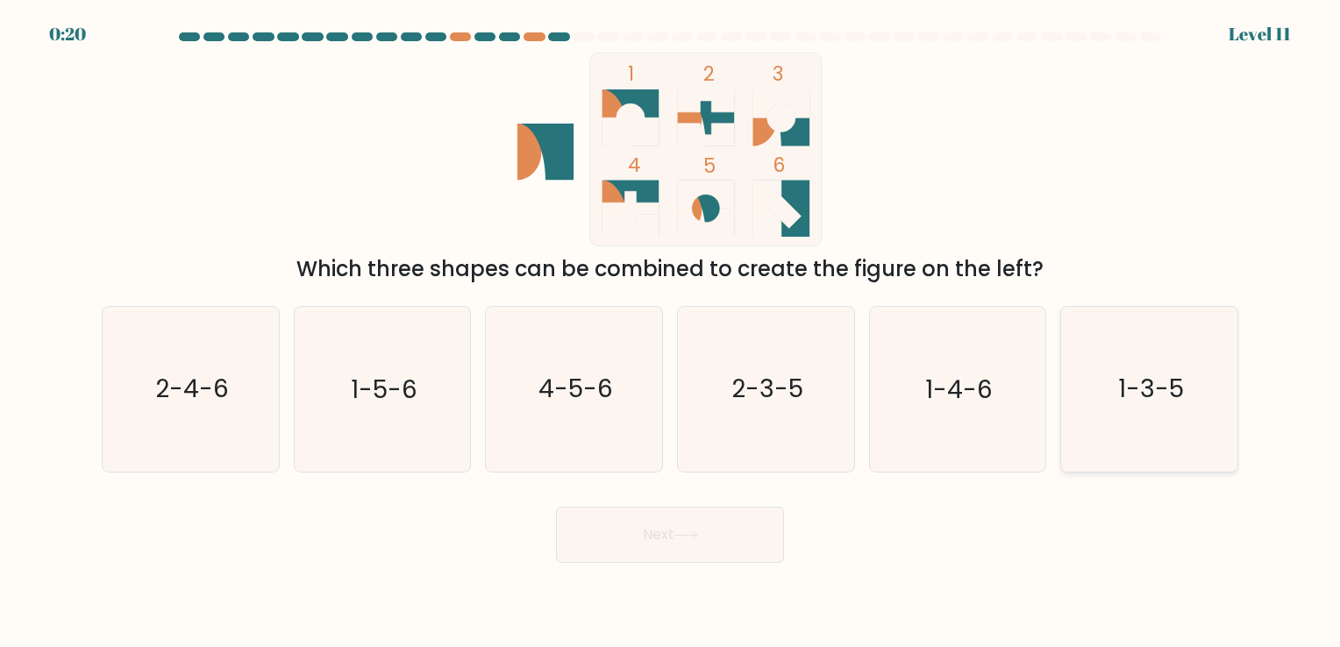
click at [1074, 382] on icon "1-3-5" at bounding box center [1149, 389] width 164 height 164
click at [671, 332] on input "f. 1-3-5" at bounding box center [670, 328] width 1 height 9
radio input "true"
click at [709, 532] on button "Next" at bounding box center [670, 535] width 228 height 56
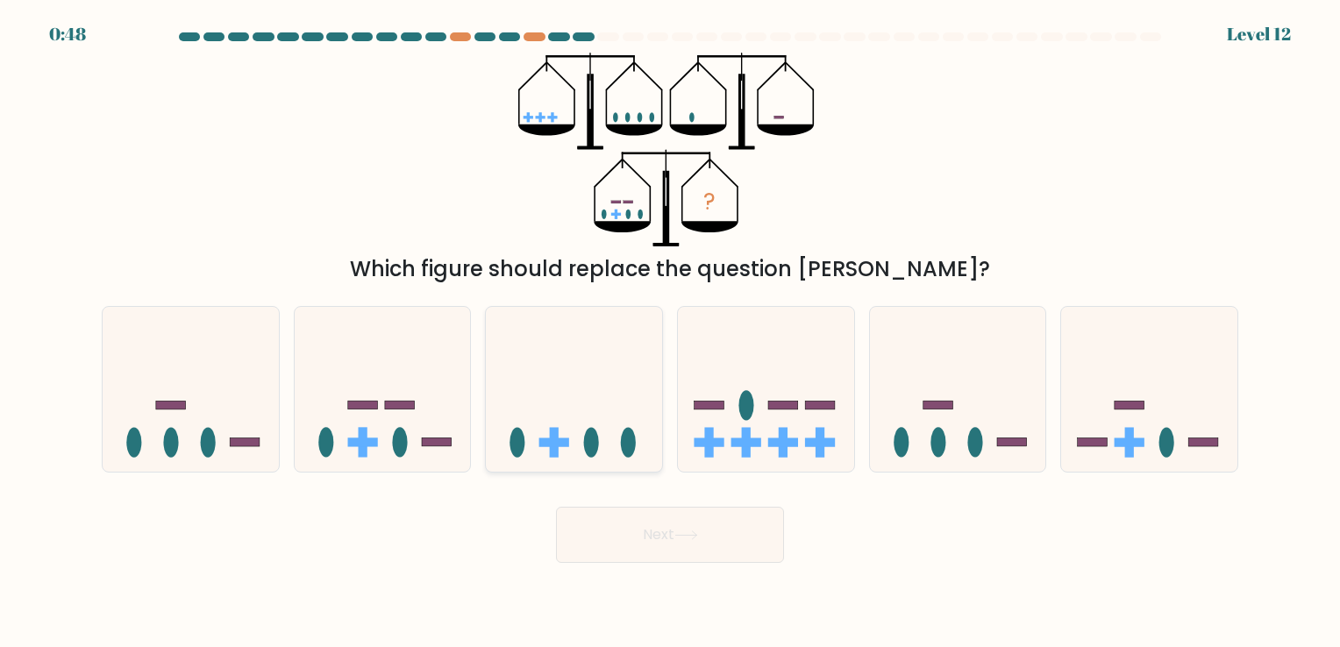
click at [611, 439] on icon at bounding box center [574, 390] width 176 height 146
click at [670, 332] on input "c." at bounding box center [670, 328] width 1 height 9
radio input "true"
click at [749, 412] on ellipse at bounding box center [746, 405] width 15 height 30
click at [671, 332] on input "d." at bounding box center [670, 328] width 1 height 9
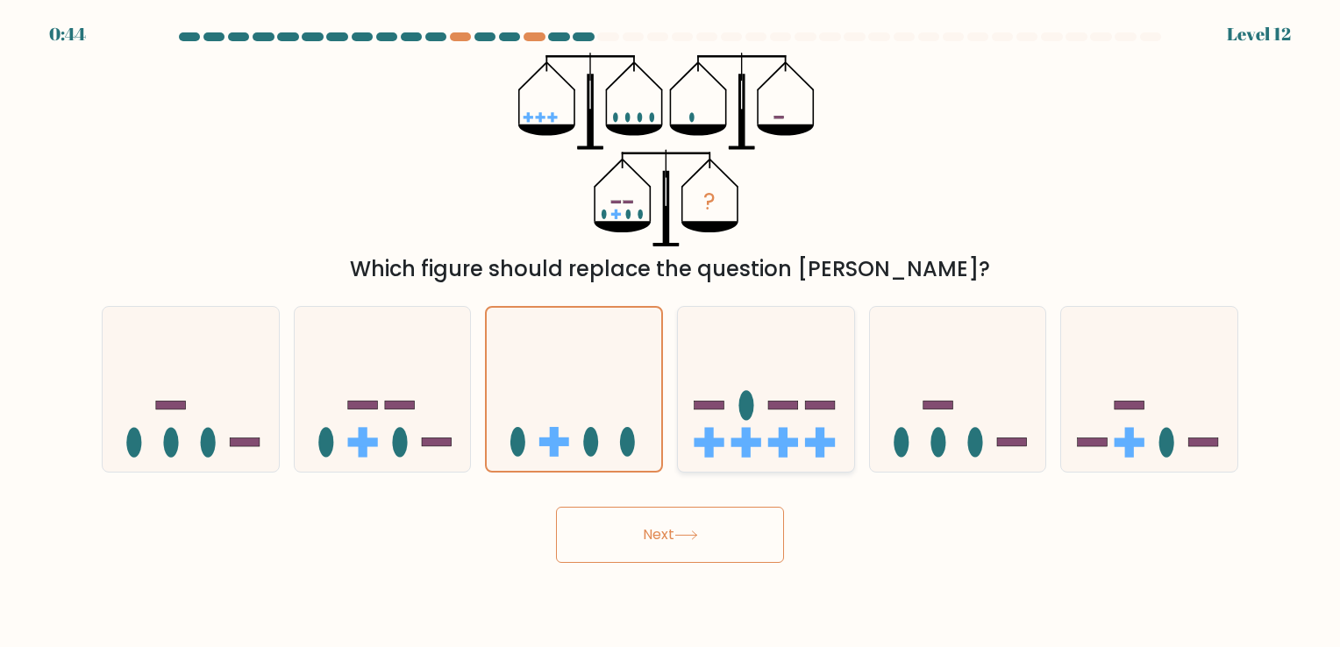
radio input "true"
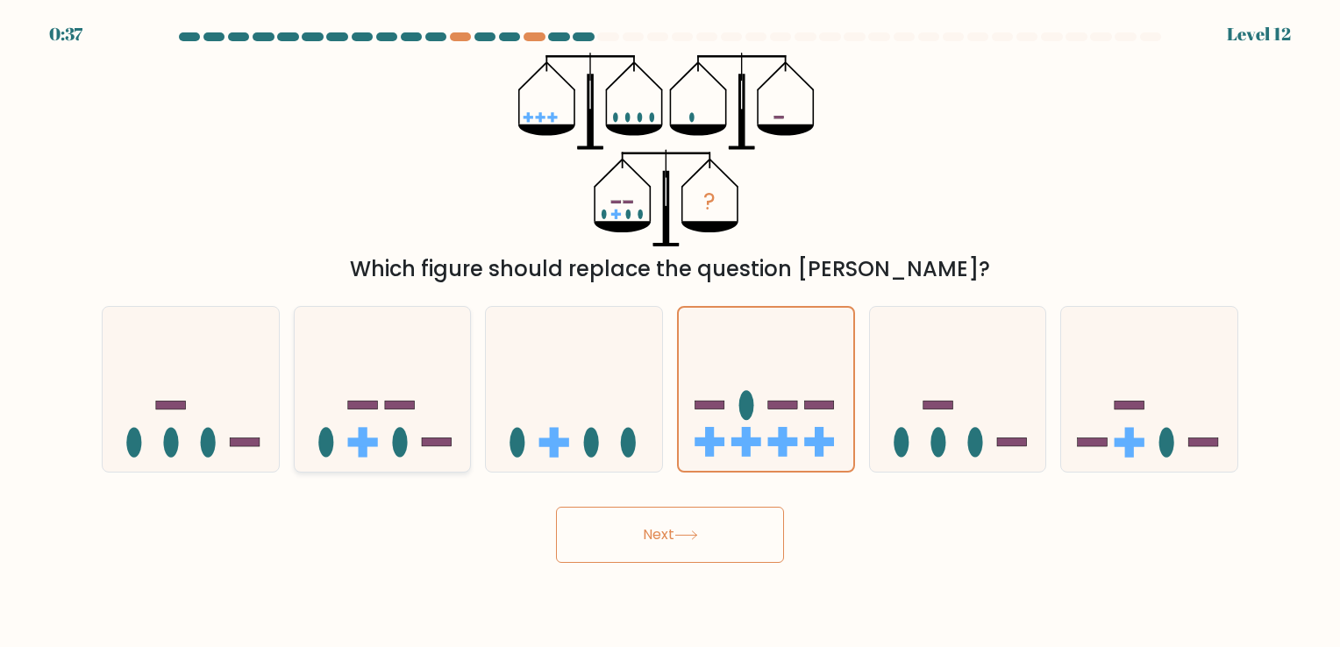
click at [399, 409] on rect at bounding box center [400, 405] width 30 height 9
click at [670, 332] on input "b." at bounding box center [670, 328] width 1 height 9
radio input "true"
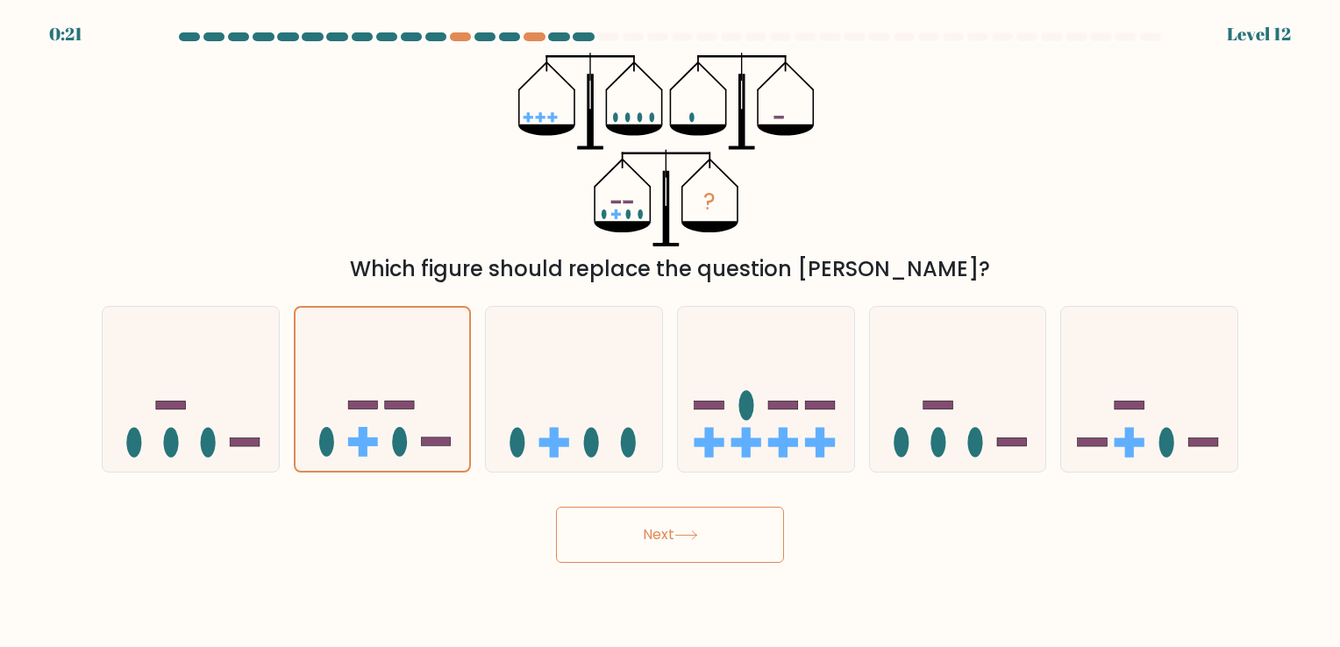
click at [704, 524] on button "Next" at bounding box center [670, 535] width 228 height 56
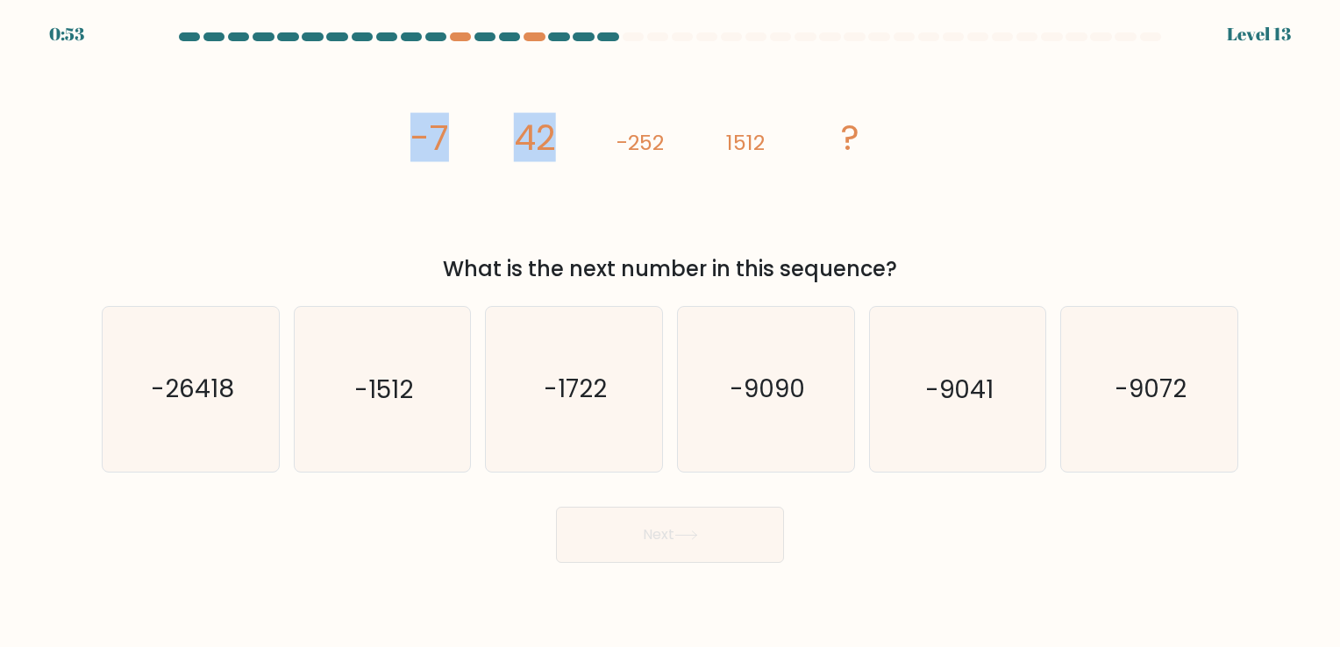
drag, startPoint x: 410, startPoint y: 133, endPoint x: 621, endPoint y: 146, distance: 210.9
click at [621, 146] on g "-7 42 -252 1512 ?" at bounding box center [635, 137] width 450 height 49
drag, startPoint x: 621, startPoint y: 146, endPoint x: 565, endPoint y: 168, distance: 60.3
click at [565, 168] on icon "image/svg+xml -7 42 -252 1512 ?" at bounding box center [670, 150] width 526 height 194
click at [650, 196] on icon "image/svg+xml -7 42 -252 1512 ?" at bounding box center [670, 150] width 526 height 194
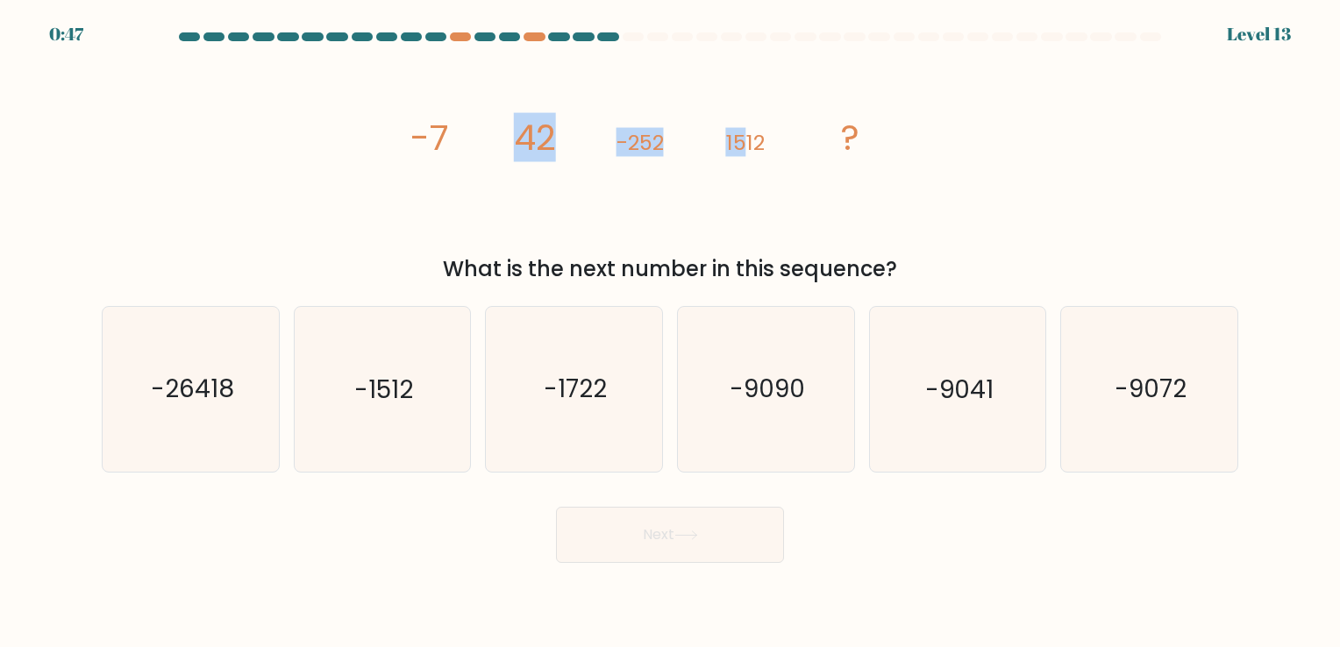
drag, startPoint x: 554, startPoint y: 139, endPoint x: 748, endPoint y: 191, distance: 200.9
click at [748, 191] on icon "image/svg+xml -7 42 -252 1512 ?" at bounding box center [670, 150] width 526 height 194
click at [488, 199] on icon "image/svg+xml -7 42 -252 1512 ?" at bounding box center [670, 150] width 526 height 194
drag, startPoint x: 412, startPoint y: 139, endPoint x: 988, endPoint y: 262, distance: 588.5
click at [988, 262] on div "image/svg+xml -7 42 -252 1512 ? What is the next number in this sequence?" at bounding box center [670, 169] width 1158 height 232
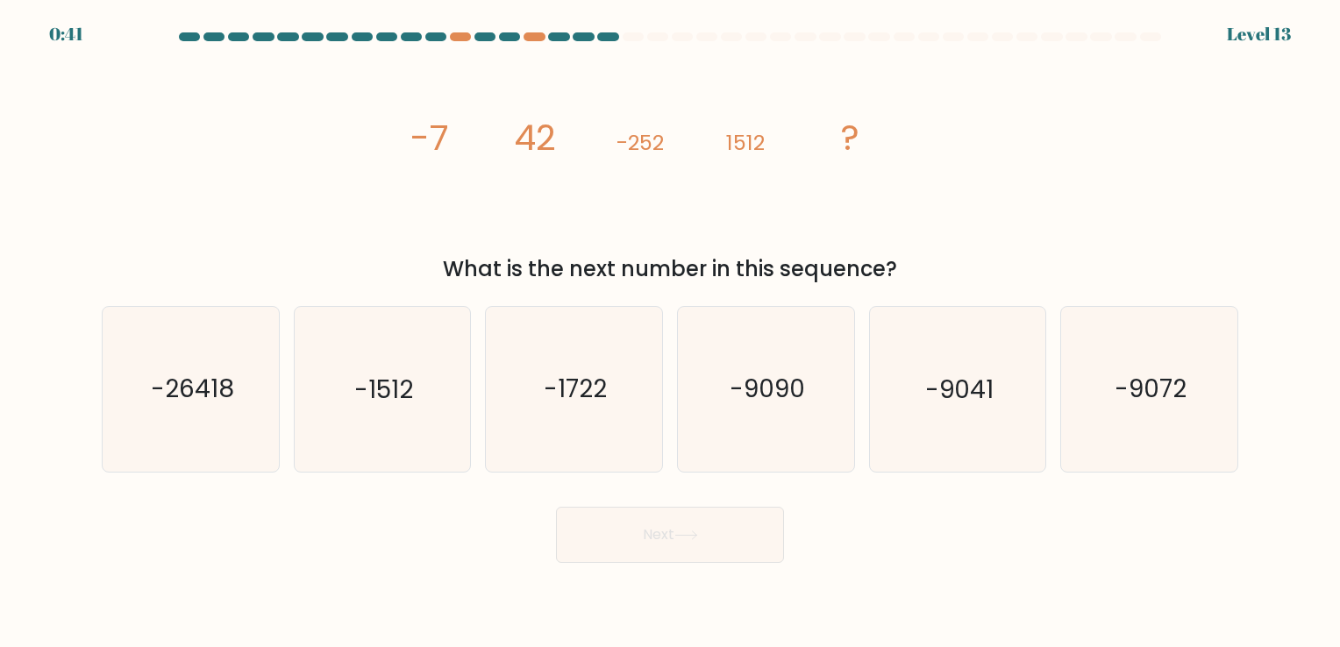
copy div "-7 42 -252 1512 ? What is the next number in this sequence?"
click at [1109, 355] on icon "-9072" at bounding box center [1149, 389] width 164 height 164
click at [671, 332] on input "f. -9072" at bounding box center [670, 328] width 1 height 9
radio input "true"
click at [663, 551] on button "Next" at bounding box center [670, 535] width 228 height 56
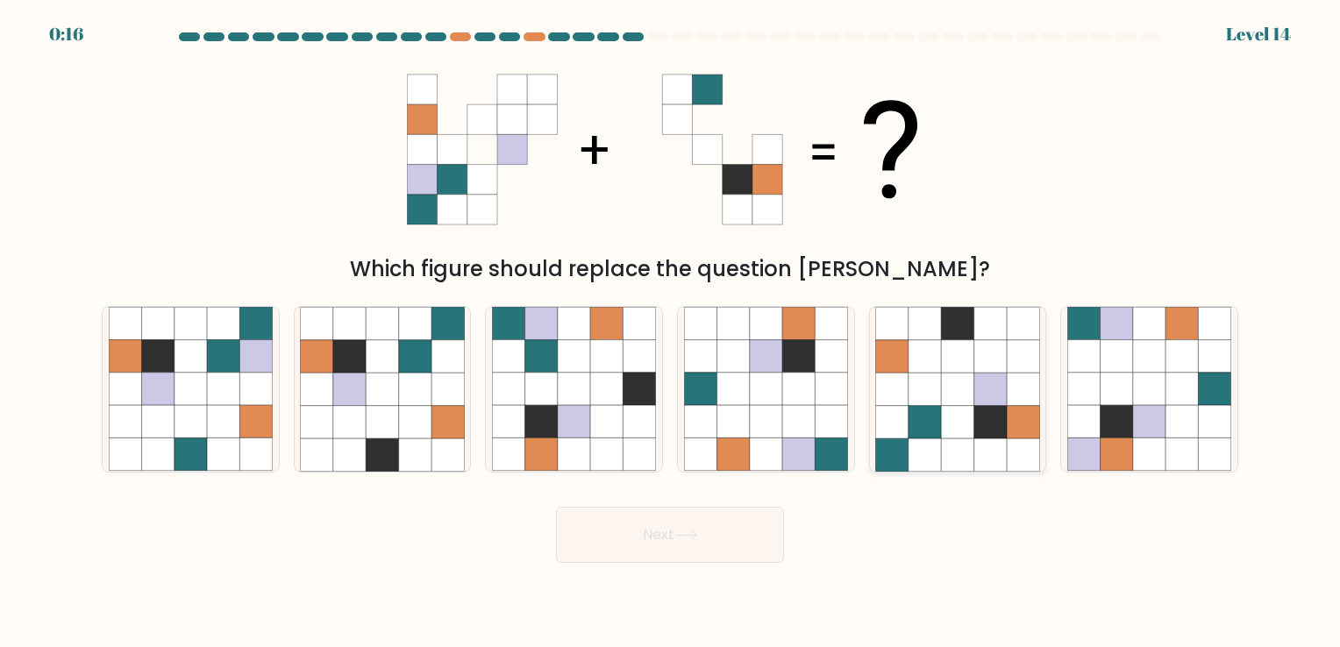
click at [898, 395] on icon at bounding box center [892, 389] width 32 height 32
click at [671, 332] on input "e." at bounding box center [670, 328] width 1 height 9
radio input "true"
click at [691, 538] on icon at bounding box center [686, 536] width 24 height 10
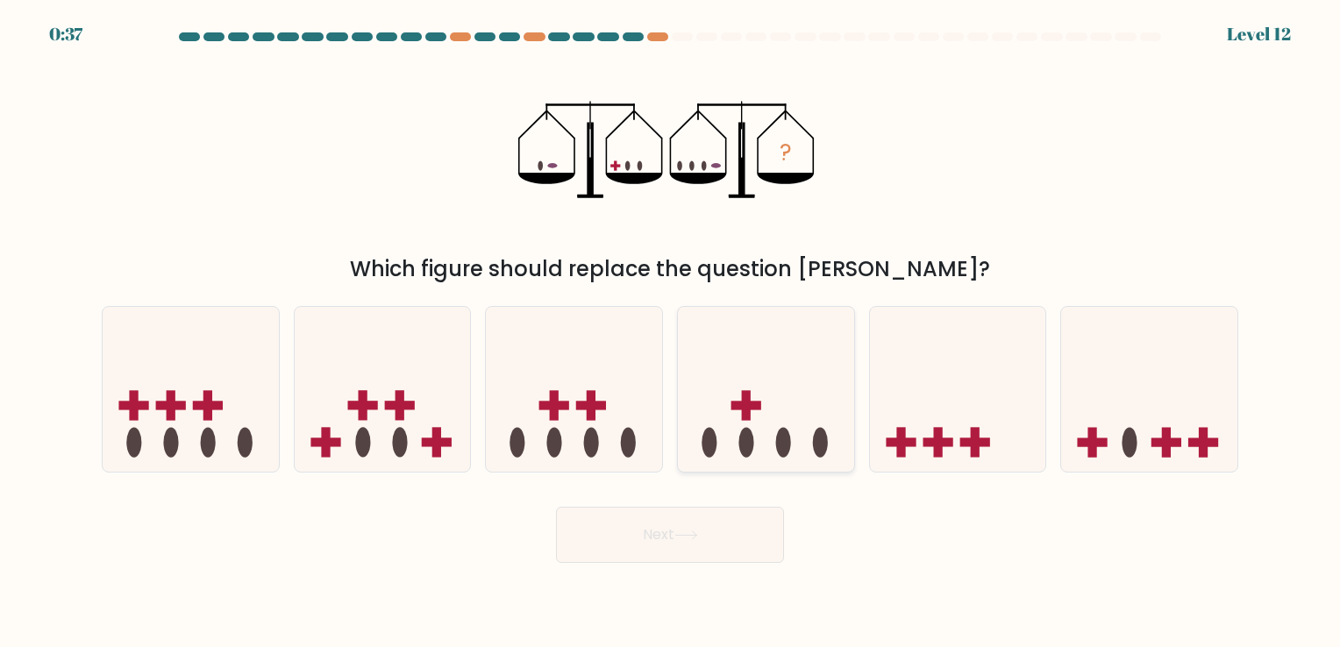
click at [764, 375] on icon at bounding box center [766, 390] width 176 height 146
click at [671, 332] on input "d." at bounding box center [670, 328] width 1 height 9
radio input "true"
click at [730, 553] on button "Next" at bounding box center [670, 535] width 228 height 56
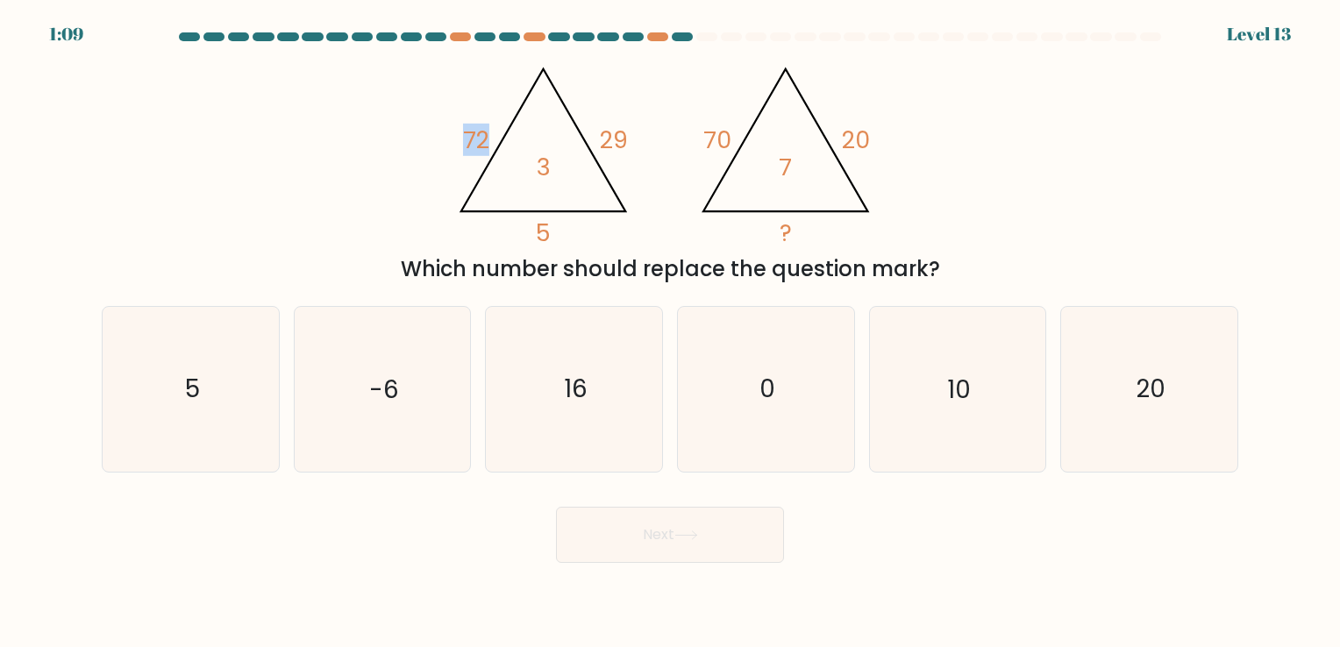
drag, startPoint x: 467, startPoint y: 138, endPoint x: 610, endPoint y: 148, distance: 143.4
click at [610, 148] on icon "@import url('https://fonts.googleapis.com/css?family=Abril+Fatface:400,100,100i…" at bounding box center [544, 152] width 192 height 196
click at [958, 156] on div "@import url('https://fonts.googleapis.com/css?family=Abril+Fatface:400,100,100i…" at bounding box center [670, 169] width 1158 height 232
drag, startPoint x: 463, startPoint y: 136, endPoint x: 629, endPoint y: 162, distance: 167.8
click at [629, 162] on icon "@import url('https://fonts.googleapis.com/css?family=Abril+Fatface:400,100,100i…" at bounding box center [669, 150] width 446 height 194
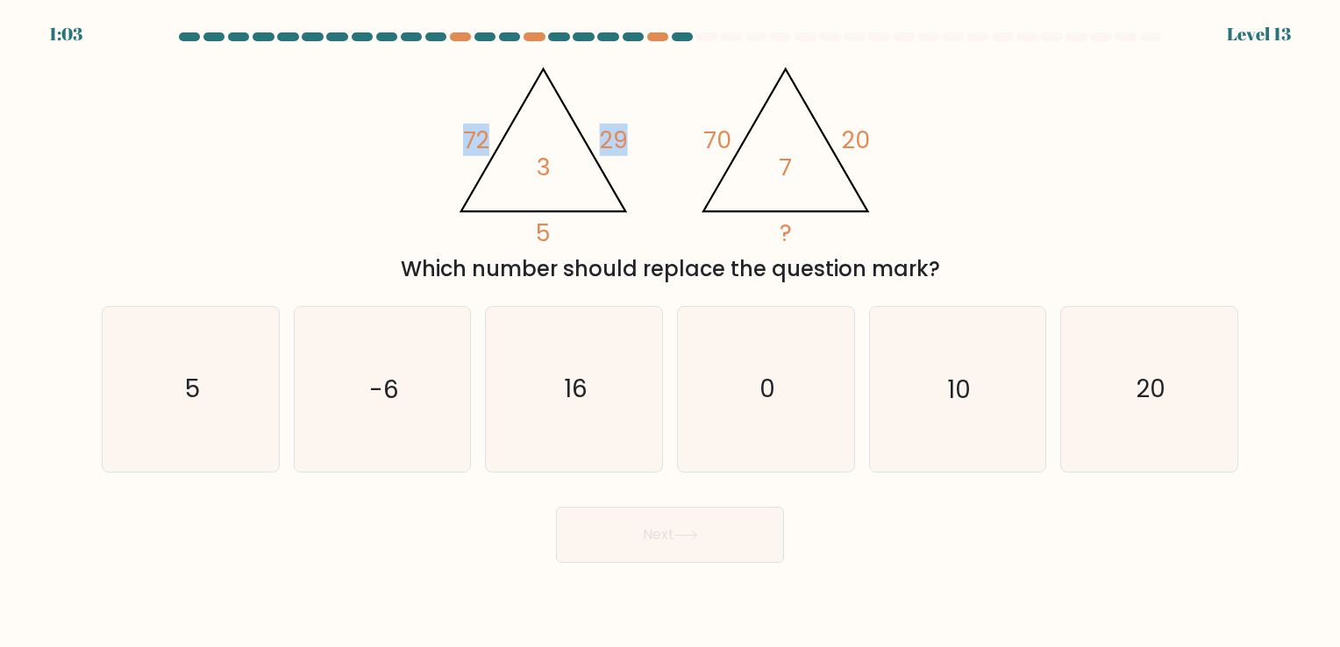
drag, startPoint x: 629, startPoint y: 162, endPoint x: 660, endPoint y: 240, distance: 84.2
click at [660, 240] on icon "@import url('https://fonts.googleapis.com/css?family=Abril+Fatface:400,100,100i…" at bounding box center [669, 150] width 446 height 194
click at [663, 125] on icon "@import url('https://fonts.googleapis.com/css?family=Abril+Fatface:400,100,100i…" at bounding box center [669, 150] width 446 height 194
drag, startPoint x: 467, startPoint y: 135, endPoint x: 1114, endPoint y: 262, distance: 659.7
click at [1114, 262] on div "@import url('https://fonts.googleapis.com/css?family=Abril+Fatface:400,100,100i…" at bounding box center [670, 169] width 1158 height 232
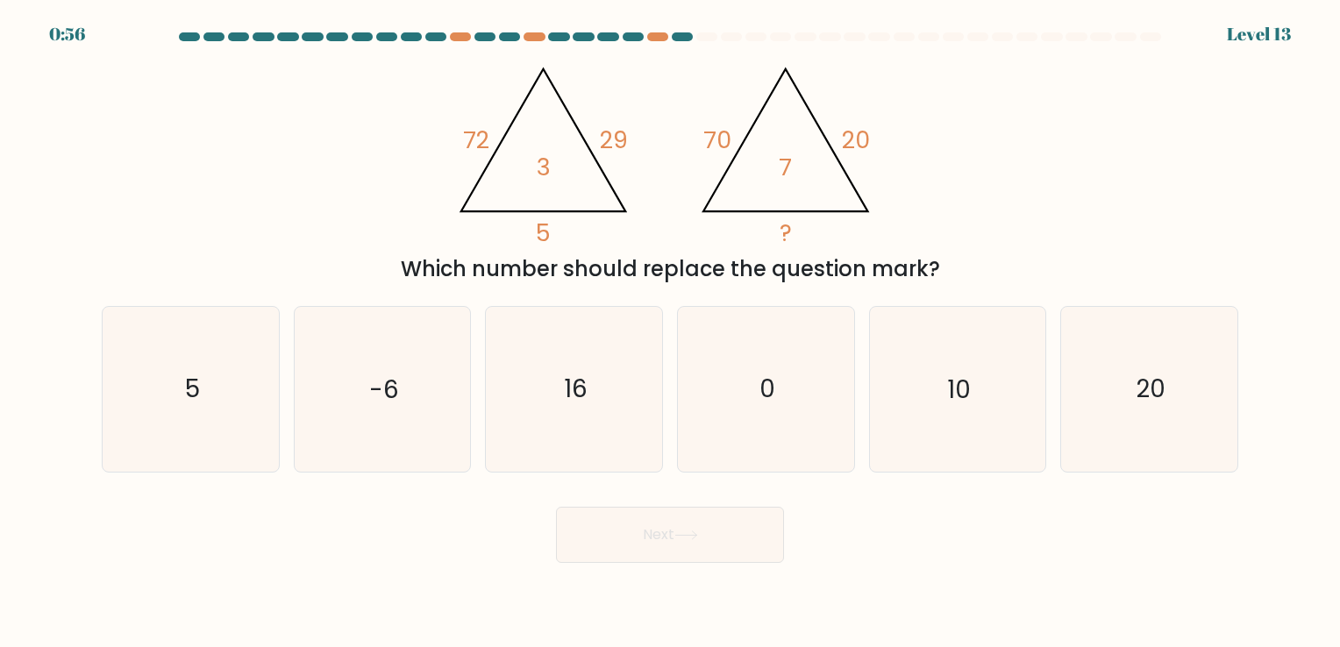
copy div "72 29 5 3 @import url('https://fonts.googleapis.com/css?family=Abril+Fatface:40…"
click at [996, 223] on div "@import url('https://fonts.googleapis.com/css?family=Abril+Fatface:400,100,100i…" at bounding box center [670, 169] width 1158 height 232
click at [912, 422] on icon "10" at bounding box center [957, 389] width 164 height 164
click at [671, 332] on input "e. 10" at bounding box center [670, 328] width 1 height 9
radio input "true"
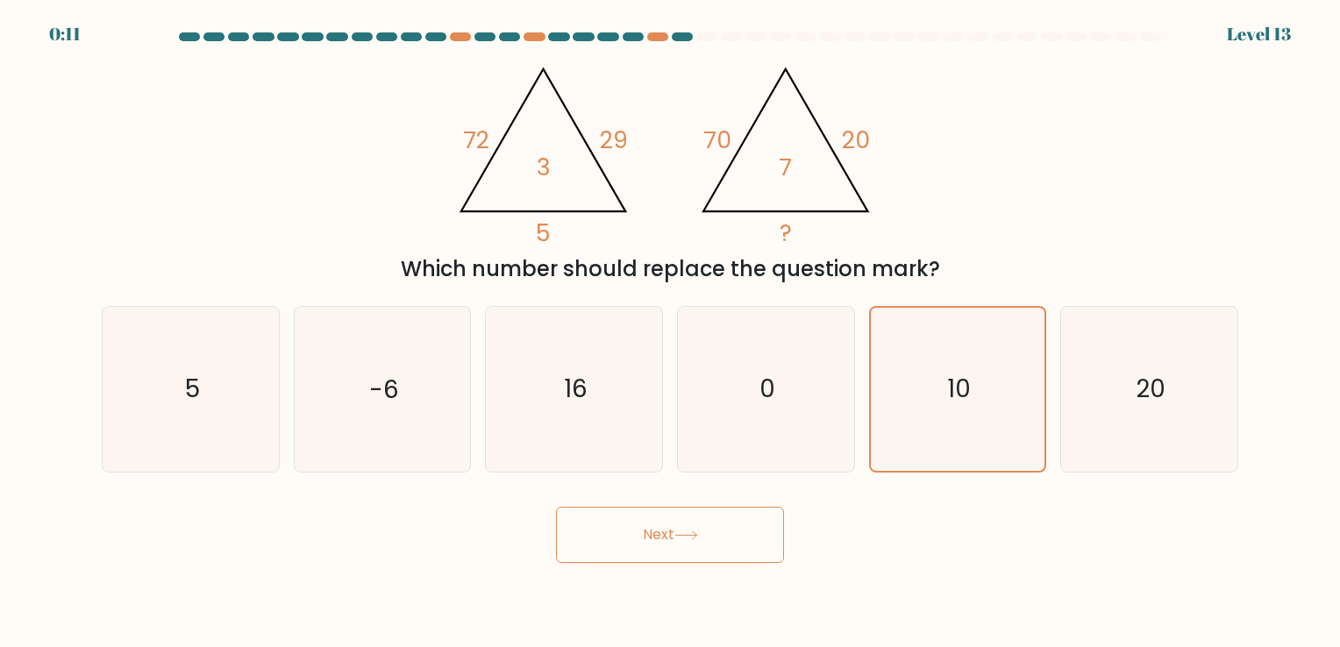
click at [754, 517] on button "Next" at bounding box center [670, 535] width 228 height 56
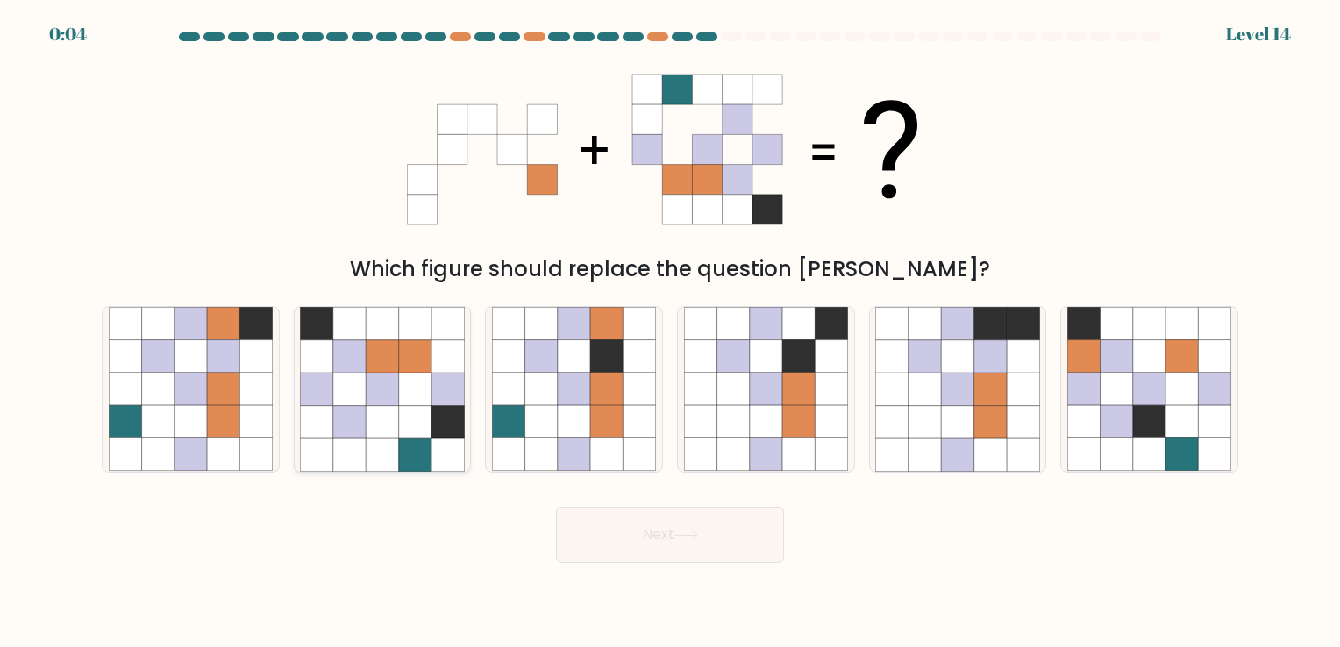
click at [355, 411] on icon at bounding box center [349, 422] width 32 height 32
click at [670, 332] on input "b." at bounding box center [670, 328] width 1 height 9
radio input "true"
click at [687, 539] on icon at bounding box center [686, 536] width 24 height 10
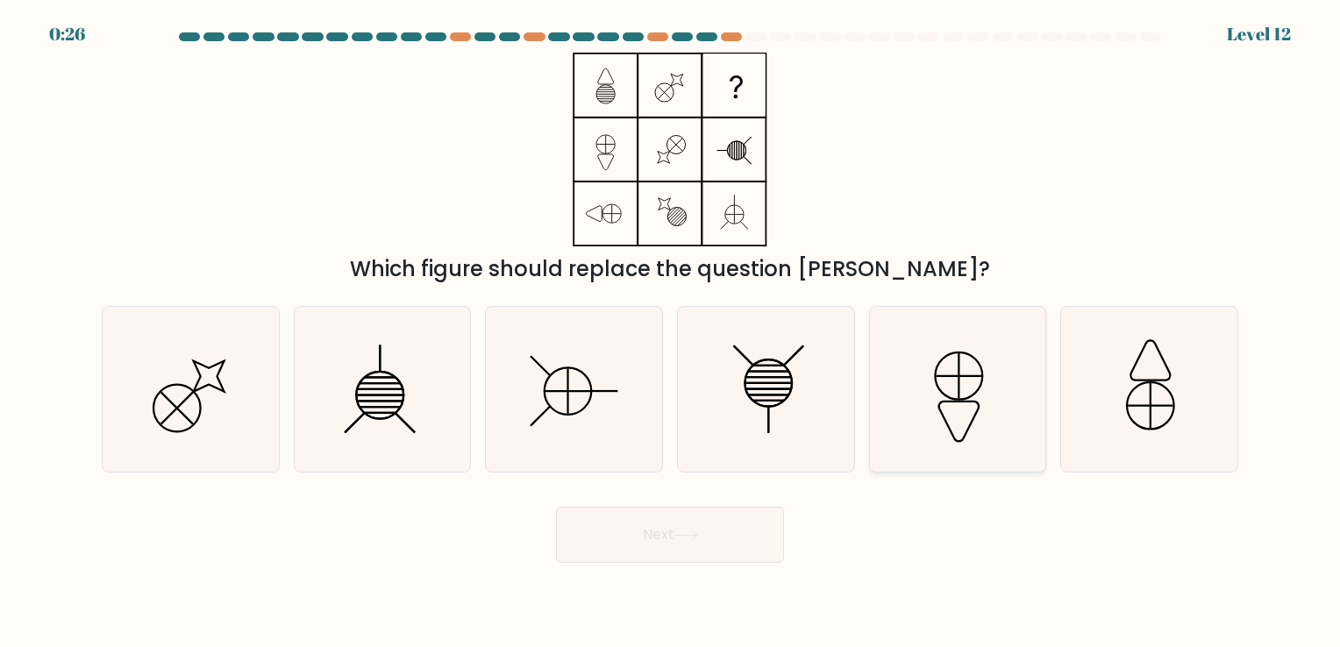
click at [929, 405] on icon at bounding box center [957, 389] width 164 height 164
click at [671, 332] on input "e." at bounding box center [670, 328] width 1 height 9
radio input "true"
click at [774, 376] on icon at bounding box center [766, 389] width 164 height 164
click at [671, 332] on input "d." at bounding box center [670, 328] width 1 height 9
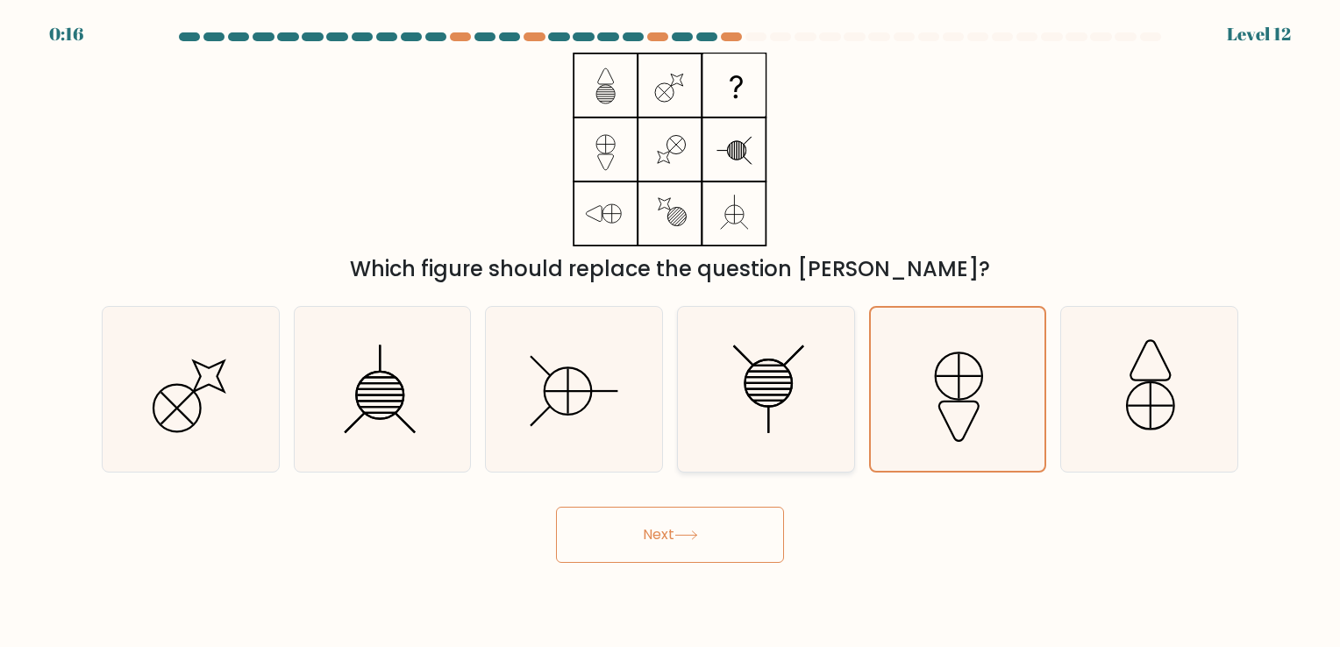
radio input "true"
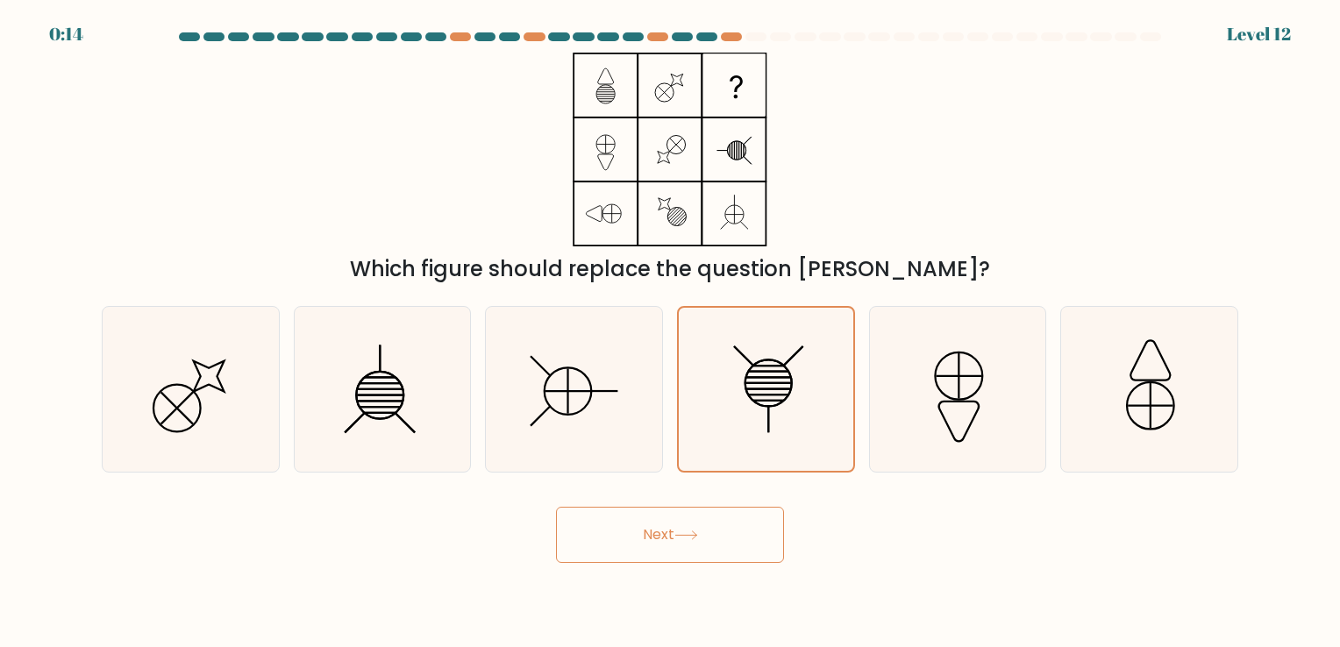
click at [740, 528] on button "Next" at bounding box center [670, 535] width 228 height 56
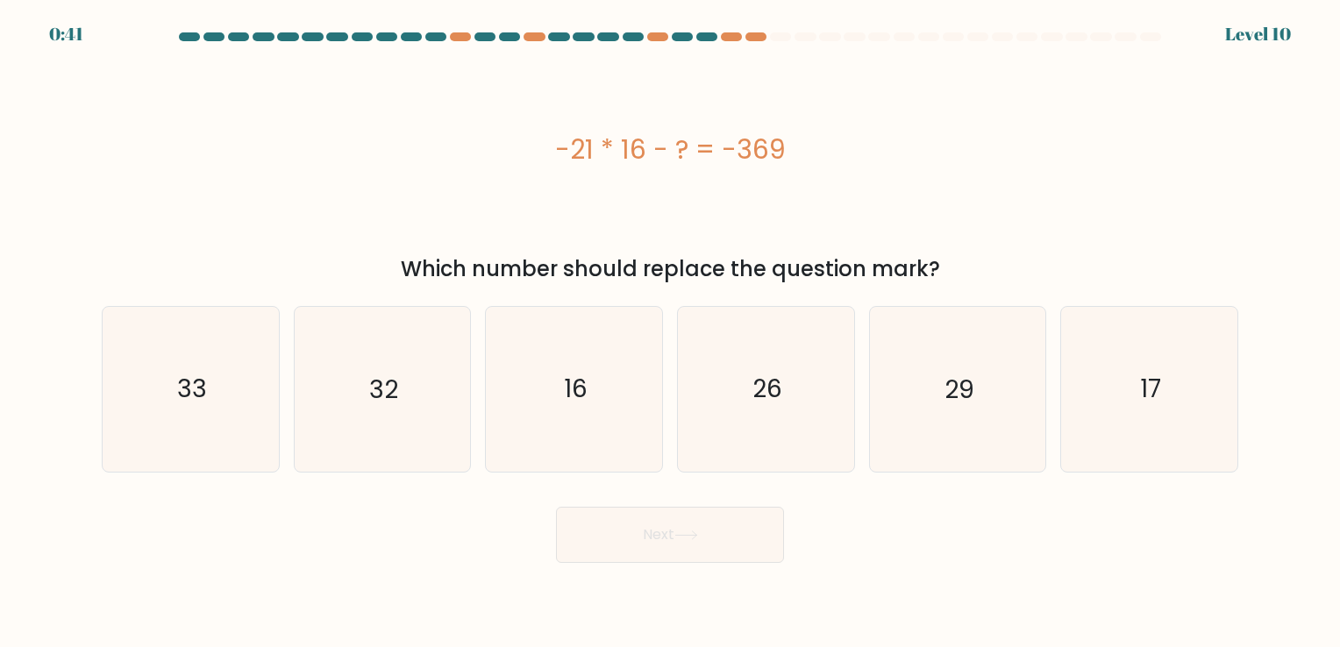
drag, startPoint x: 557, startPoint y: 145, endPoint x: 1035, endPoint y: 272, distance: 494.6
click at [1035, 272] on div "-21 * 16 - ? = -369 Which number should replace the question mark?" at bounding box center [670, 169] width 1158 height 232
copy div "-21 * 16 - ? = -369 Which number should replace the question mark?"
click at [933, 227] on div "-21 * 16 - ? = -369" at bounding box center [670, 150] width 1137 height 194
click at [161, 408] on icon "33" at bounding box center [191, 389] width 164 height 164
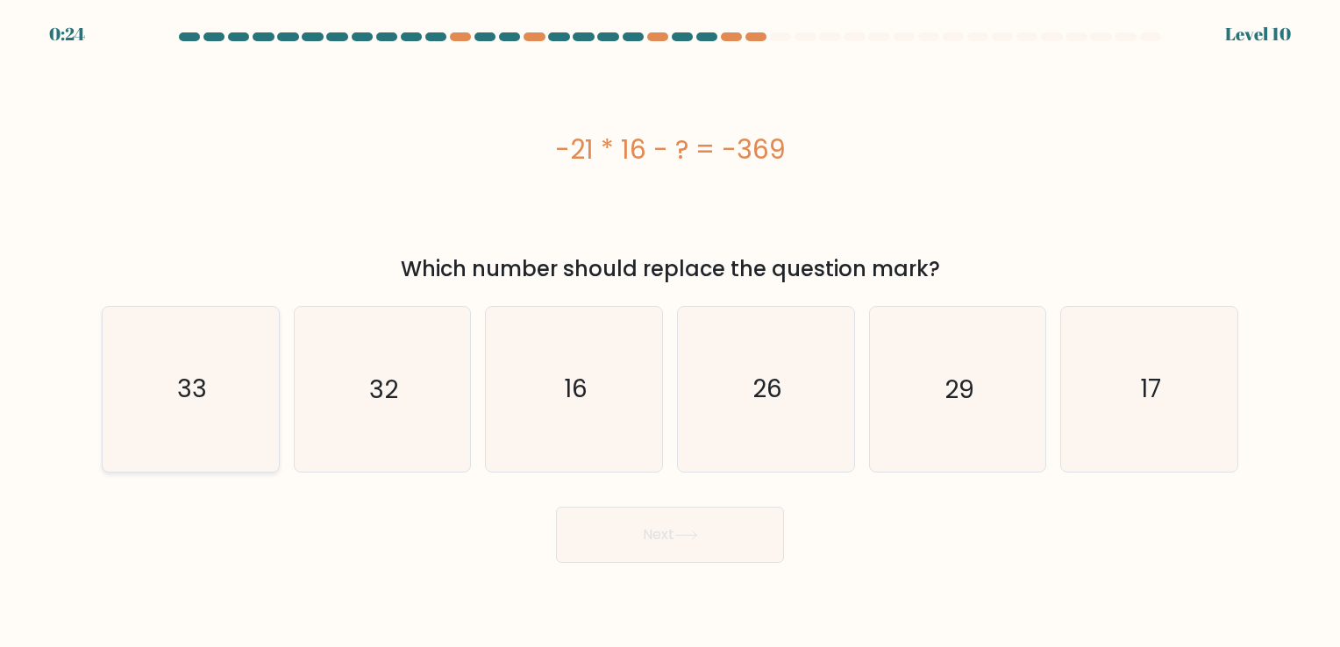
click at [670, 332] on input "a. 33" at bounding box center [670, 328] width 1 height 9
radio input "true"
click at [616, 528] on button "Next" at bounding box center [670, 535] width 228 height 56
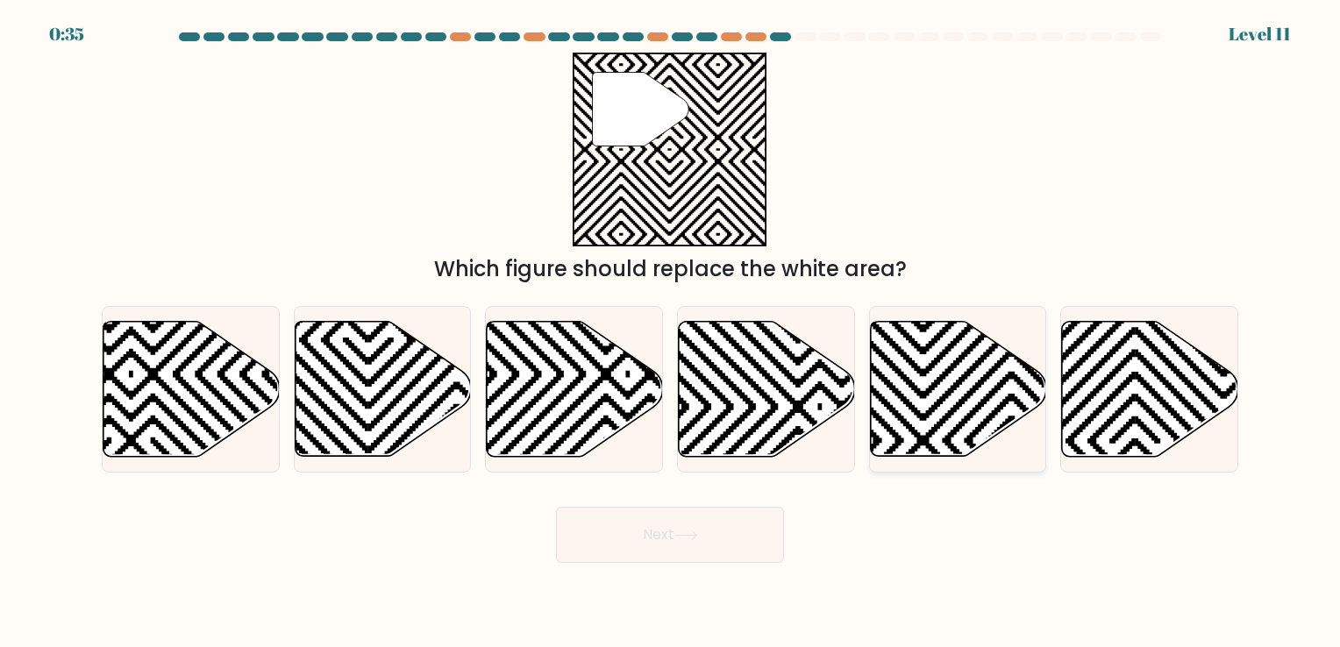
click at [891, 437] on icon at bounding box center [958, 388] width 176 height 135
click at [671, 332] on input "e." at bounding box center [670, 328] width 1 height 9
radio input "true"
click at [739, 552] on button "Next" at bounding box center [670, 535] width 228 height 56
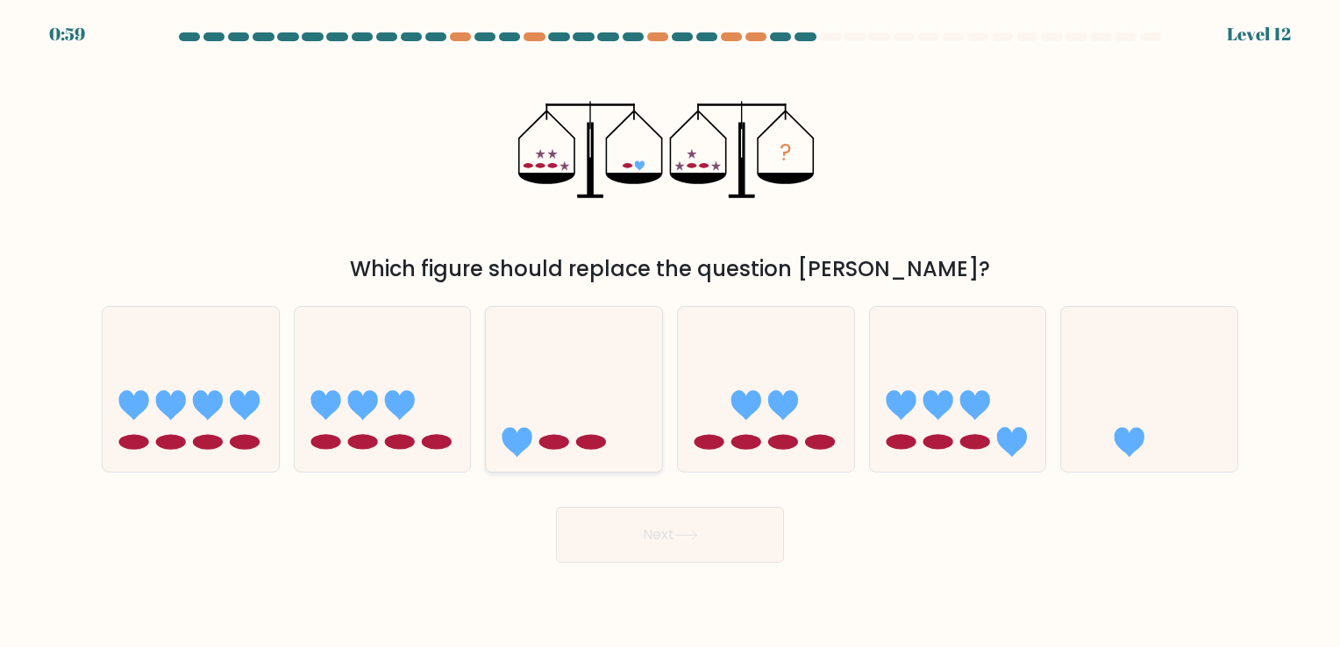
click at [621, 426] on icon at bounding box center [574, 390] width 176 height 146
click at [670, 332] on input "c." at bounding box center [670, 328] width 1 height 9
radio input "true"
click at [1084, 390] on icon at bounding box center [1149, 390] width 176 height 146
click at [671, 332] on input "f." at bounding box center [670, 328] width 1 height 9
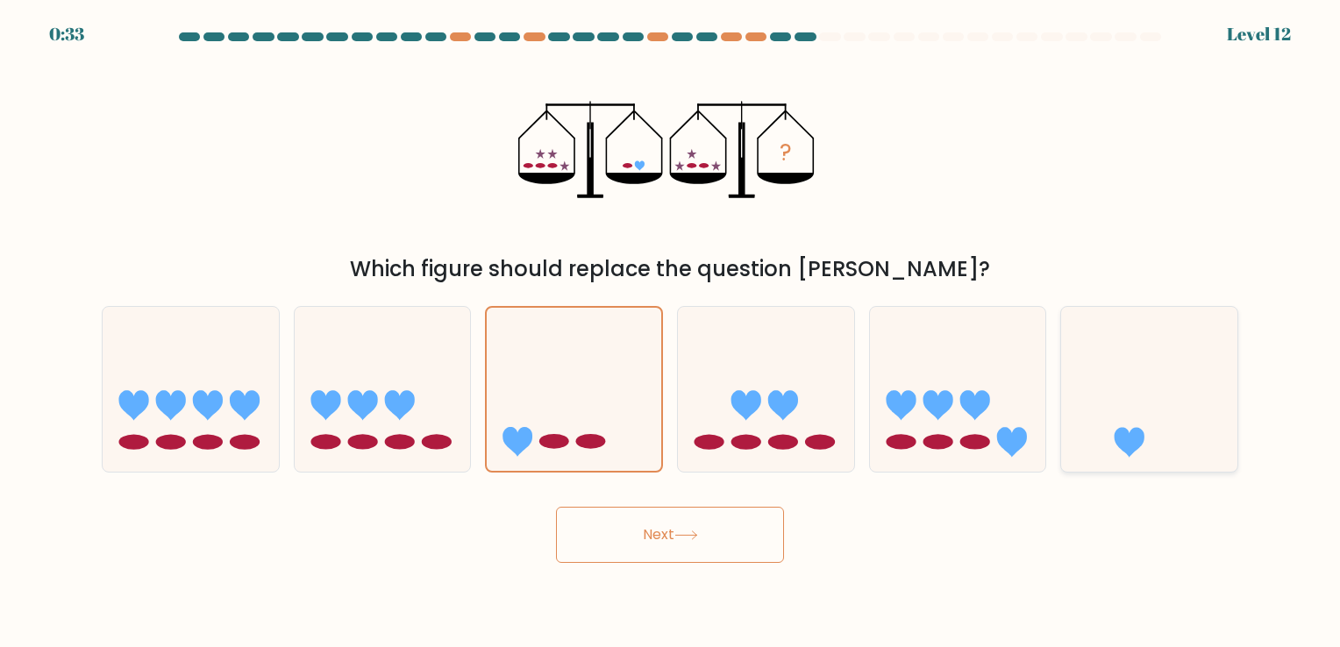
radio input "true"
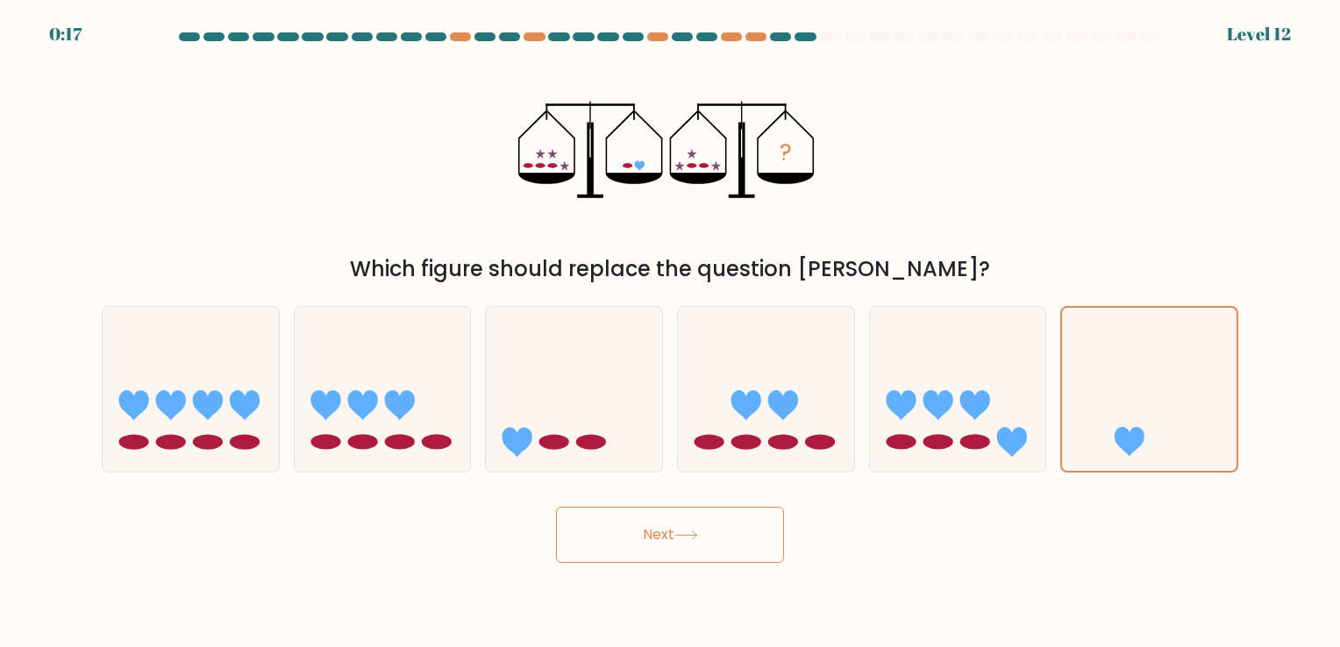
click at [745, 565] on body "0:17 Level 12" at bounding box center [670, 323] width 1340 height 647
click at [745, 547] on button "Next" at bounding box center [670, 535] width 228 height 56
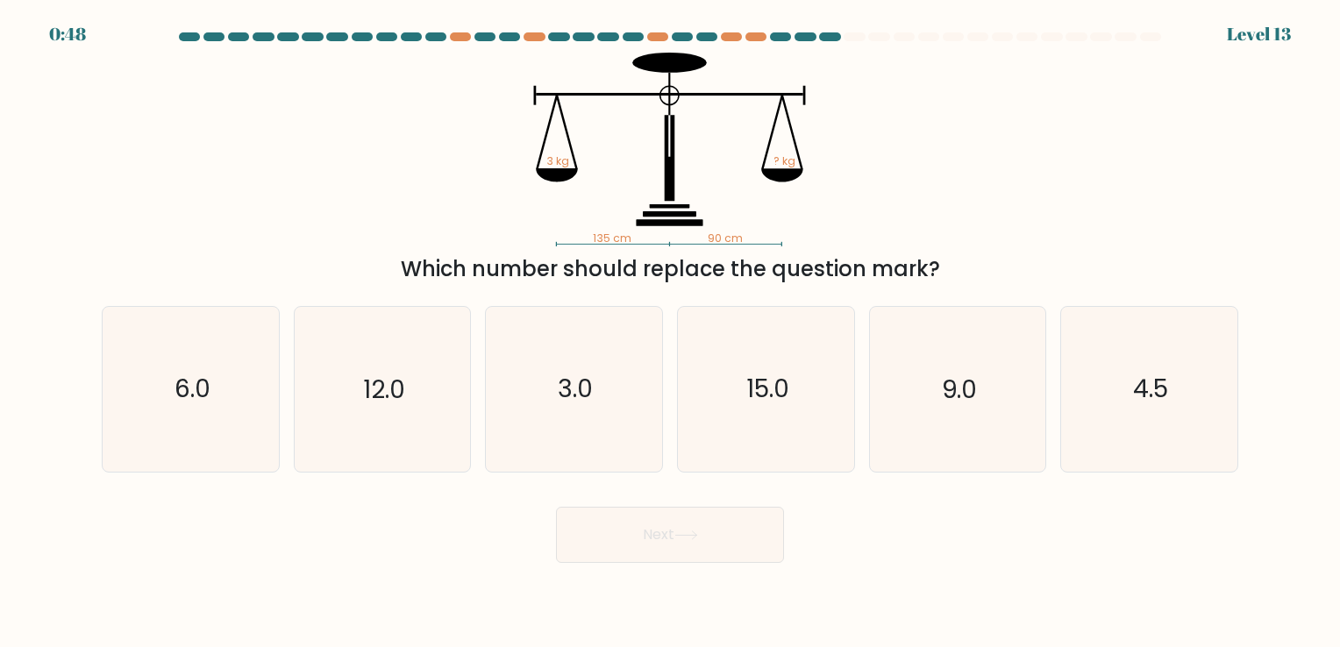
drag, startPoint x: 544, startPoint y: 159, endPoint x: 837, endPoint y: 242, distance: 304.6
click at [837, 242] on icon "135 cm 90 cm 3 kg ? kg" at bounding box center [670, 150] width 526 height 194
click at [881, 210] on icon "135 cm 90 cm 3 kg ? kg" at bounding box center [670, 150] width 526 height 194
drag, startPoint x: 550, startPoint y: 156, endPoint x: 1056, endPoint y: 264, distance: 517.4
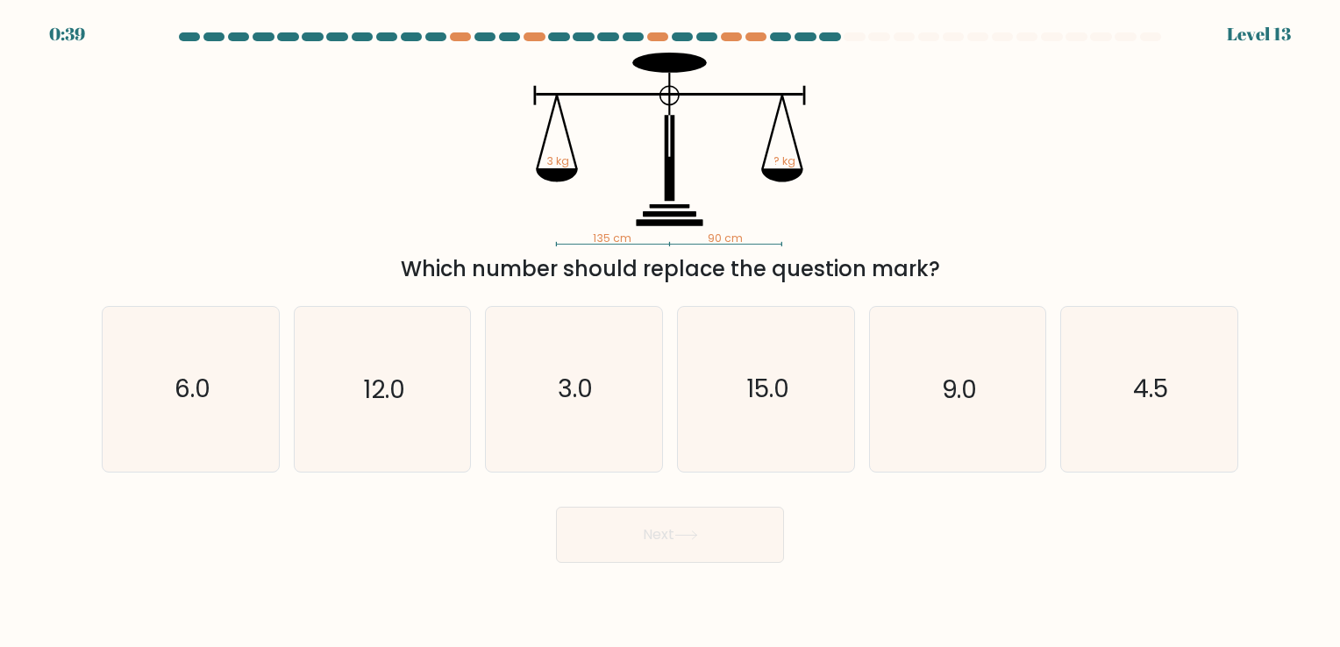
click at [1056, 264] on div "135 cm 90 cm 3 kg ? kg Which number should replace the question mark?" at bounding box center [670, 169] width 1158 height 232
click at [877, 139] on icon "135 cm 90 cm 3 kg ? kg" at bounding box center [670, 150] width 526 height 194
drag, startPoint x: 547, startPoint y: 159, endPoint x: 639, endPoint y: 172, distance: 93.0
click at [639, 172] on icon "135 cm 90 cm 3 kg ? kg" at bounding box center [670, 150] width 526 height 194
drag, startPoint x: 639, startPoint y: 172, endPoint x: 642, endPoint y: 186, distance: 14.3
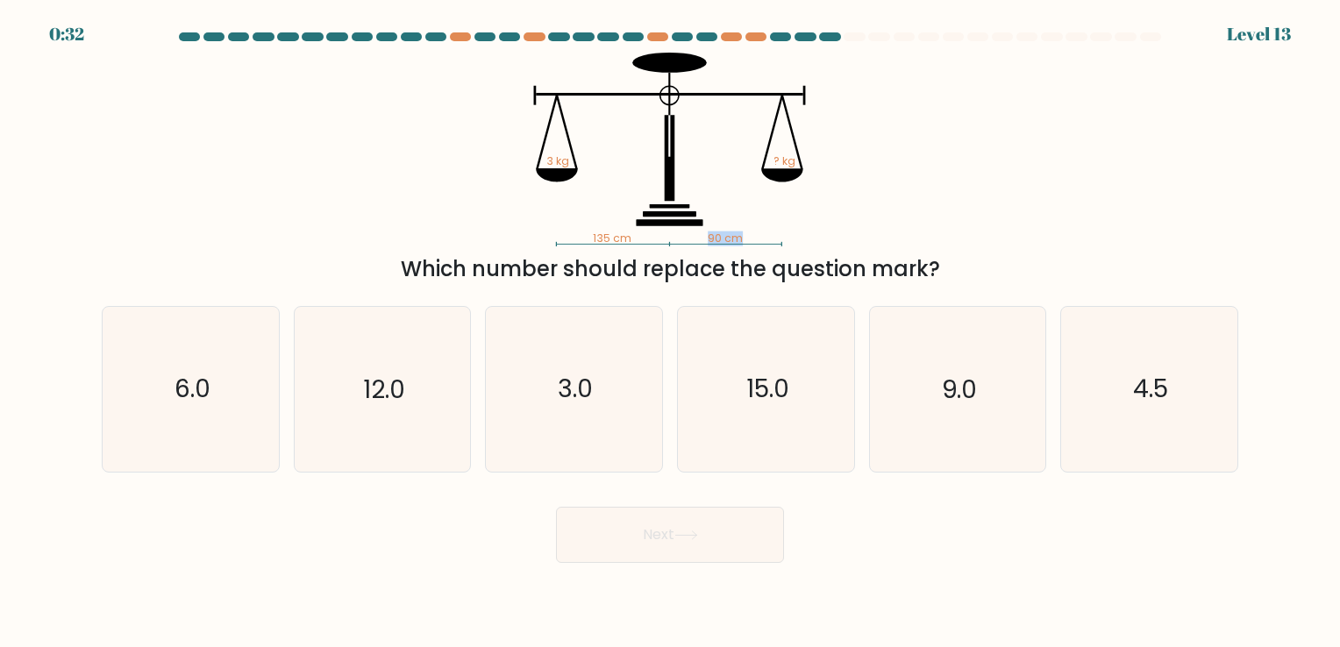
click at [642, 186] on icon "135 cm 90 cm 3 kg ? kg" at bounding box center [670, 150] width 526 height 194
click at [807, 191] on icon "135 cm 90 cm 3 kg ? kg" at bounding box center [670, 150] width 526 height 194
click at [912, 363] on icon "9.0" at bounding box center [957, 389] width 164 height 164
click at [671, 332] on input "e. 9.0" at bounding box center [670, 328] width 1 height 9
radio input "true"
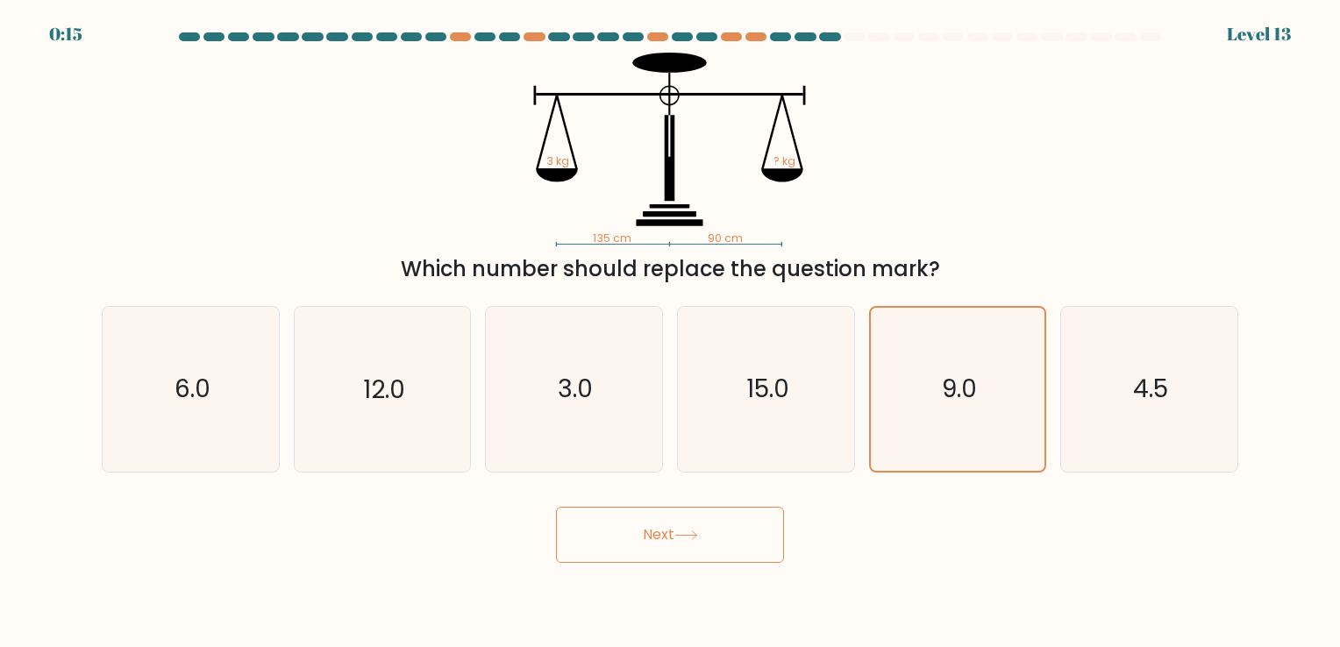
click at [713, 522] on button "Next" at bounding box center [670, 535] width 228 height 56
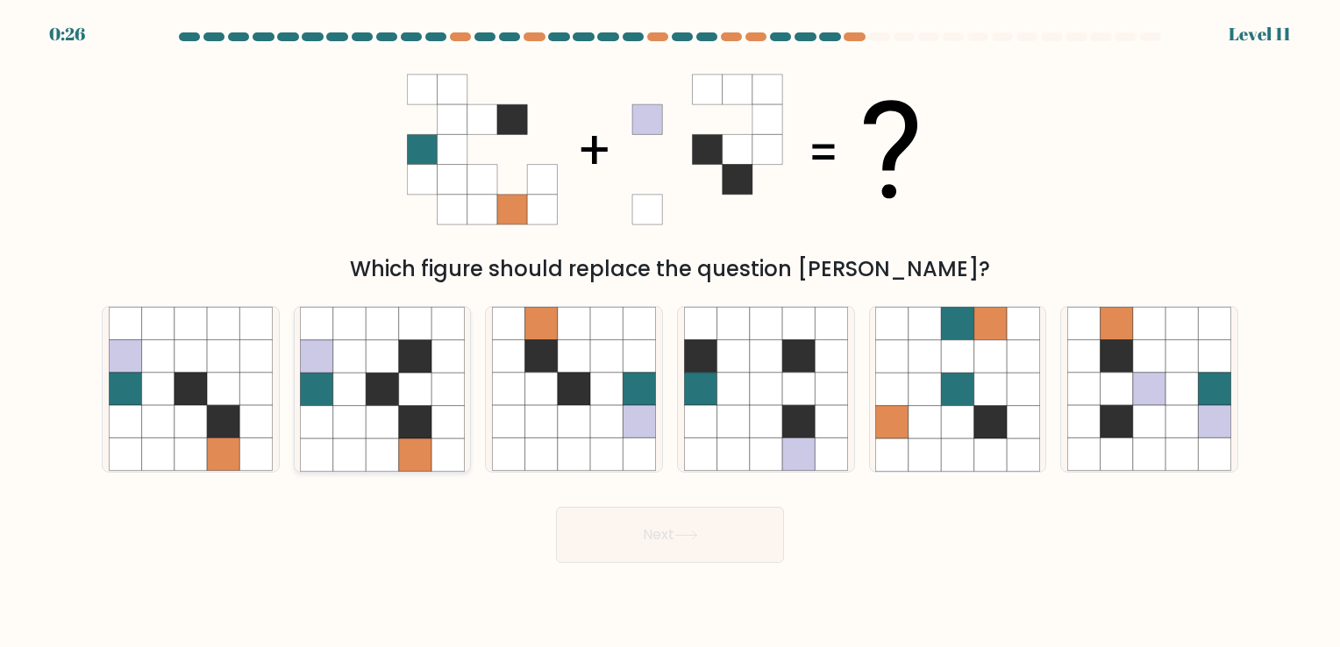
click at [375, 411] on icon at bounding box center [382, 422] width 32 height 32
click at [670, 332] on input "b." at bounding box center [670, 328] width 1 height 9
radio input "true"
click at [625, 545] on button "Next" at bounding box center [670, 535] width 228 height 56
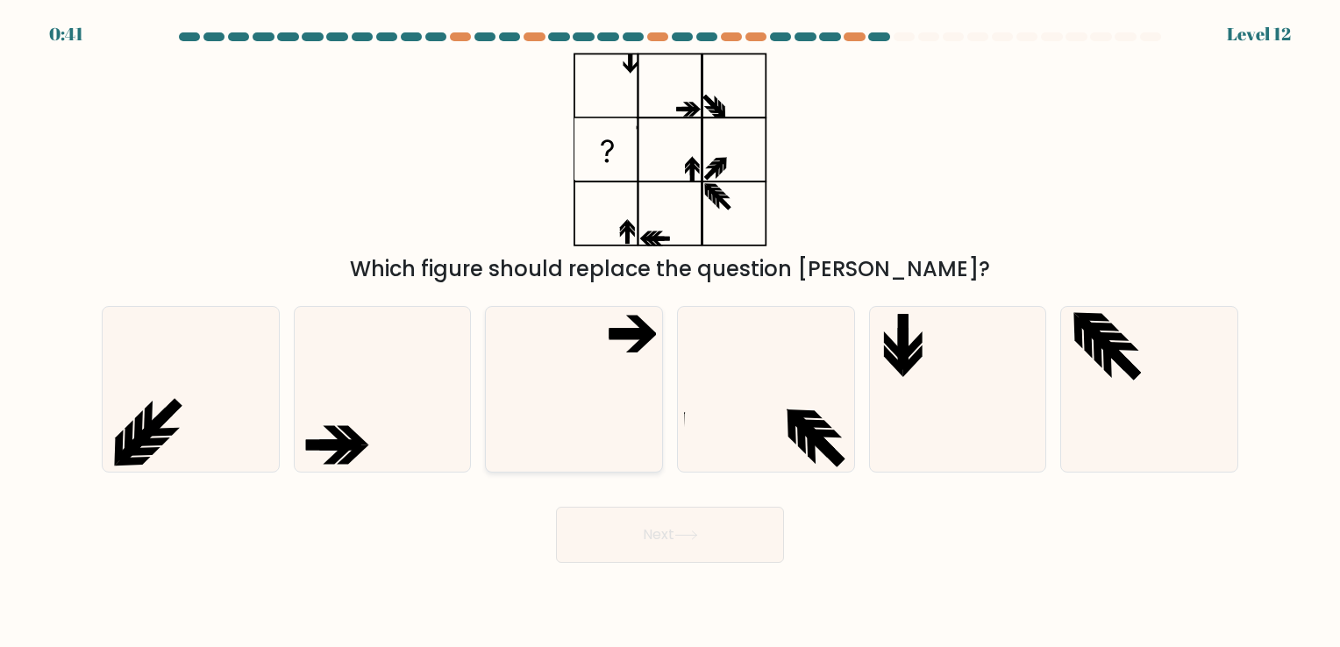
click at [638, 353] on icon at bounding box center [642, 343] width 32 height 19
click at [670, 332] on input "c." at bounding box center [670, 328] width 1 height 9
radio input "true"
click at [368, 435] on icon at bounding box center [382, 389] width 164 height 164
click at [670, 332] on input "b." at bounding box center [670, 328] width 1 height 9
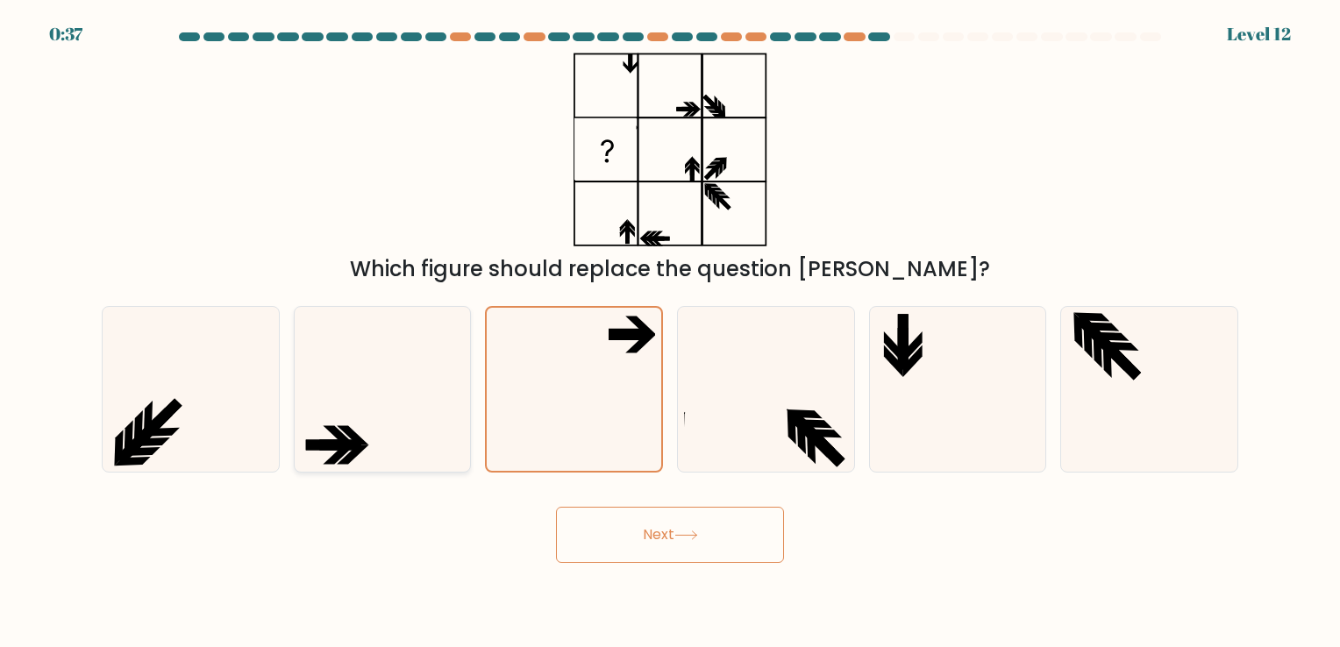
radio input "true"
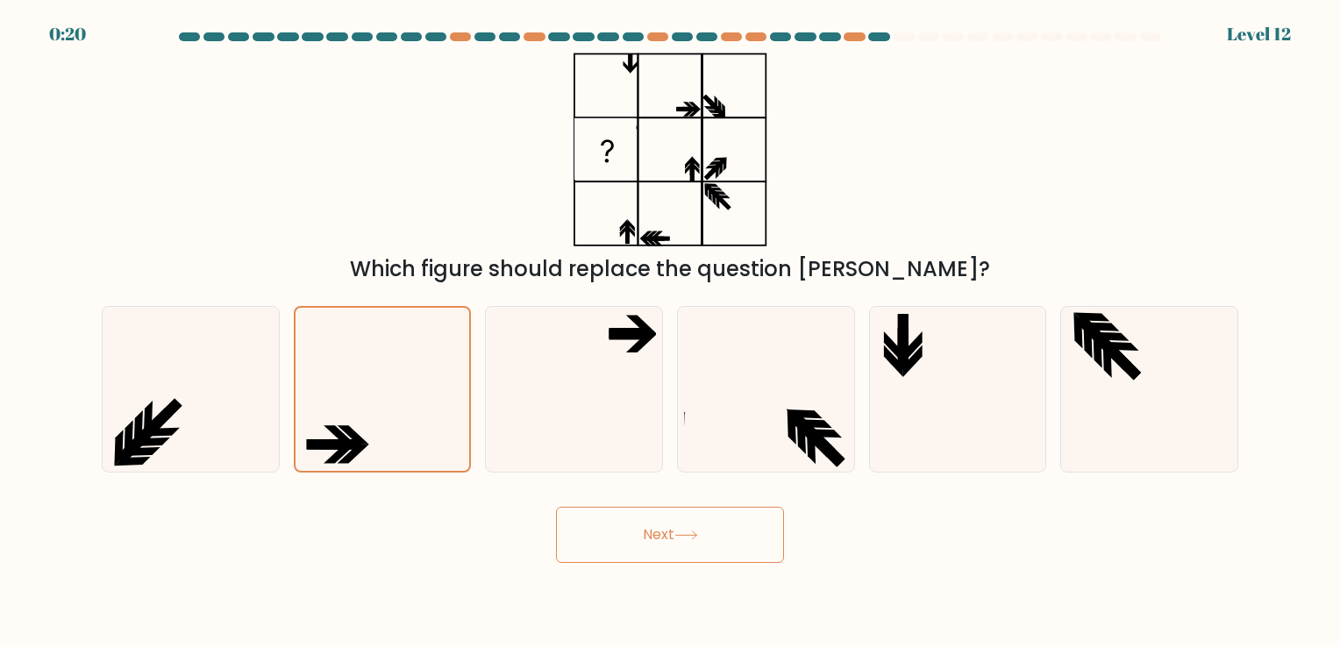
click at [615, 536] on button "Next" at bounding box center [670, 535] width 228 height 56
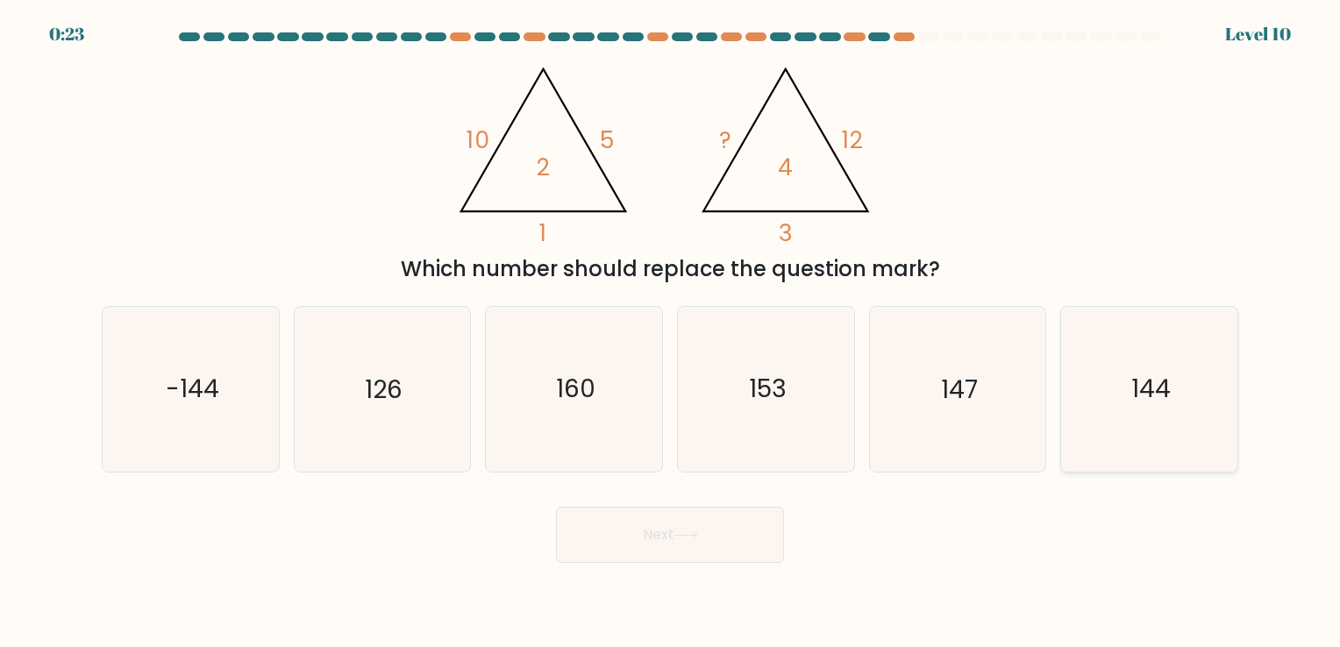
click at [1188, 416] on icon "144" at bounding box center [1149, 389] width 164 height 164
click at [671, 332] on input "f. 144" at bounding box center [670, 328] width 1 height 9
radio input "true"
click at [754, 507] on button "Next" at bounding box center [670, 535] width 228 height 56
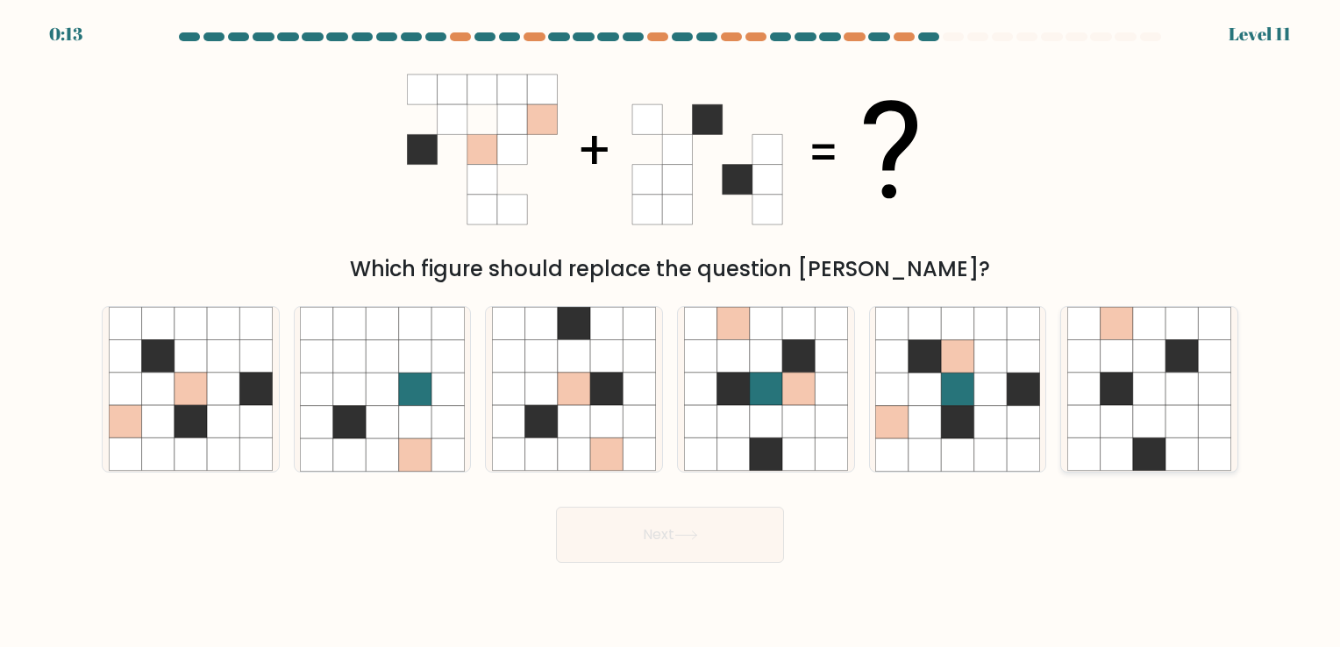
click at [1196, 322] on icon at bounding box center [1182, 324] width 32 height 32
click at [671, 324] on input "f." at bounding box center [670, 328] width 1 height 9
radio input "true"
click at [614, 446] on icon at bounding box center [606, 455] width 32 height 32
click at [670, 332] on input "c." at bounding box center [670, 328] width 1 height 9
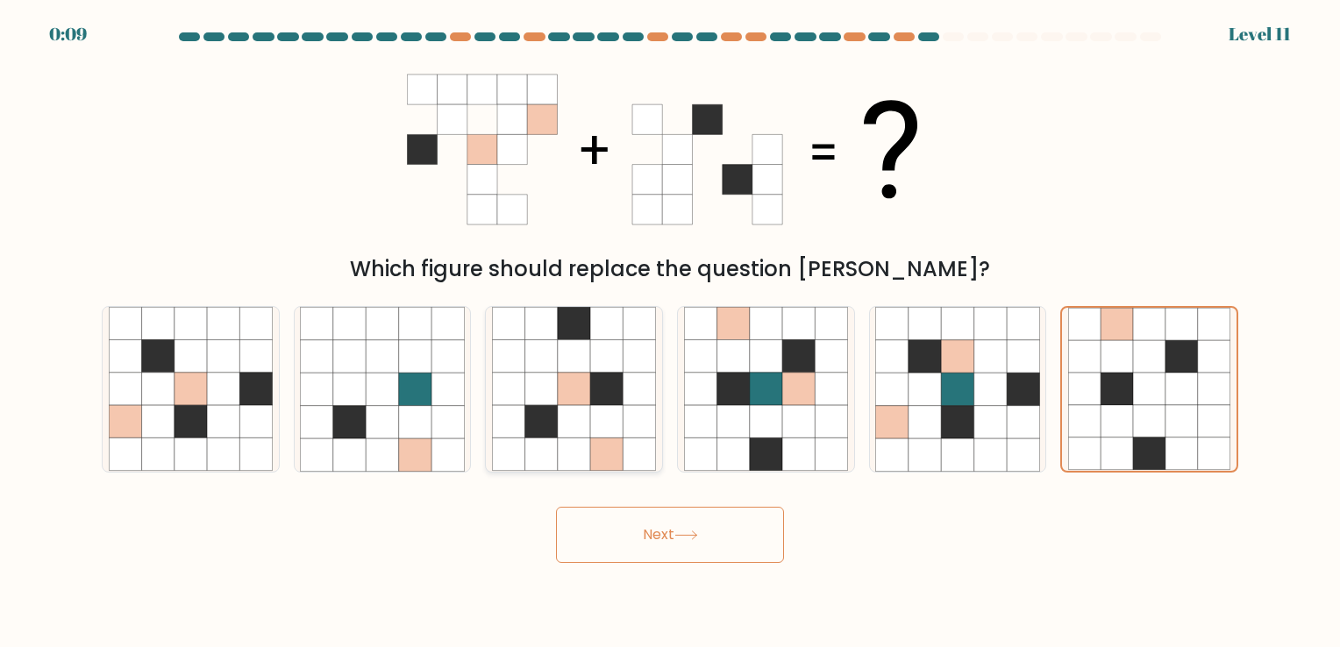
radio input "true"
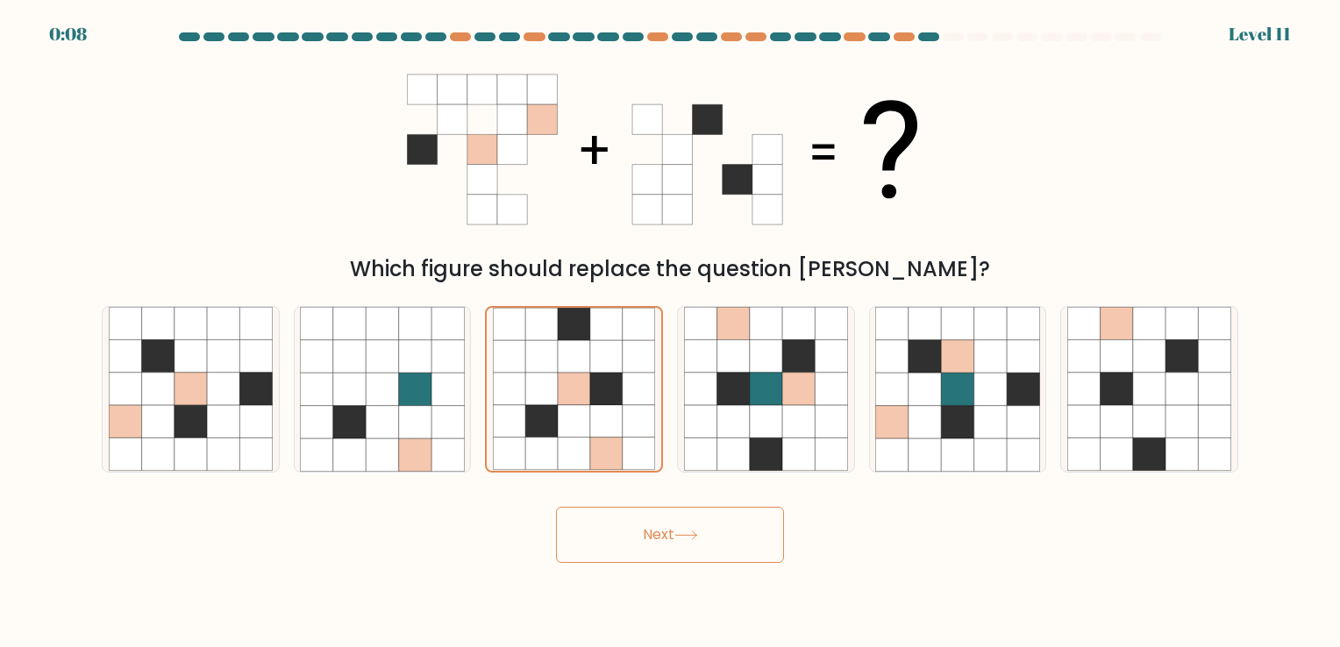
click at [646, 522] on button "Next" at bounding box center [670, 535] width 228 height 56
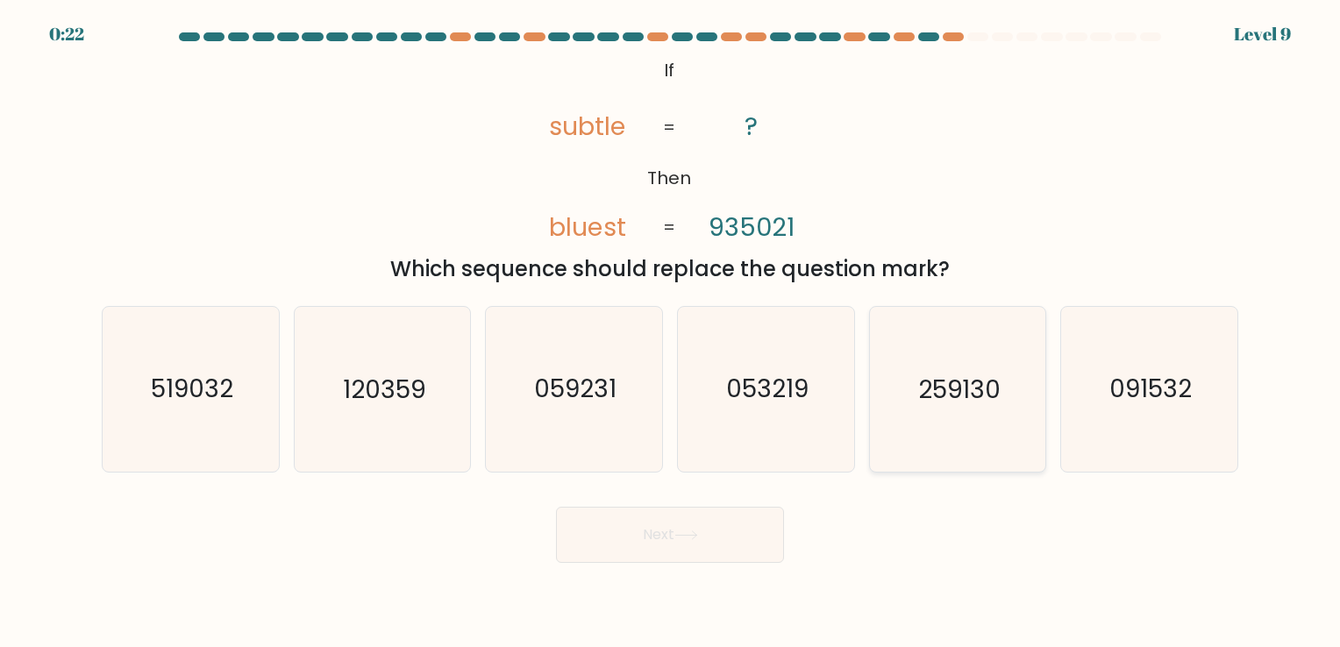
click at [908, 395] on icon "259130" at bounding box center [957, 389] width 164 height 164
click at [671, 332] on input "e. 259130" at bounding box center [670, 328] width 1 height 9
radio input "true"
click at [732, 551] on button "Next" at bounding box center [670, 535] width 228 height 56
click at [705, 536] on button "Next" at bounding box center [670, 535] width 228 height 56
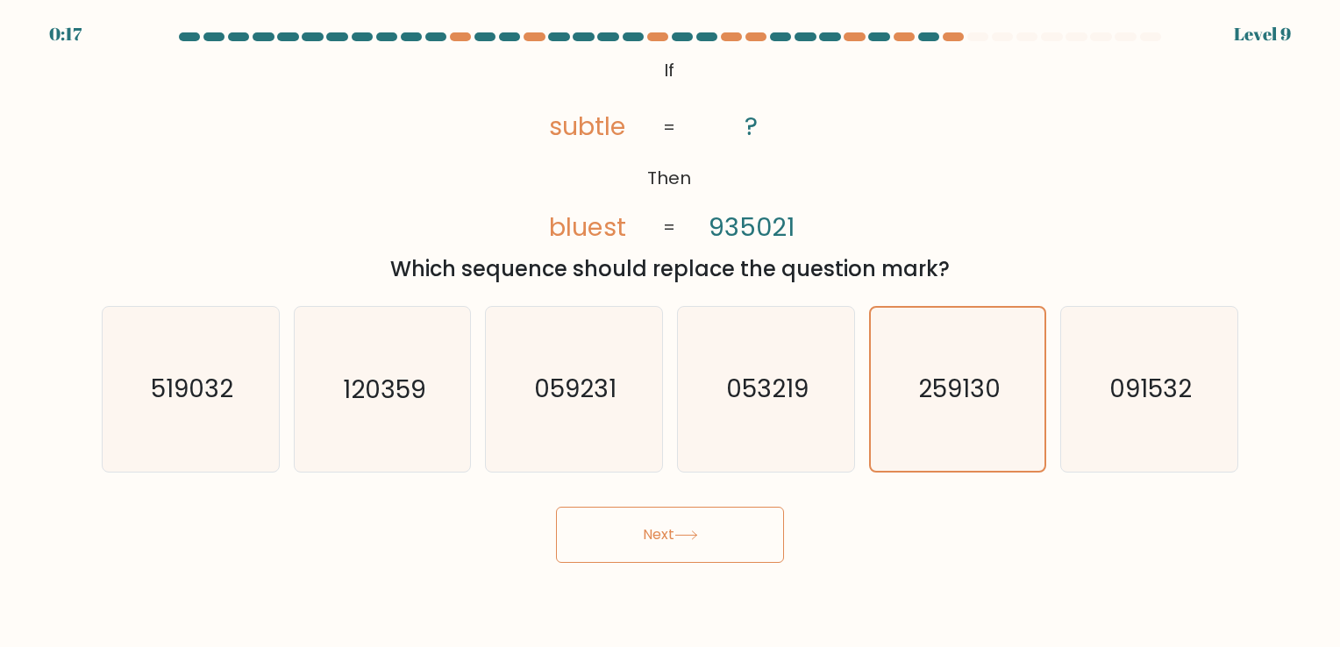
click at [705, 536] on button "Next" at bounding box center [670, 535] width 228 height 56
click at [765, 519] on button "Next" at bounding box center [670, 535] width 228 height 56
click at [931, 442] on icon "259130" at bounding box center [957, 389] width 162 height 162
click at [671, 332] on input "e. 259130" at bounding box center [670, 328] width 1 height 9
click at [745, 521] on button "Next" at bounding box center [670, 535] width 228 height 56
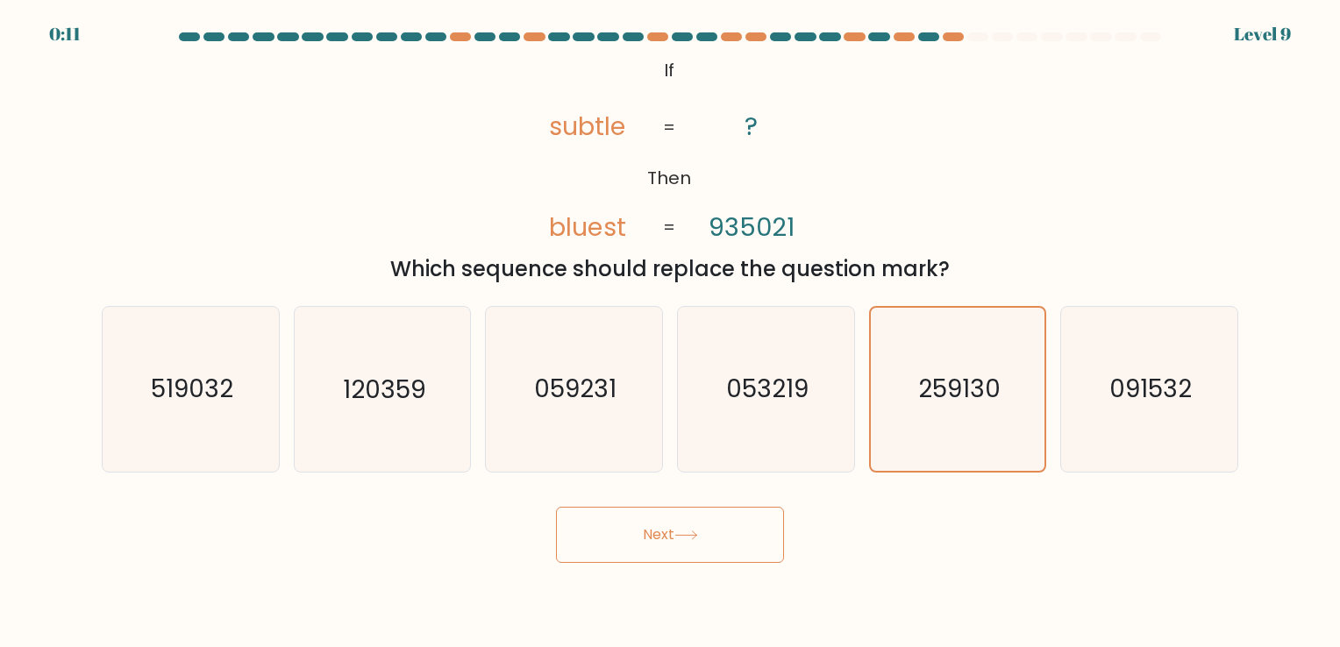
click at [653, 535] on button "Next" at bounding box center [670, 535] width 228 height 56
click at [1130, 409] on icon "091532" at bounding box center [1149, 389] width 164 height 164
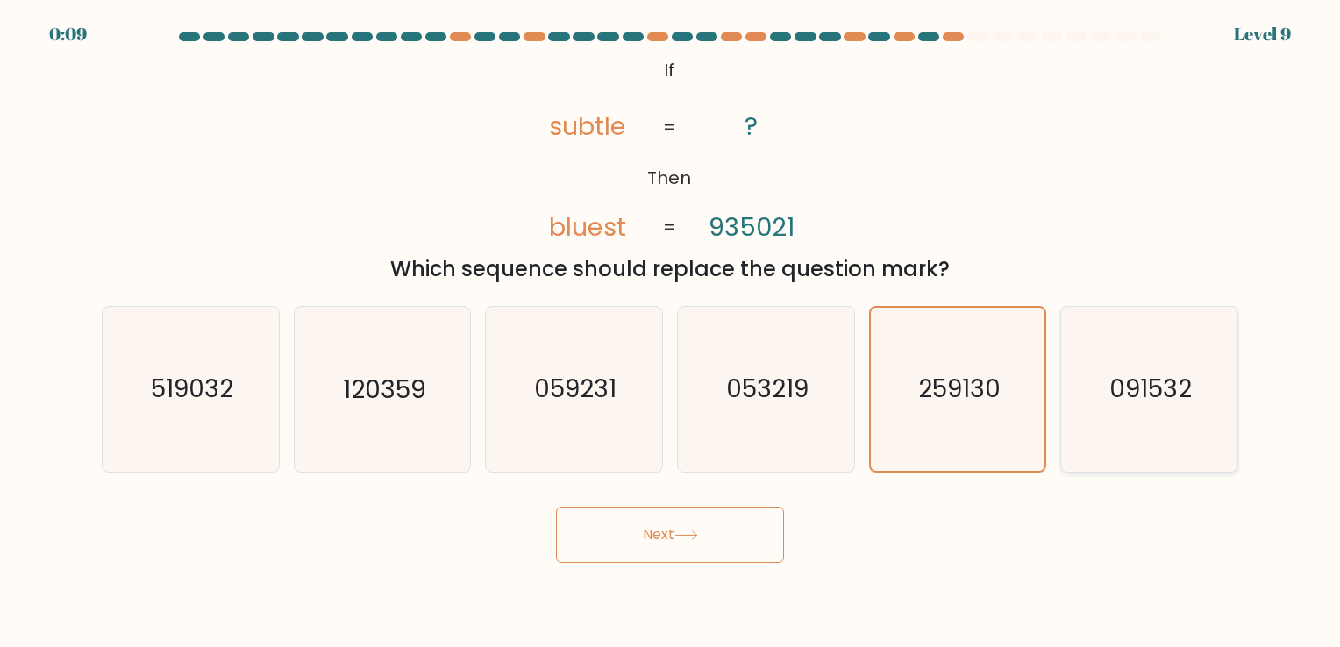
click at [671, 332] on input "f. 091532" at bounding box center [670, 328] width 1 height 9
radio input "true"
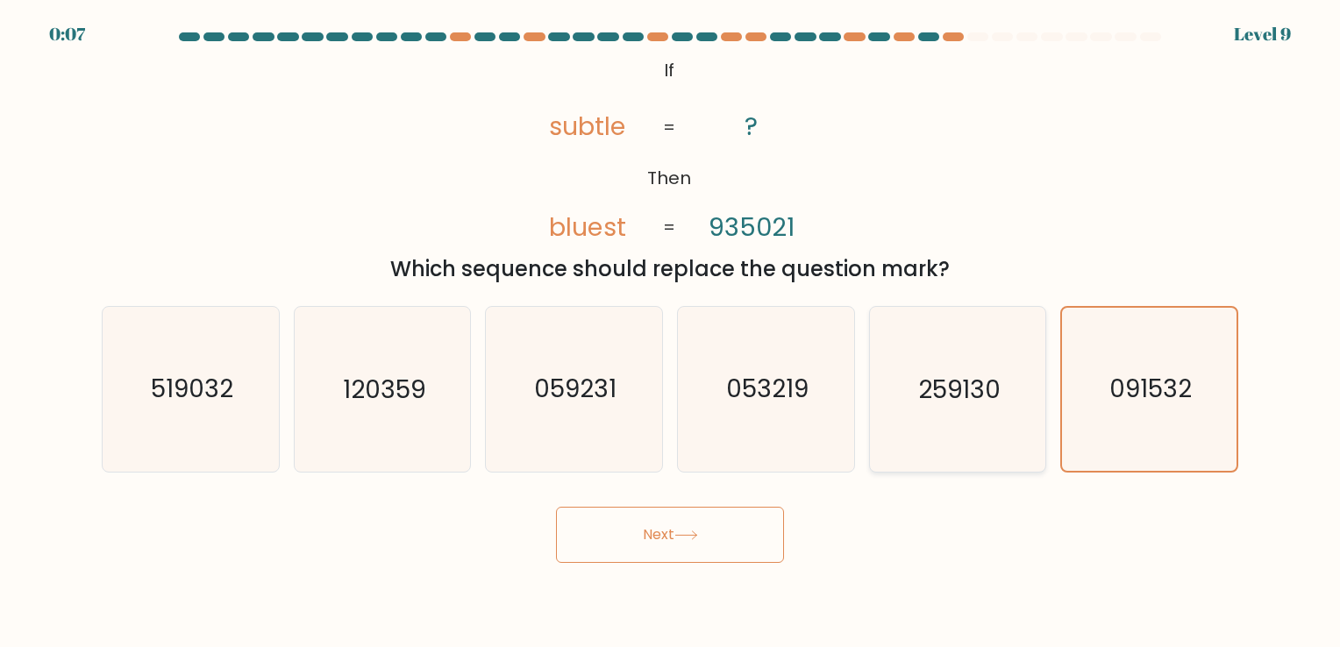
click at [986, 383] on text "259130" at bounding box center [959, 390] width 82 height 34
click at [671, 332] on input "e. 259130" at bounding box center [670, 328] width 1 height 9
radio input "true"
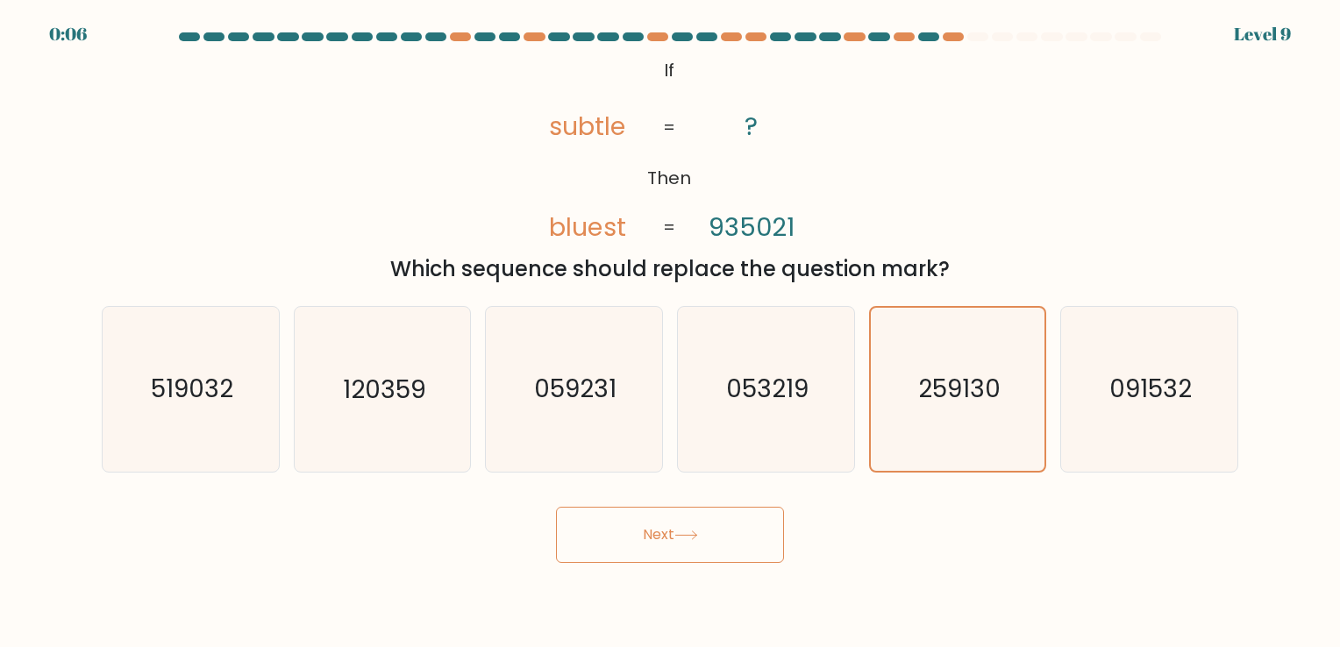
click at [653, 546] on button "Next" at bounding box center [670, 535] width 228 height 56
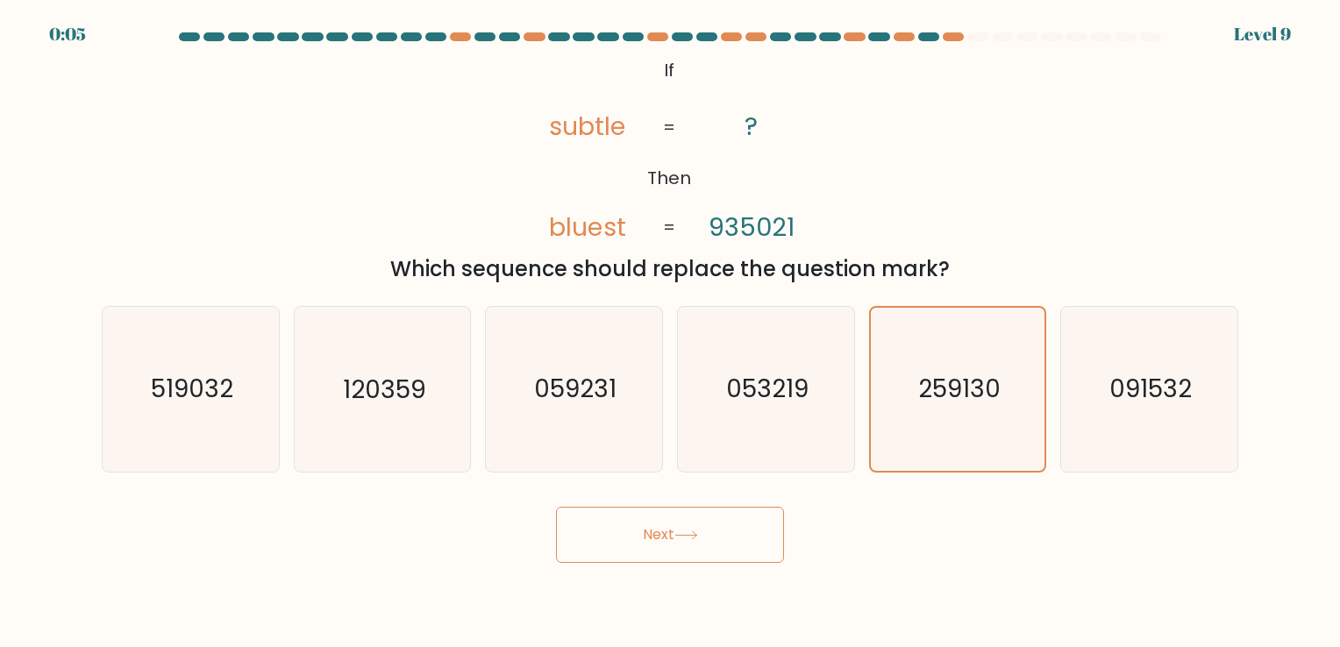
drag, startPoint x: 653, startPoint y: 546, endPoint x: 724, endPoint y: 533, distance: 72.1
click at [724, 533] on button "Next" at bounding box center [670, 535] width 228 height 56
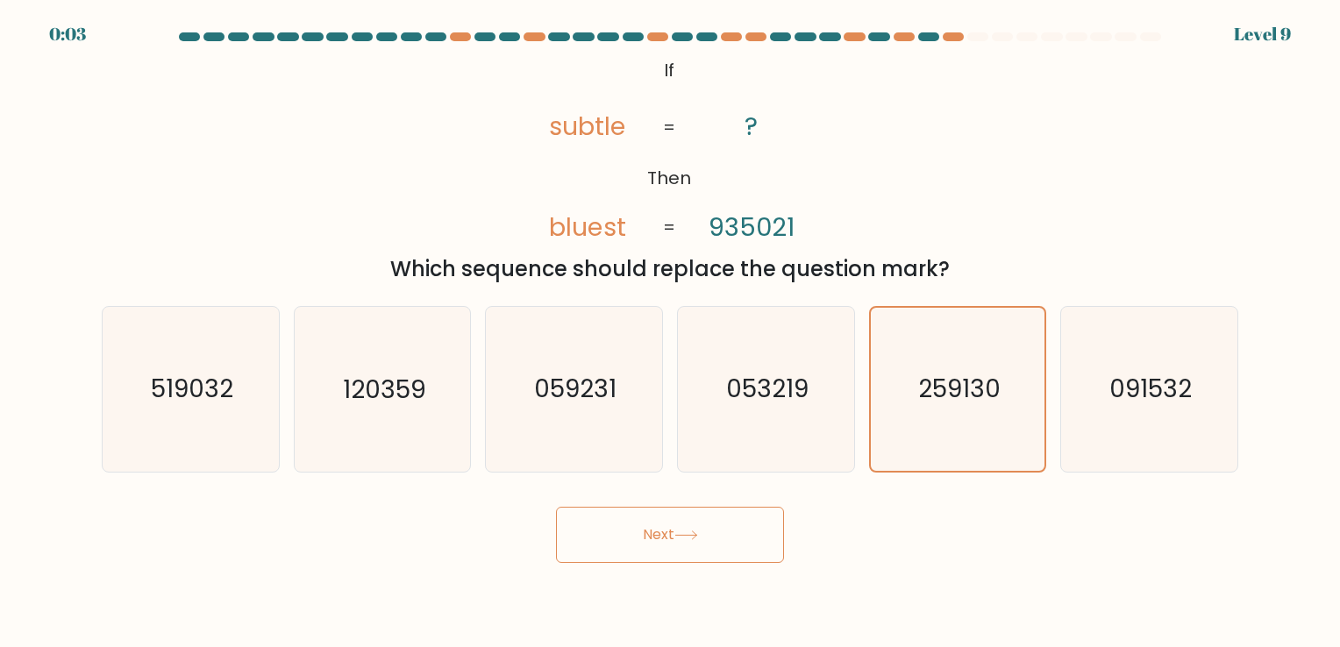
click at [724, 533] on button "Next" at bounding box center [670, 535] width 228 height 56
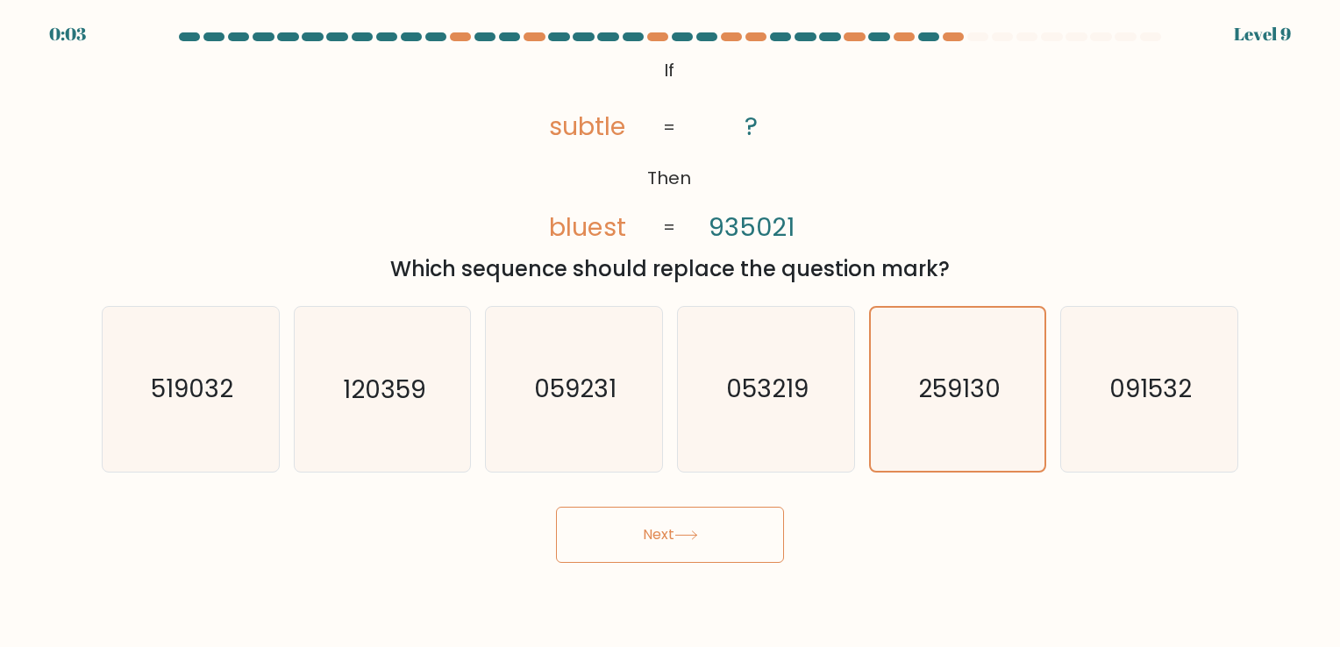
click at [724, 533] on button "Next" at bounding box center [670, 535] width 228 height 56
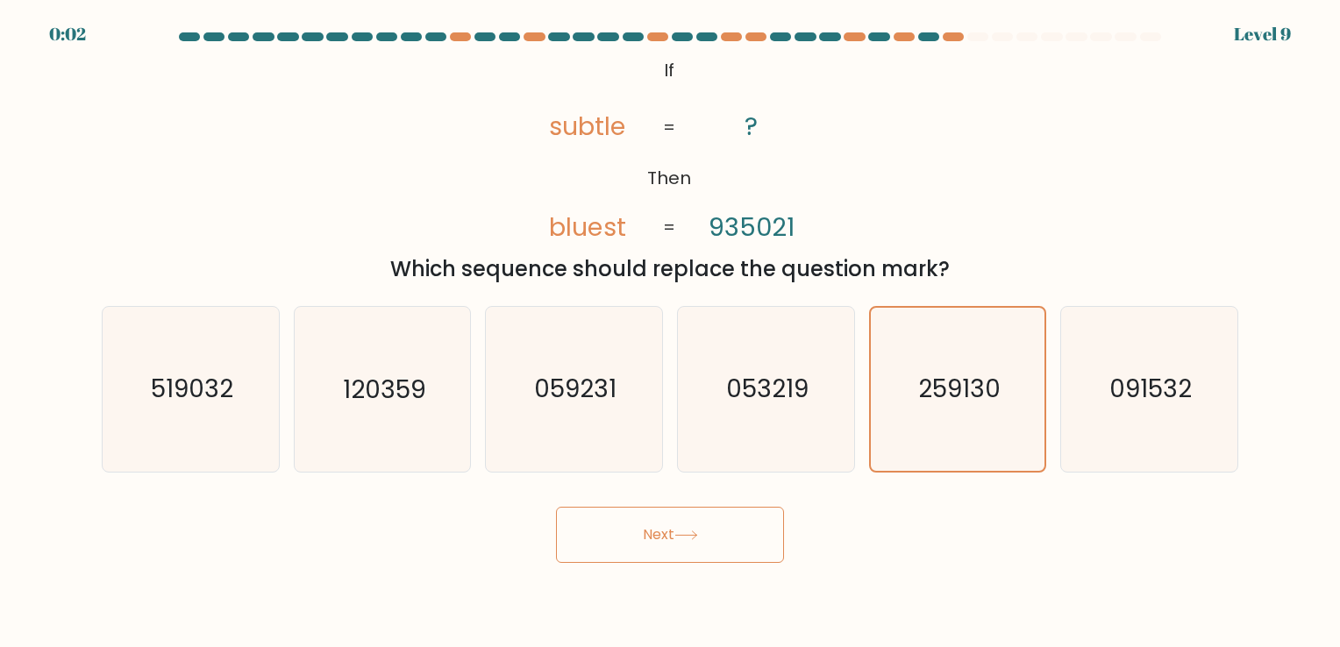
click at [724, 533] on button "Next" at bounding box center [670, 535] width 228 height 56
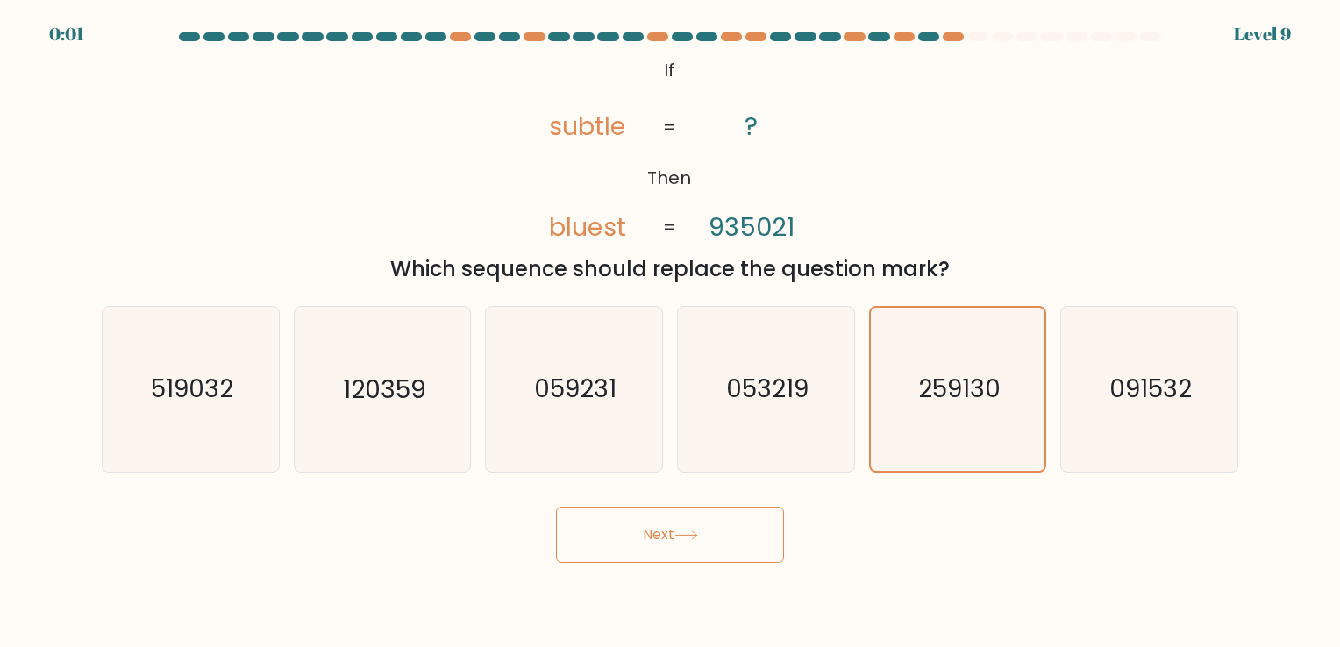
click at [724, 533] on button "Next" at bounding box center [670, 535] width 228 height 56
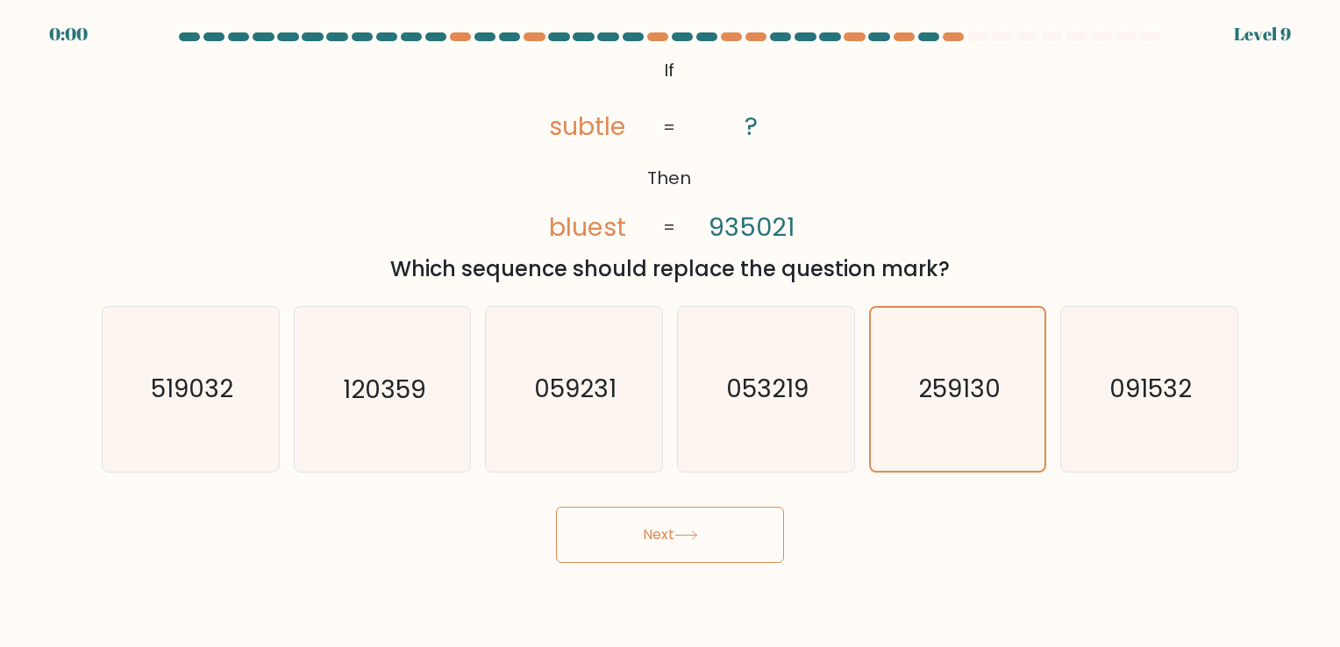
click at [724, 533] on button "Next" at bounding box center [670, 535] width 228 height 56
click at [724, 533] on div "Next" at bounding box center [670, 528] width 1158 height 69
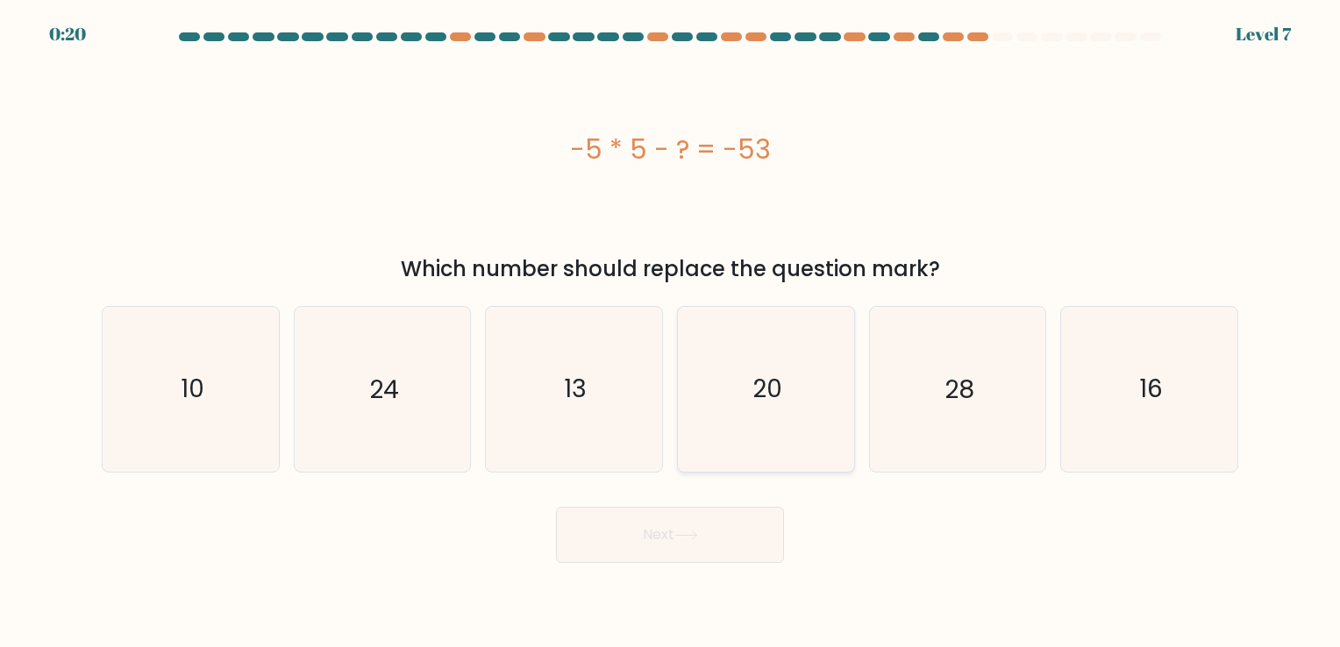
click at [765, 377] on text "20" at bounding box center [768, 390] width 30 height 34
click at [671, 332] on input "d. 20" at bounding box center [670, 328] width 1 height 9
radio input "true"
click at [702, 528] on button "Next" at bounding box center [670, 535] width 228 height 56
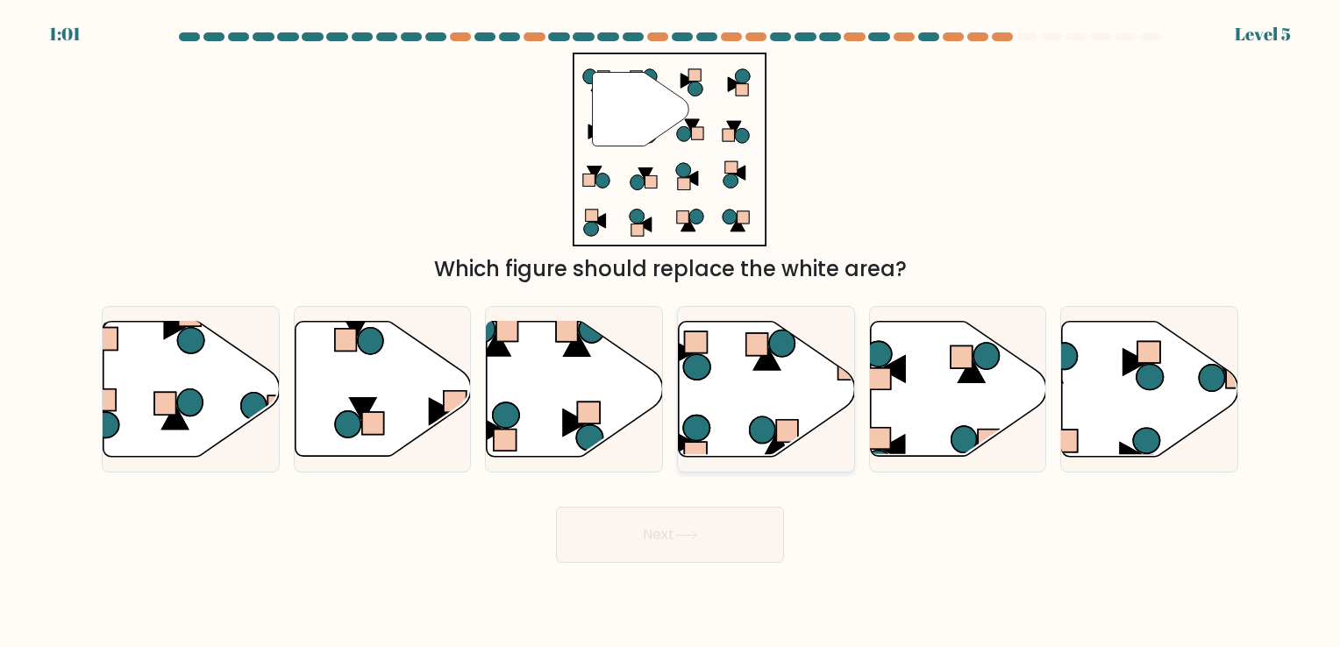
click at [782, 433] on rect at bounding box center [786, 430] width 21 height 23
click at [671, 332] on input "d." at bounding box center [670, 328] width 1 height 9
radio input "true"
click at [706, 549] on button "Next" at bounding box center [670, 535] width 228 height 56
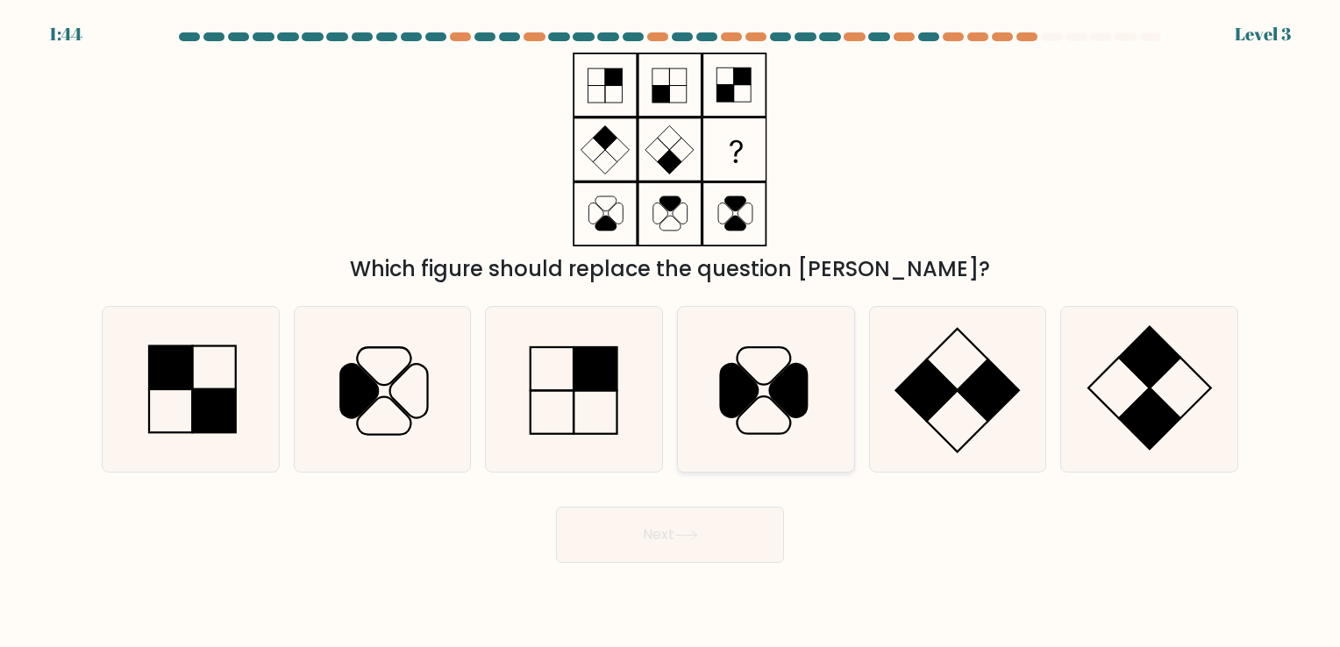
click at [751, 456] on icon at bounding box center [766, 389] width 164 height 164
click at [671, 332] on input "d." at bounding box center [670, 328] width 1 height 9
radio input "true"
click at [676, 549] on button "Next" at bounding box center [670, 535] width 228 height 56
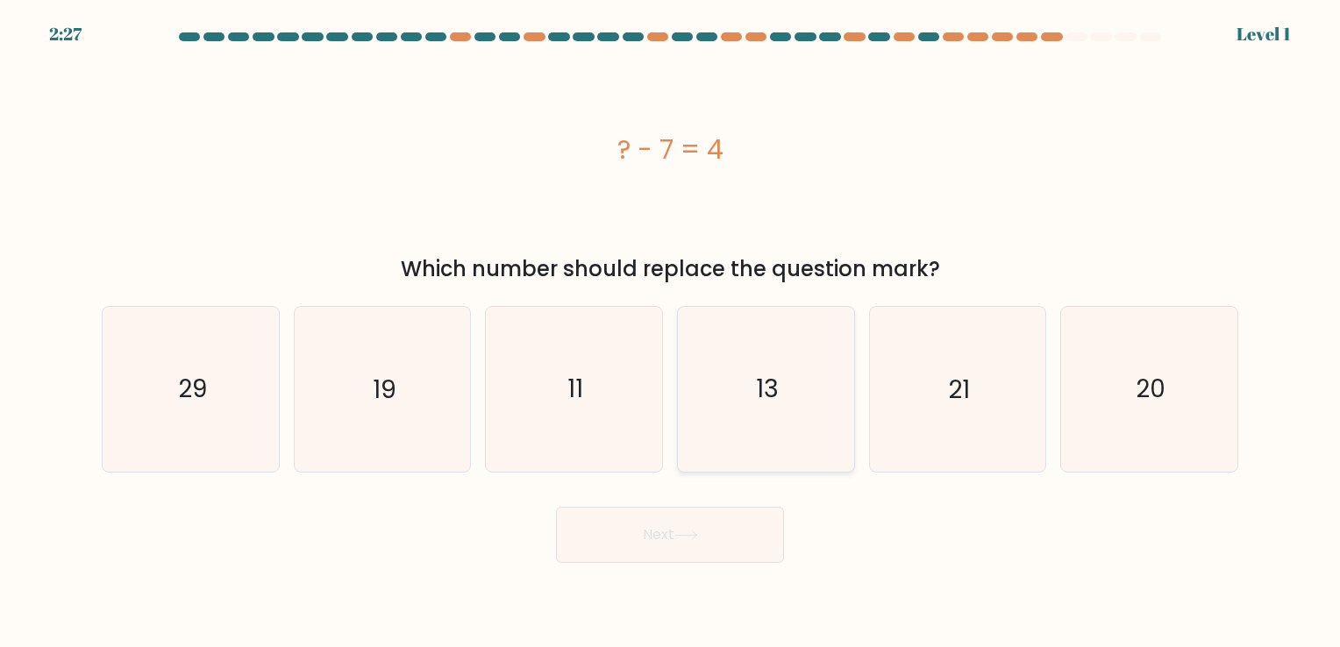
click at [785, 398] on icon "13" at bounding box center [766, 389] width 164 height 164
click at [671, 332] on input "d. 13" at bounding box center [670, 328] width 1 height 9
radio input "true"
click at [698, 524] on button "Next" at bounding box center [670, 535] width 228 height 56
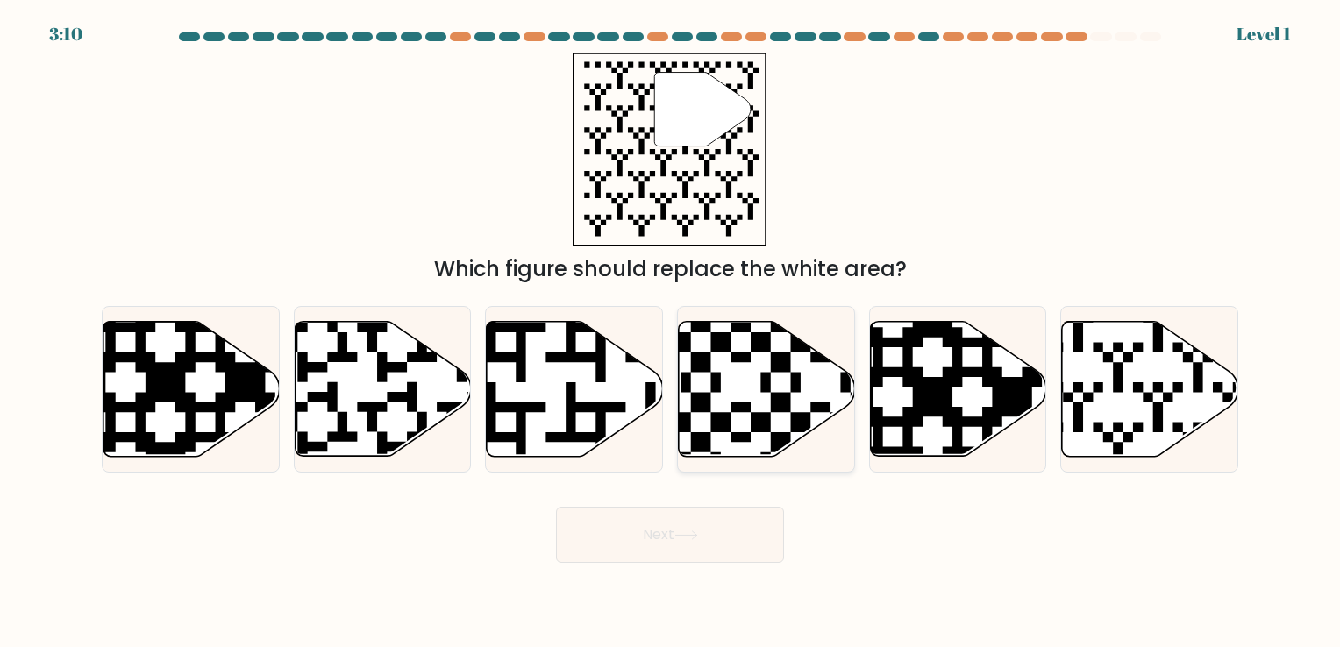
click at [758, 449] on icon at bounding box center [767, 388] width 176 height 135
click at [671, 332] on input "d." at bounding box center [670, 328] width 1 height 9
radio input "true"
click at [710, 524] on button "Next" at bounding box center [670, 535] width 228 height 56
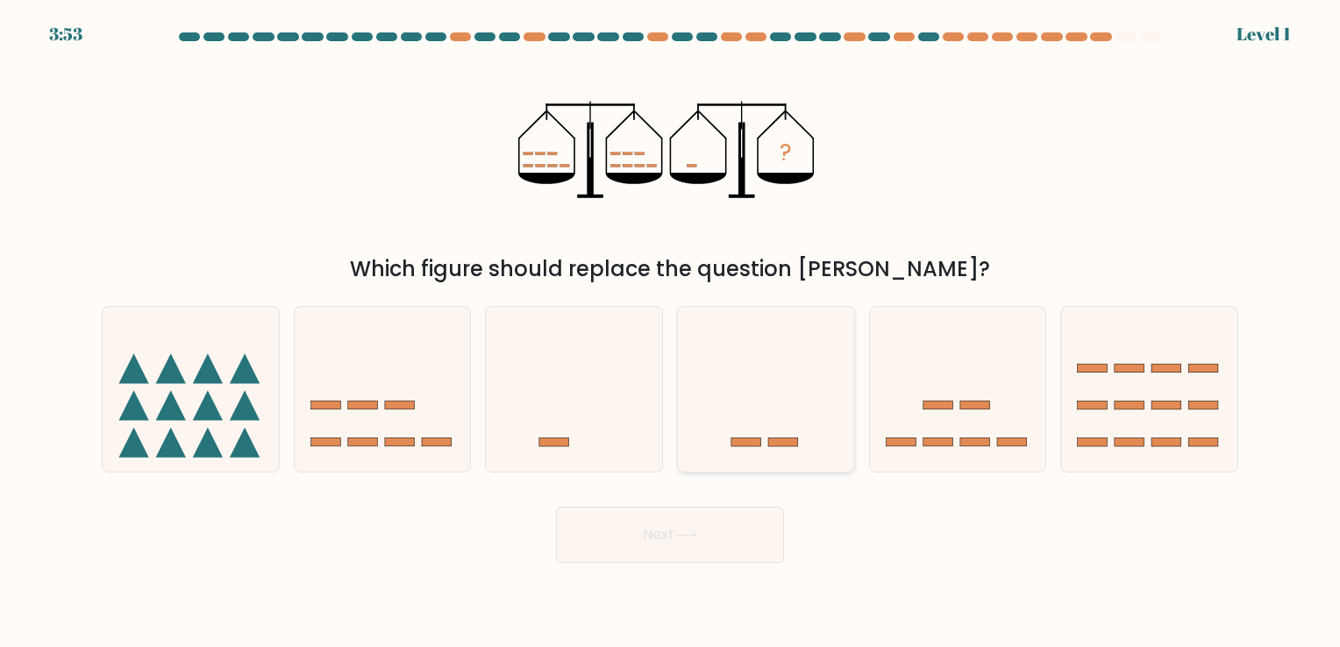
click at [751, 456] on icon at bounding box center [766, 390] width 176 height 146
click at [671, 332] on input "d." at bounding box center [670, 328] width 1 height 9
radio input "true"
click at [715, 514] on button "Next" at bounding box center [670, 535] width 228 height 56
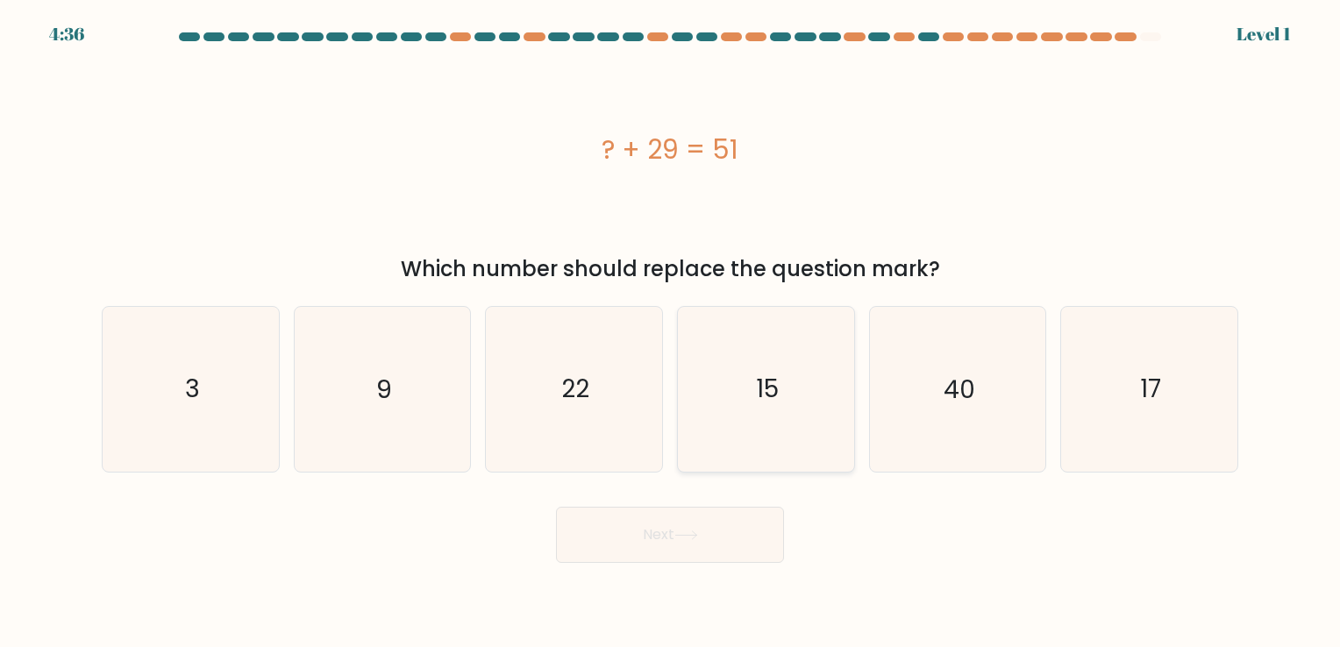
click at [831, 423] on icon "15" at bounding box center [766, 389] width 164 height 164
click at [671, 332] on input "d. 15" at bounding box center [670, 328] width 1 height 9
radio input "true"
click at [722, 540] on button "Next" at bounding box center [670, 535] width 228 height 56
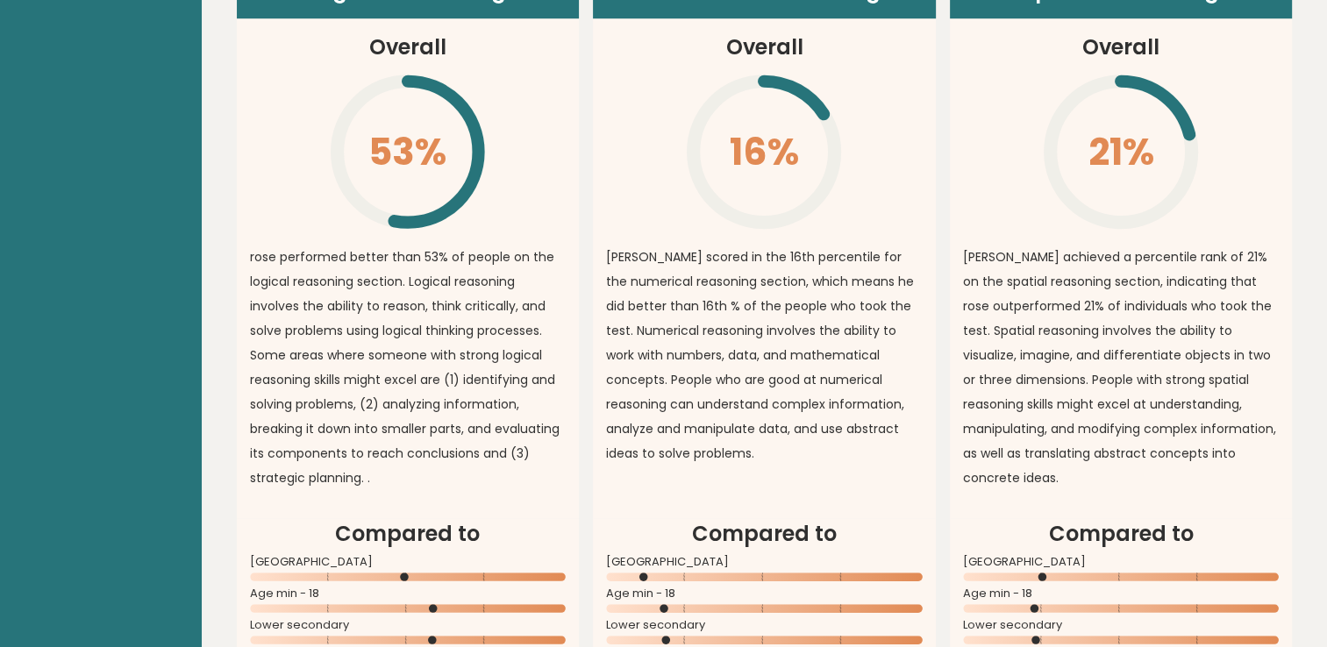
scroll to position [1333, 0]
